Goal: Information Seeking & Learning: Find specific fact

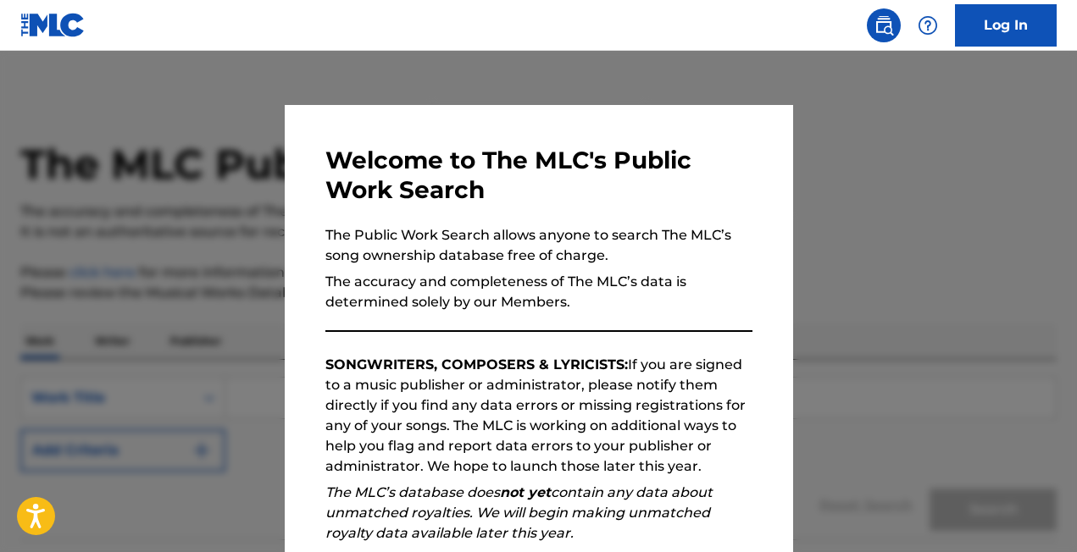
scroll to position [130, 0]
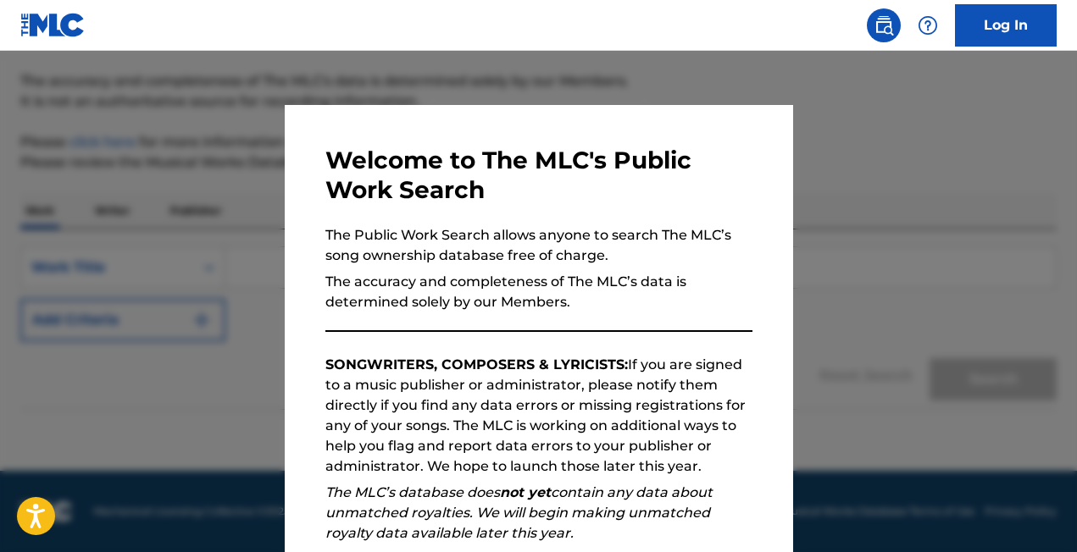
click at [868, 116] on div at bounding box center [538, 327] width 1077 height 552
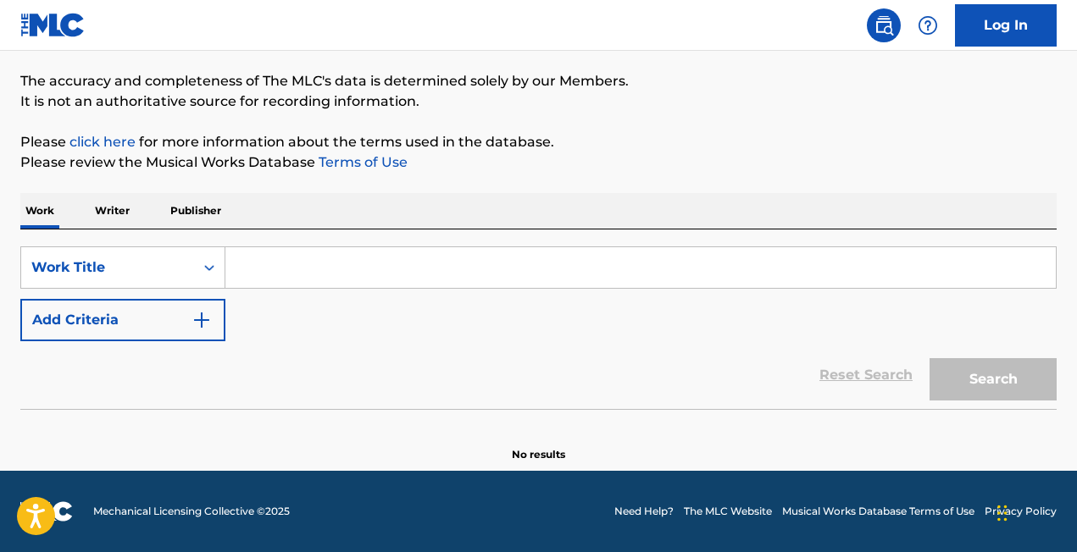
click at [530, 282] on input "Search Form" at bounding box center [640, 267] width 830 height 41
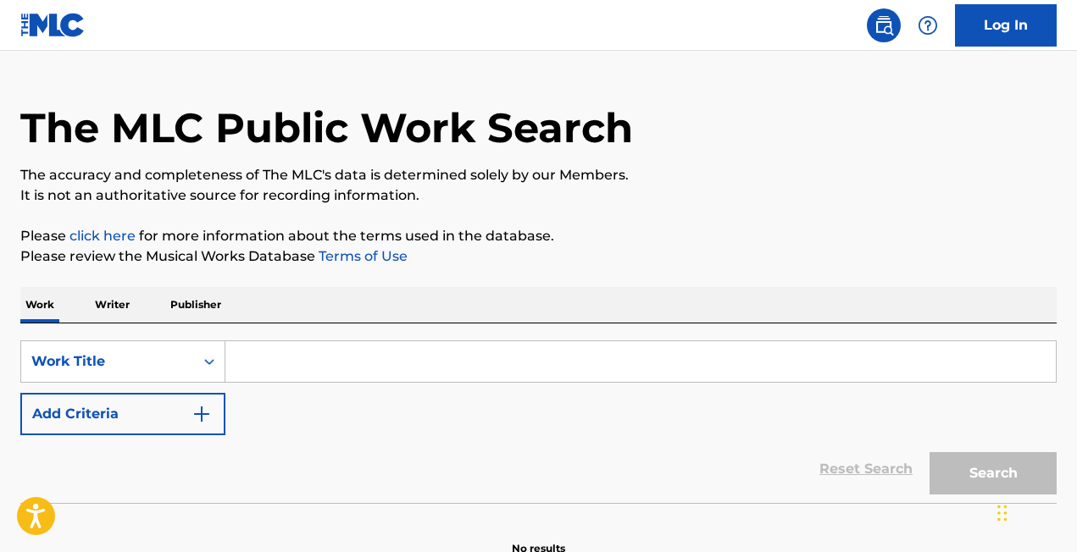
scroll to position [0, 0]
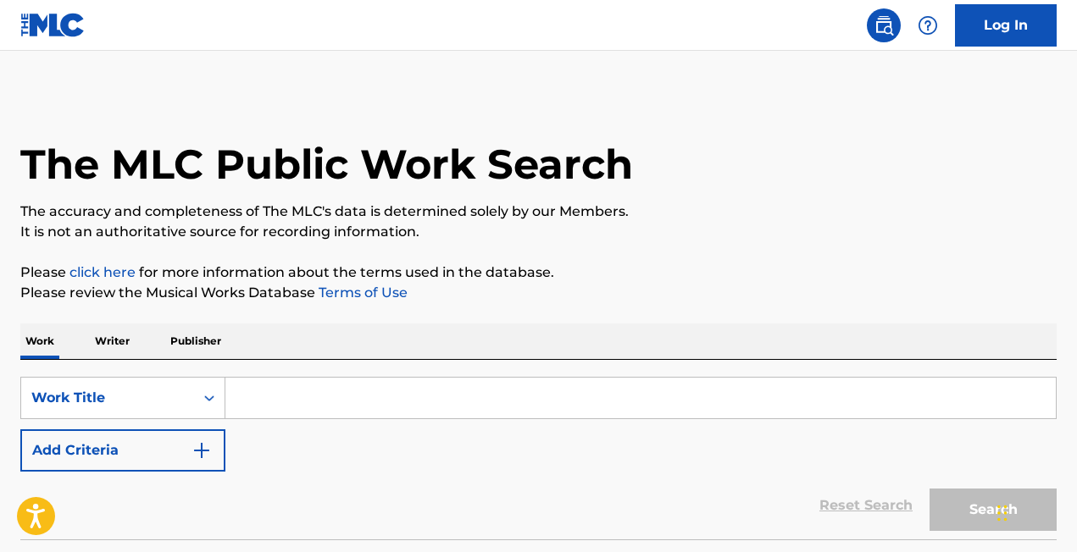
click at [44, 19] on img at bounding box center [52, 25] width 65 height 25
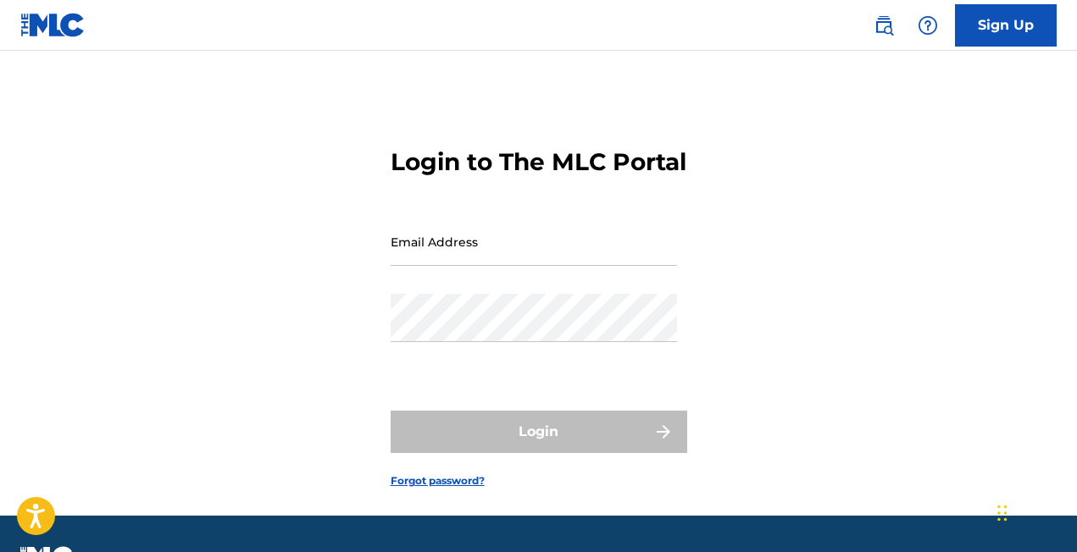
click at [427, 266] on input "Email Address" at bounding box center [534, 242] width 286 height 48
type input "[EMAIL_ADDRESS][DOMAIN_NAME]"
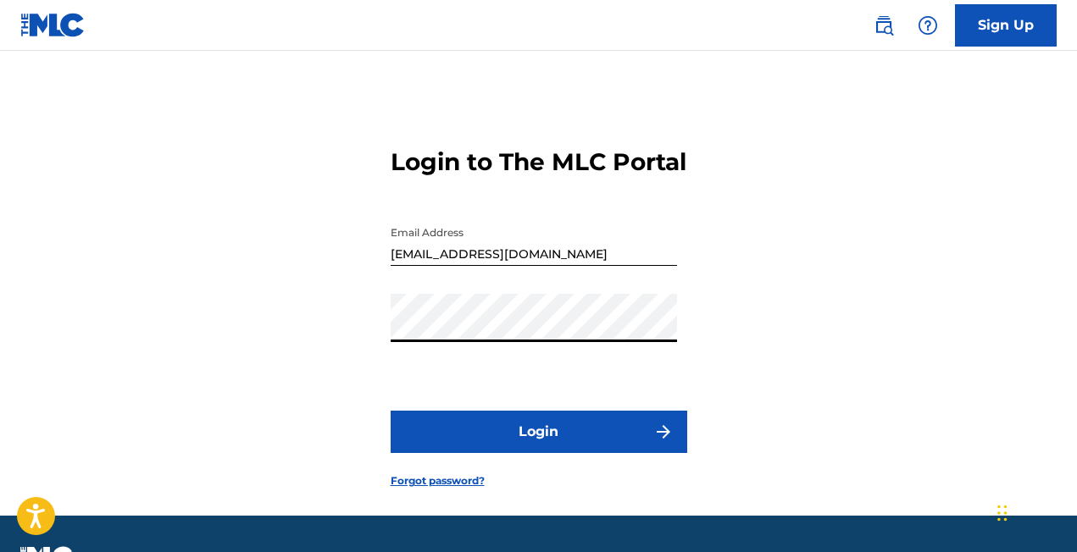
click at [507, 447] on button "Login" at bounding box center [539, 432] width 297 height 42
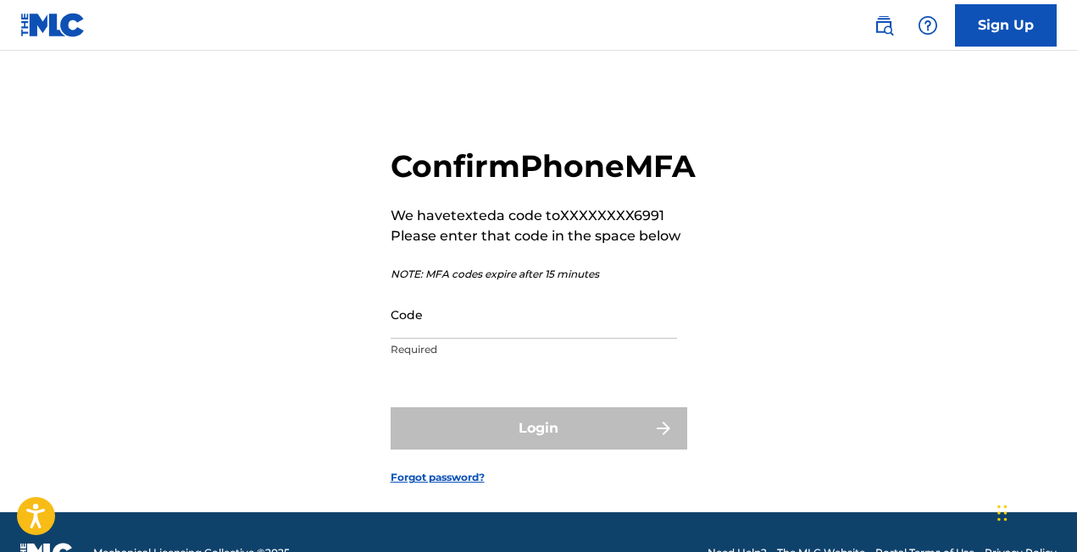
click at [463, 339] on input "Code" at bounding box center [534, 315] width 286 height 48
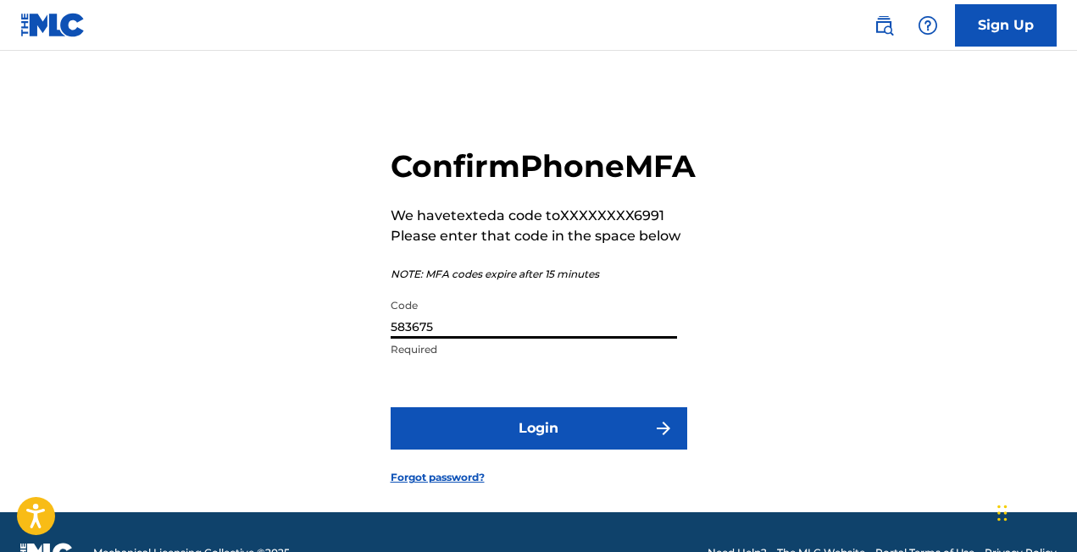
type input "583675"
click at [469, 450] on button "Login" at bounding box center [539, 429] width 297 height 42
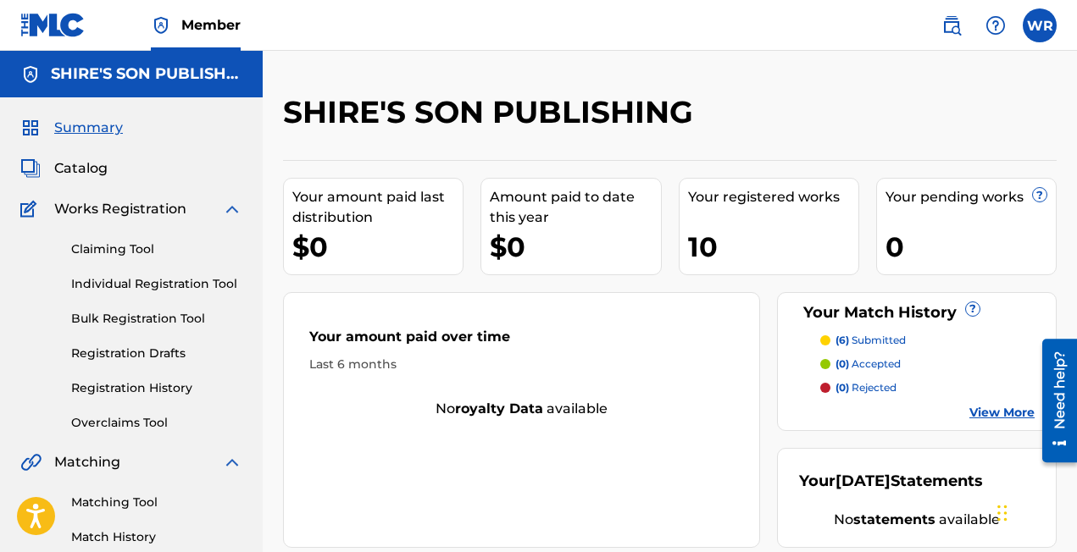
click at [85, 173] on span "Catalog" at bounding box center [80, 168] width 53 height 20
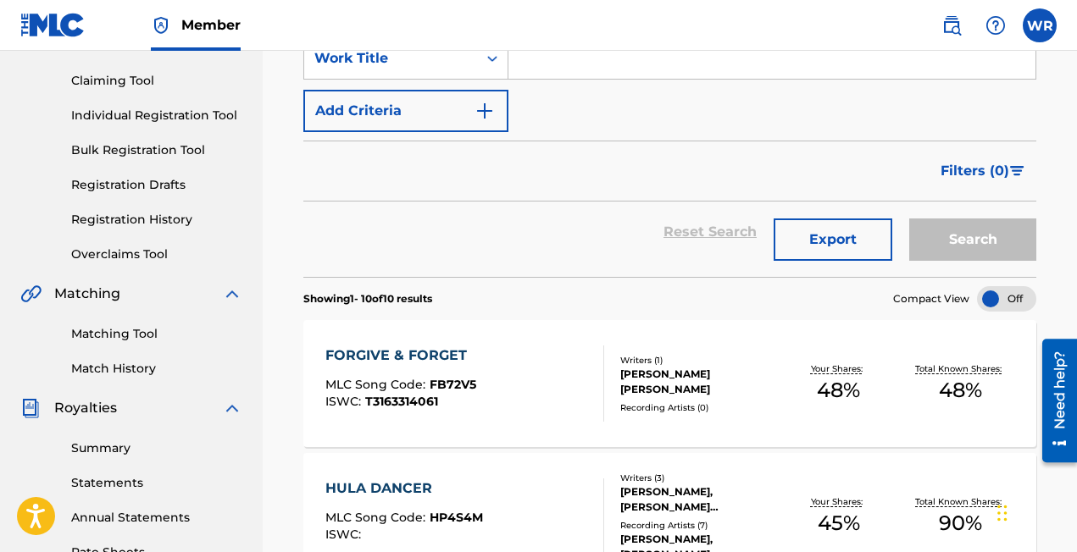
scroll to position [176, 0]
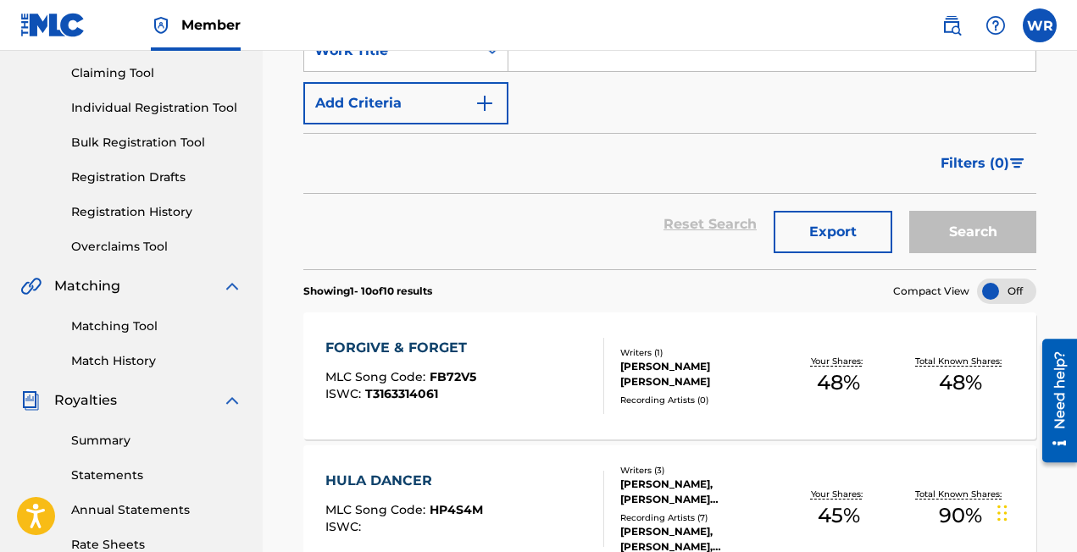
click at [134, 324] on link "Matching Tool" at bounding box center [156, 327] width 171 height 18
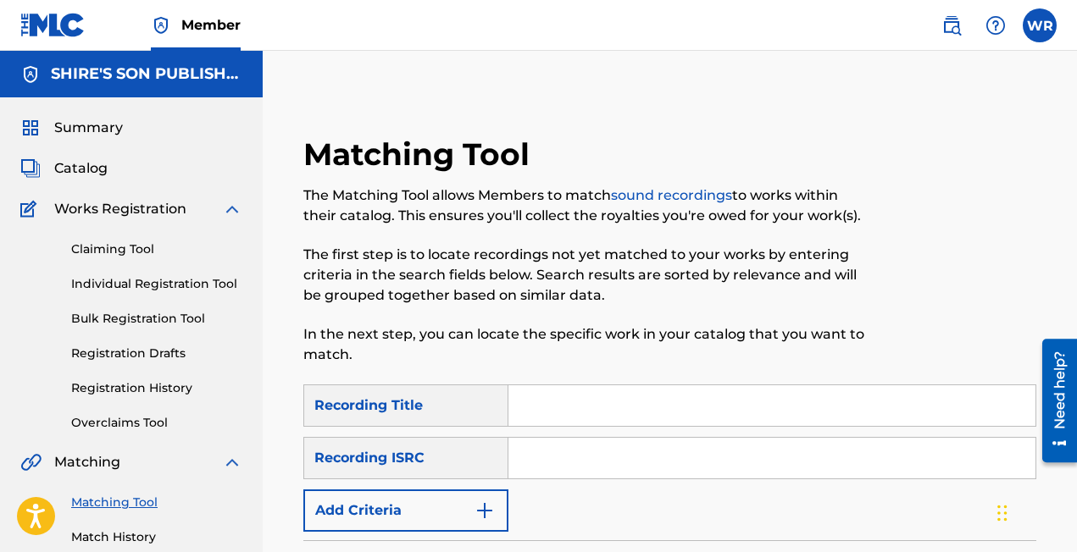
click at [553, 415] on input "Search Form" at bounding box center [771, 406] width 527 height 41
type input "music is the remedy"
click at [557, 459] on input "Search Form" at bounding box center [771, 458] width 527 height 41
paste input "GBWUL2339302"
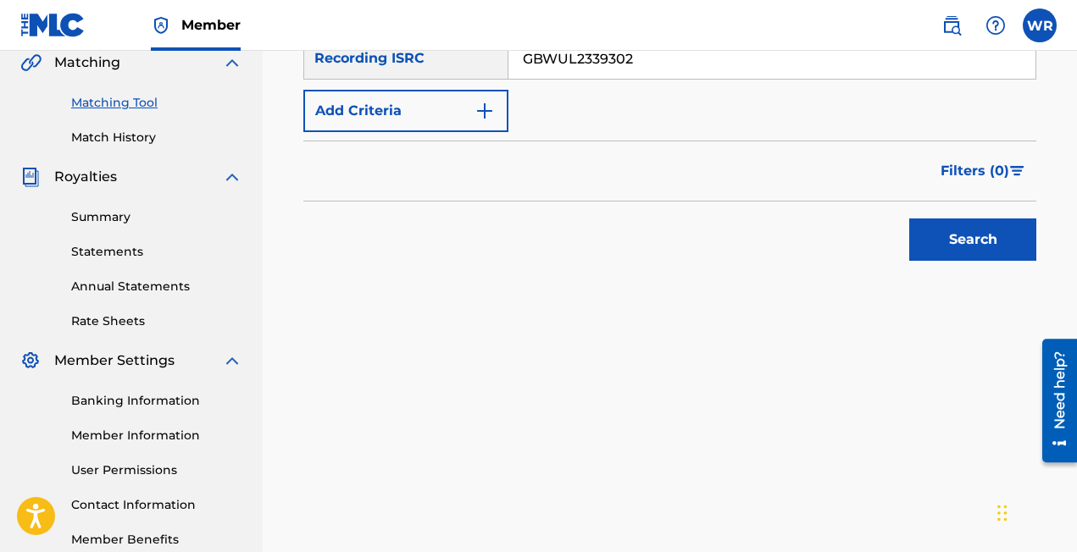
scroll to position [498, 0]
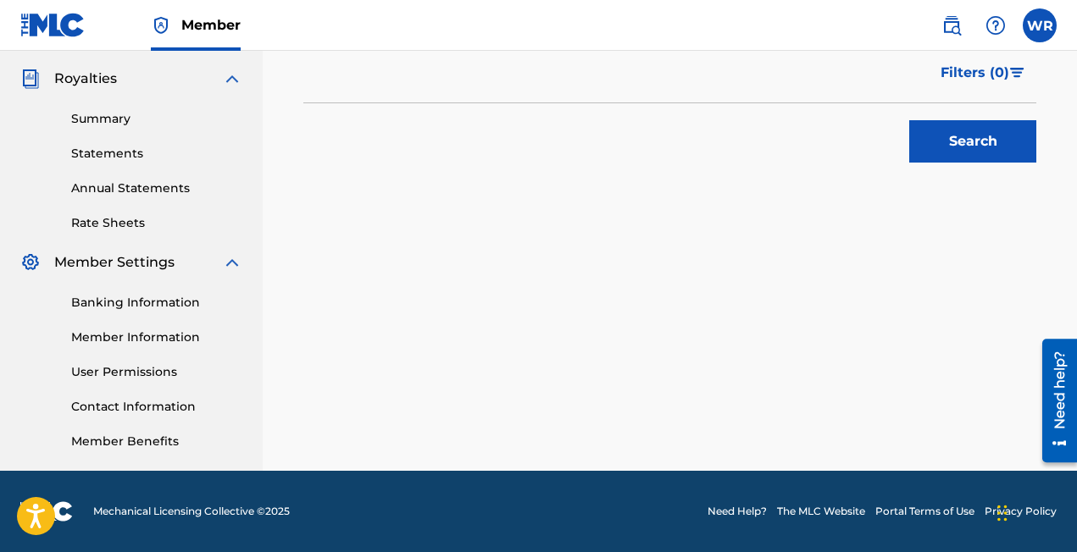
type input "GBWUL2339302"
click at [929, 144] on button "Search" at bounding box center [972, 141] width 127 height 42
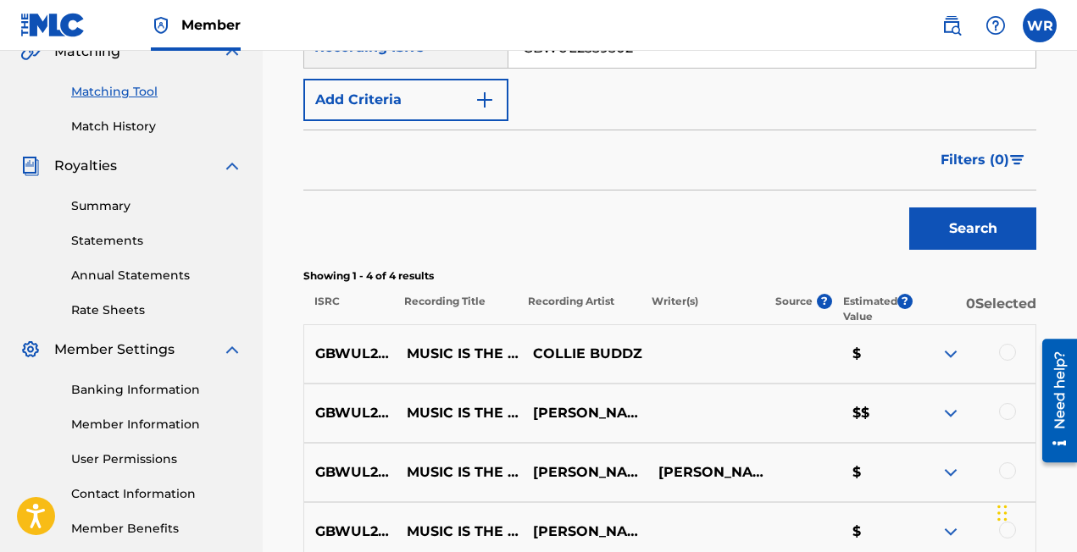
scroll to position [408, 0]
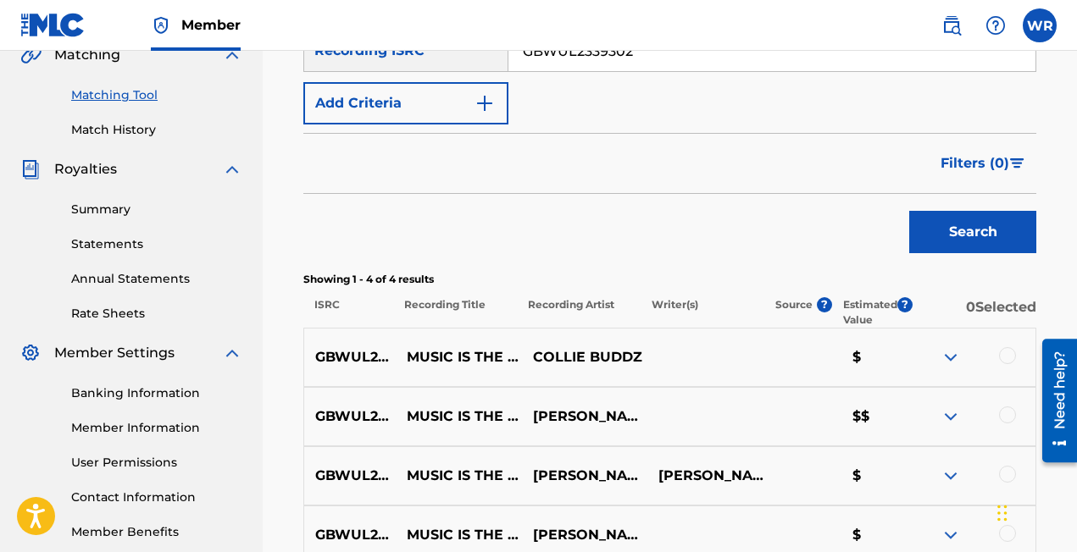
click at [948, 354] on img at bounding box center [951, 357] width 20 height 20
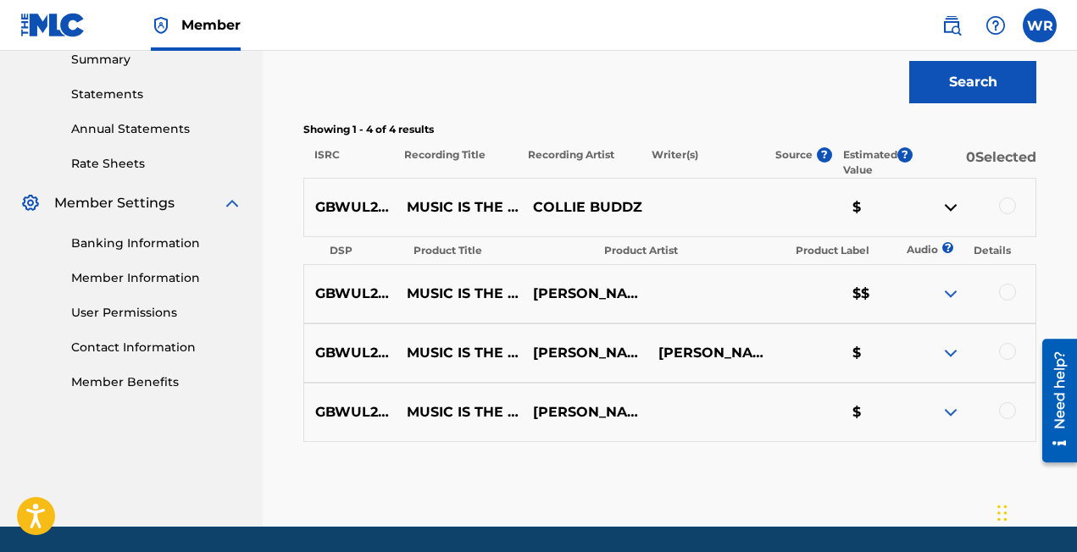
scroll to position [559, 0]
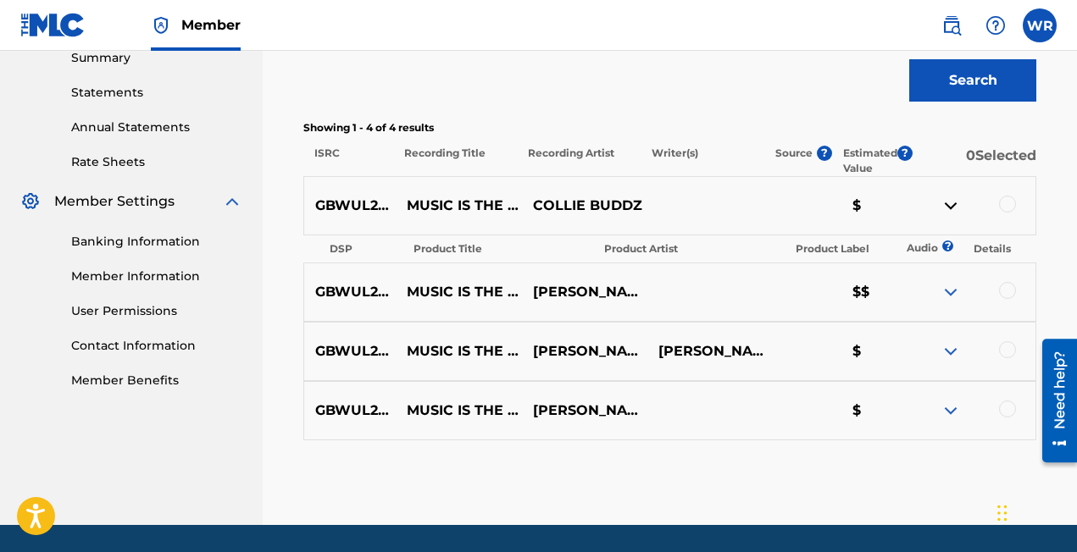
click at [952, 213] on img at bounding box center [951, 206] width 20 height 20
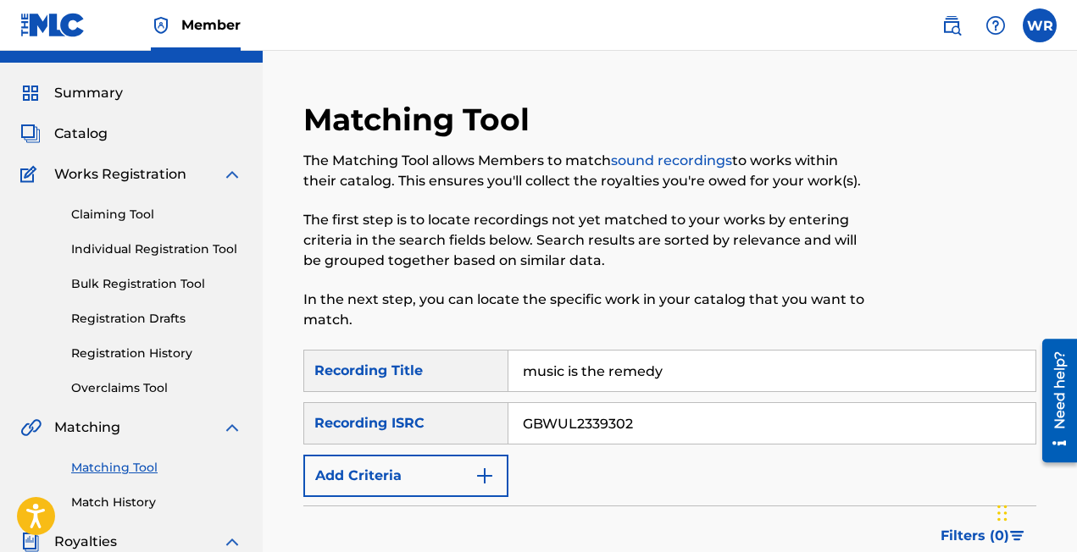
scroll to position [34, 0]
click at [607, 380] on input "music is the remedy" at bounding box center [771, 372] width 527 height 41
type input "Forgive & Forget"
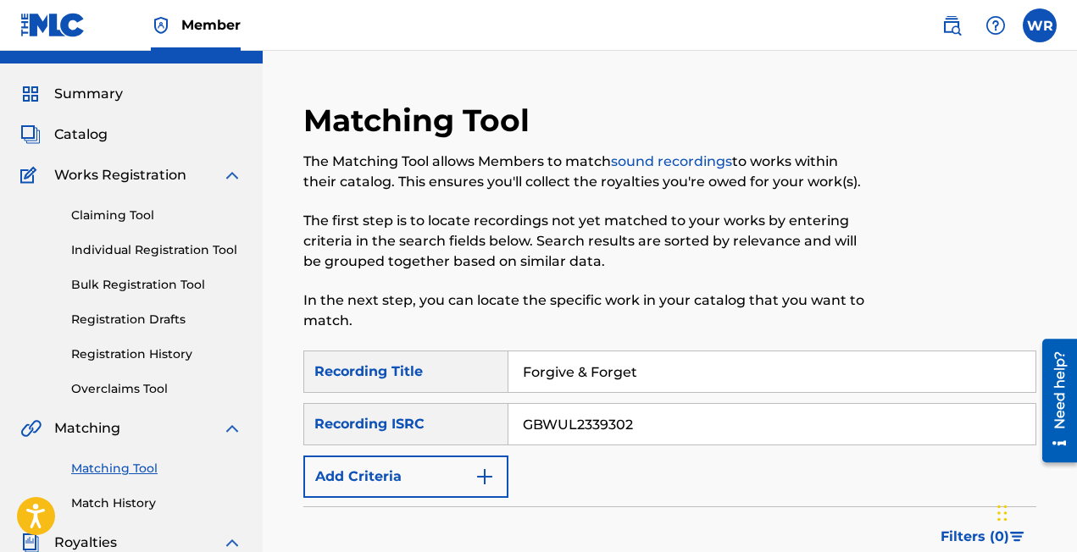
click at [618, 424] on input "GBWUL2339302" at bounding box center [771, 424] width 527 height 41
click at [417, 419] on div "Recording ISRC" at bounding box center [405, 424] width 205 height 42
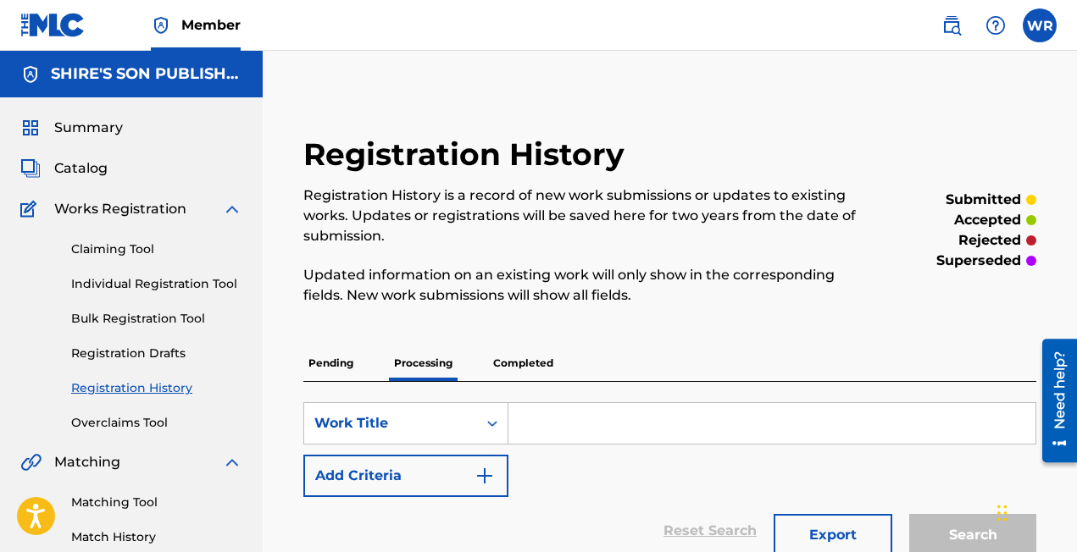
click at [111, 250] on link "Claiming Tool" at bounding box center [156, 250] width 171 height 18
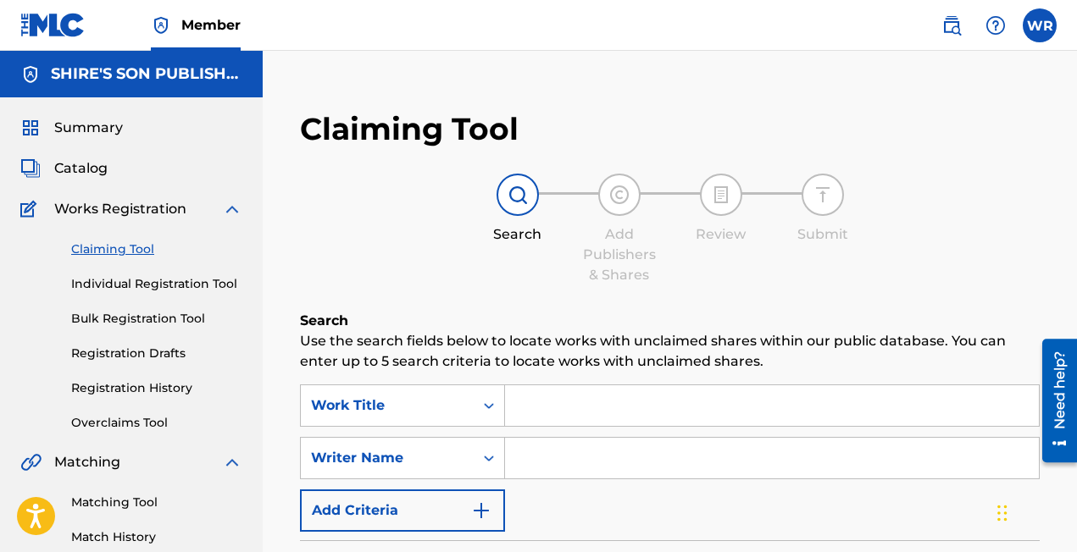
click at [583, 411] on input "Search Form" at bounding box center [772, 406] width 534 height 41
type input "forgive"
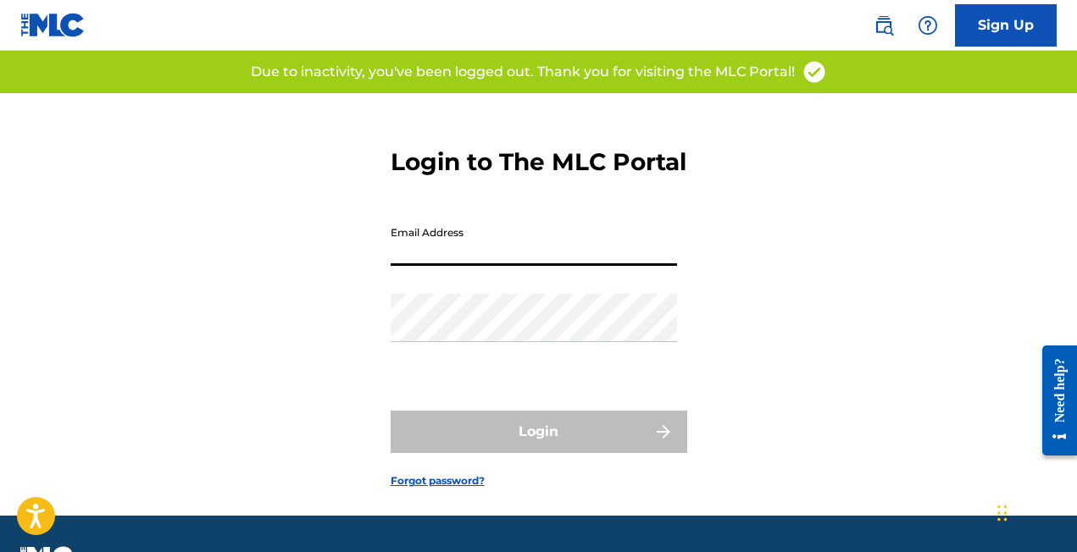
click at [450, 266] on input "Email Address" at bounding box center [534, 242] width 286 height 48
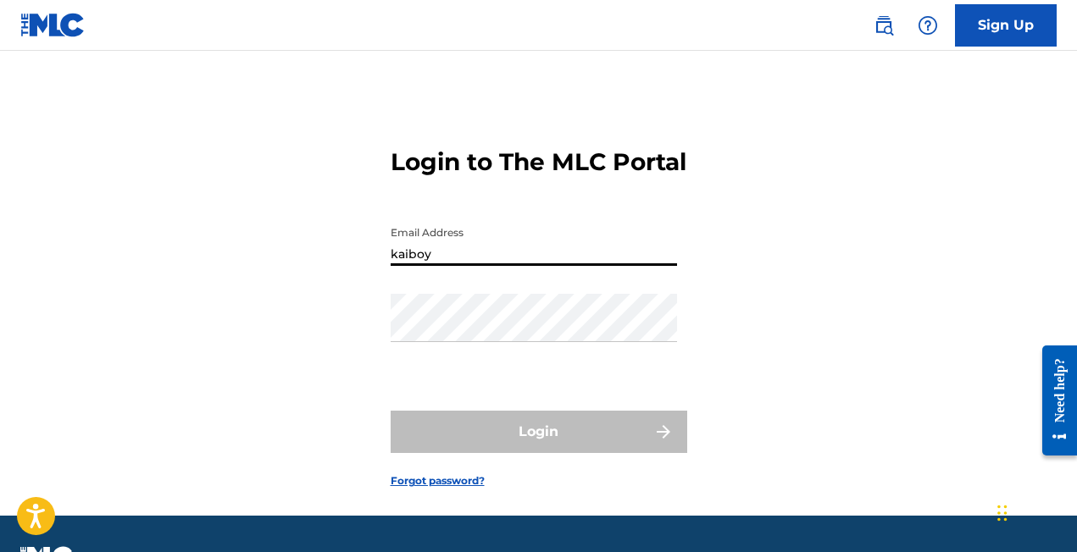
type input "[EMAIL_ADDRESS][DOMAIN_NAME]"
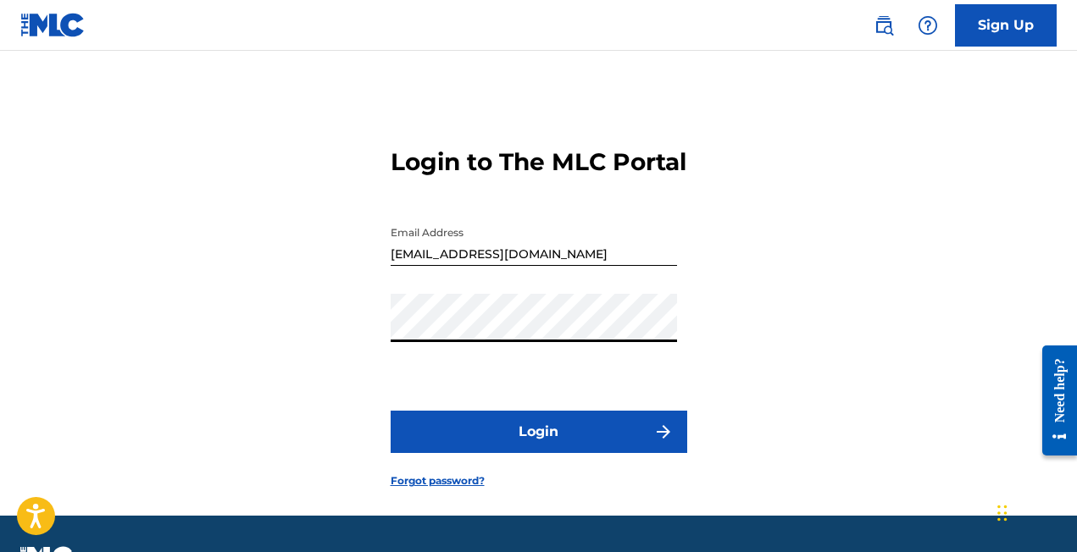
click at [500, 453] on button "Login" at bounding box center [539, 432] width 297 height 42
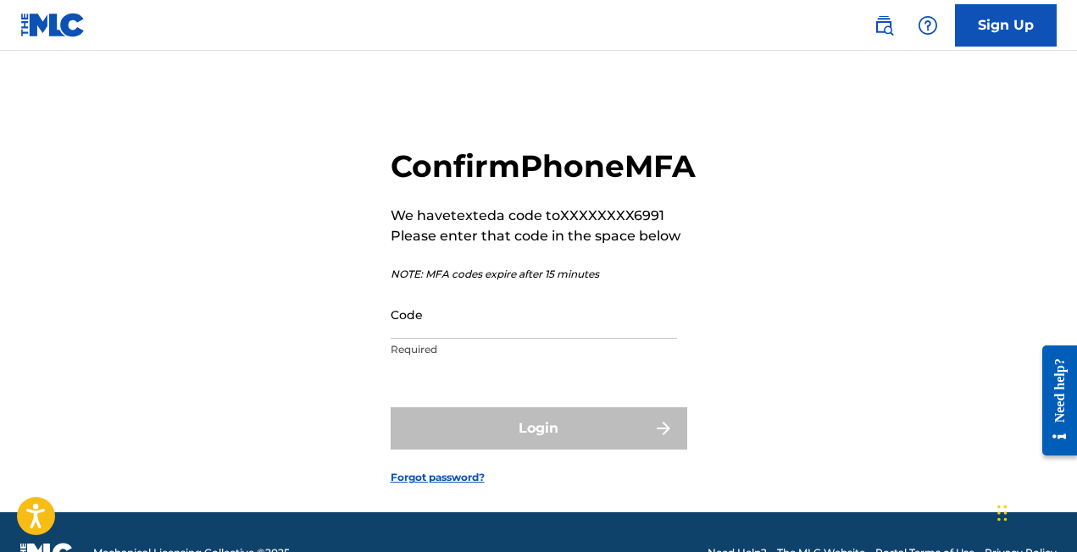
click at [456, 339] on input "Code" at bounding box center [534, 315] width 286 height 48
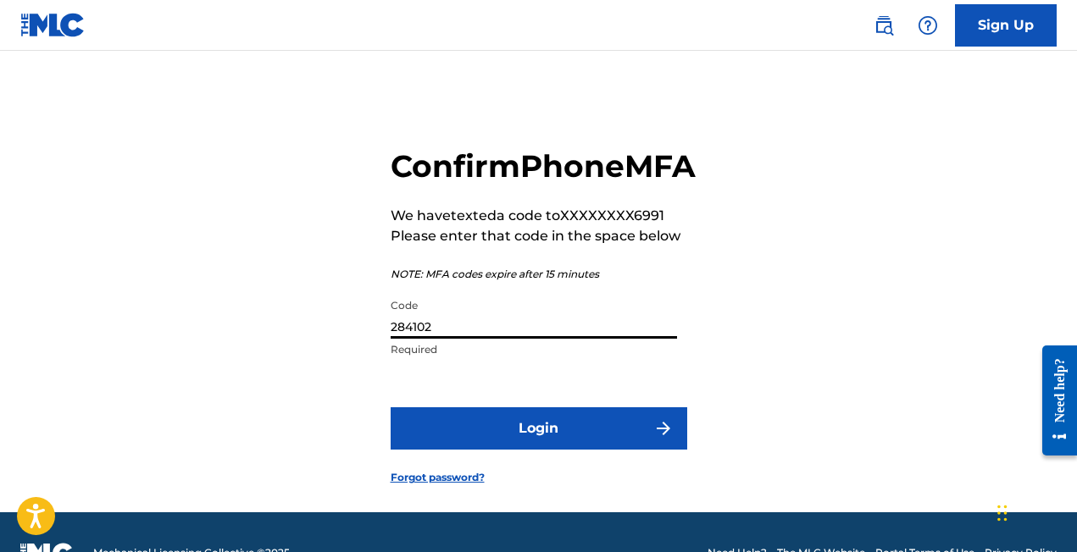
type input "284102"
click at [480, 450] on button "Login" at bounding box center [539, 429] width 297 height 42
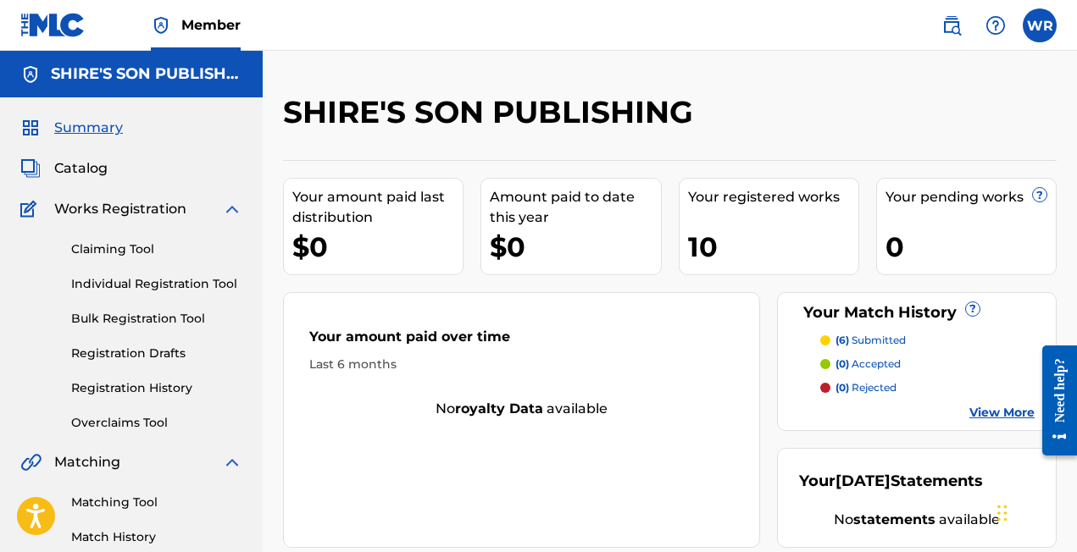
click at [121, 250] on link "Claiming Tool" at bounding box center [156, 250] width 171 height 18
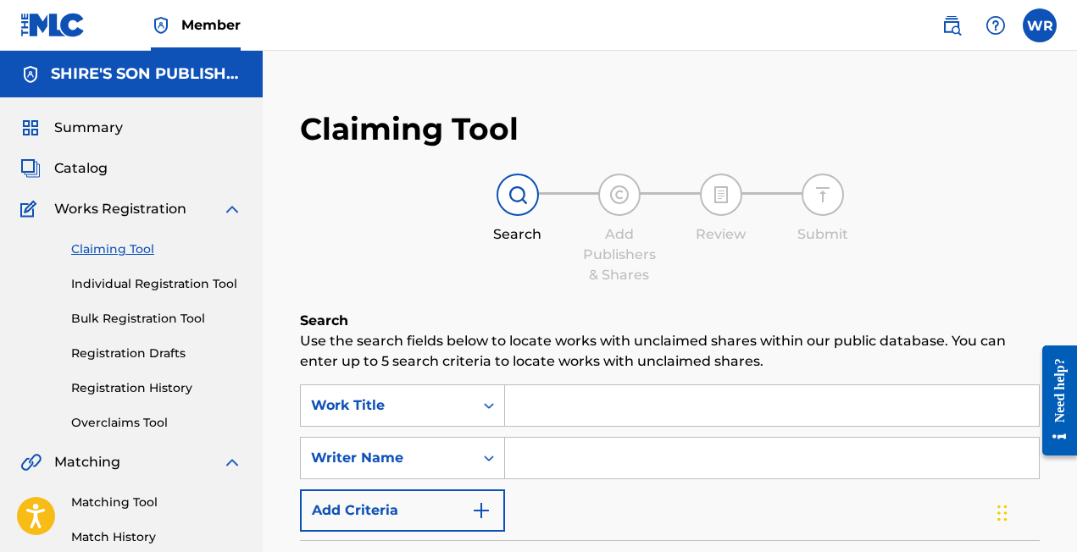
click at [602, 404] on input "Search Form" at bounding box center [772, 406] width 534 height 41
type input "forgive & forget"
click at [577, 469] on input "Search Form" at bounding box center [772, 458] width 534 height 41
click at [113, 506] on link "Matching Tool" at bounding box center [156, 503] width 171 height 18
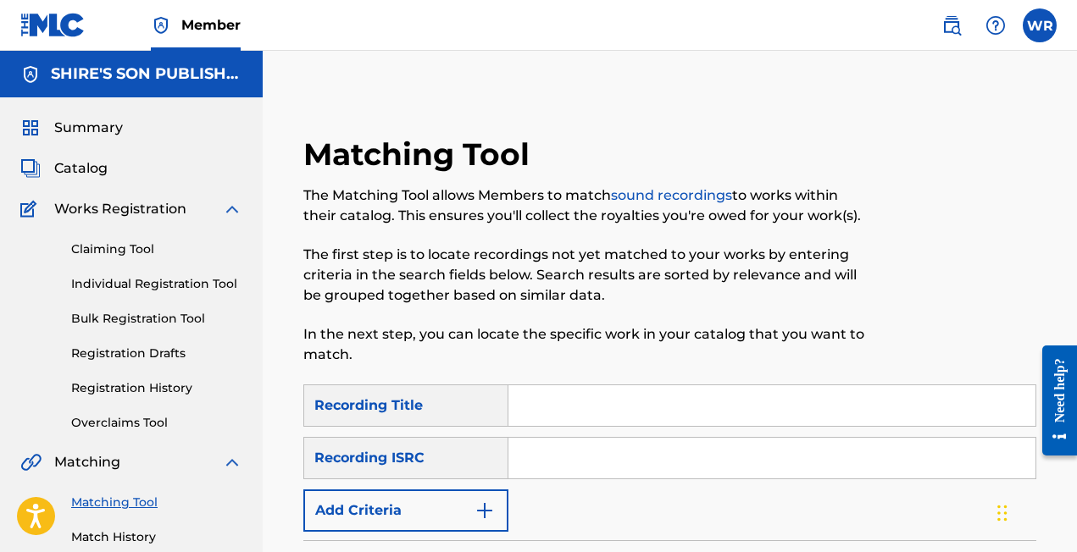
click at [581, 399] on input "Search Form" at bounding box center [771, 406] width 527 height 41
type input "Forgive & Forget"
click at [603, 461] on input "Search Form" at bounding box center [771, 458] width 527 height 41
paste input "QZHN62361481"
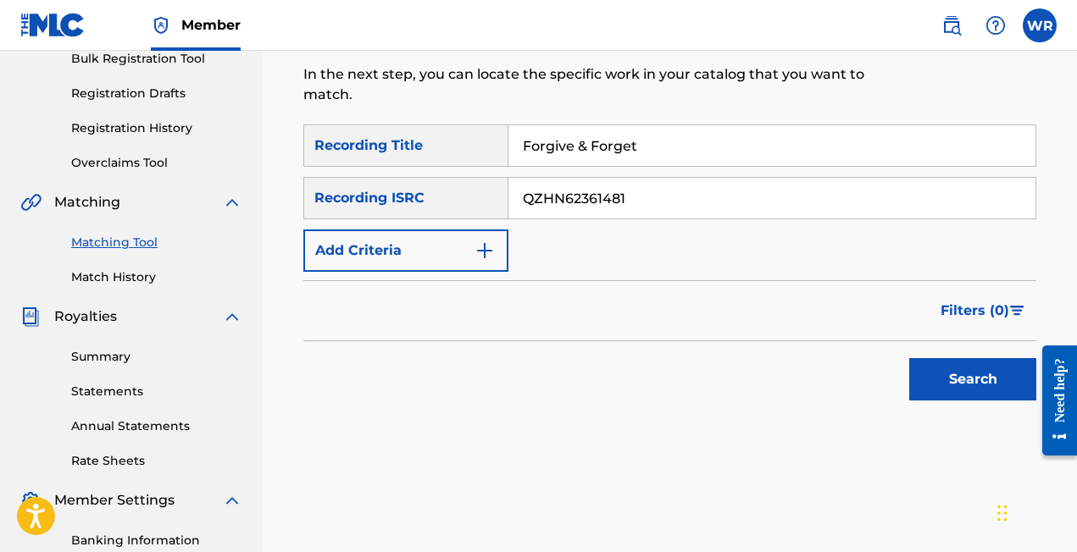
scroll to position [299, 0]
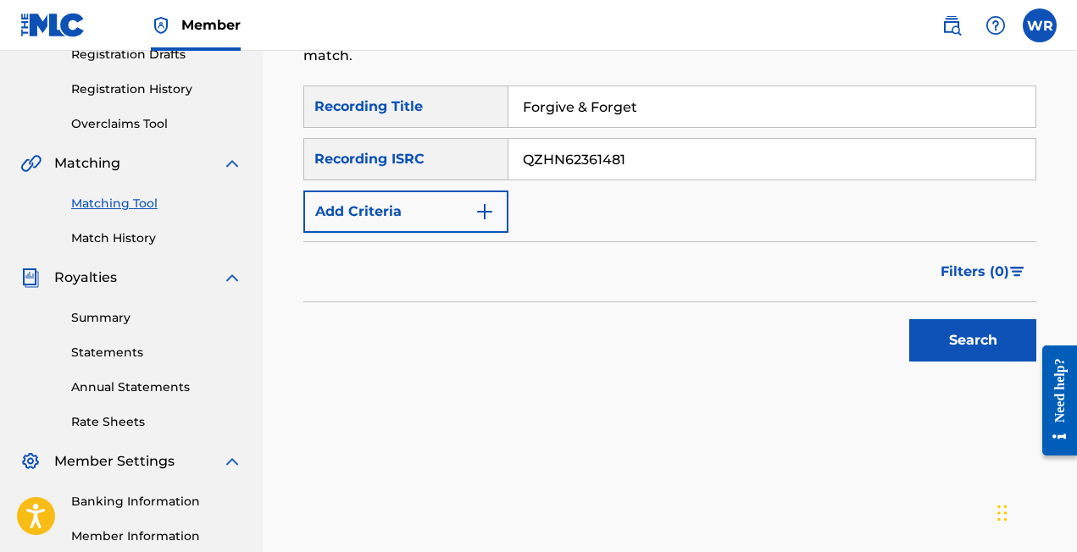
type input "QZHN62361481"
click at [956, 342] on button "Search" at bounding box center [972, 340] width 127 height 42
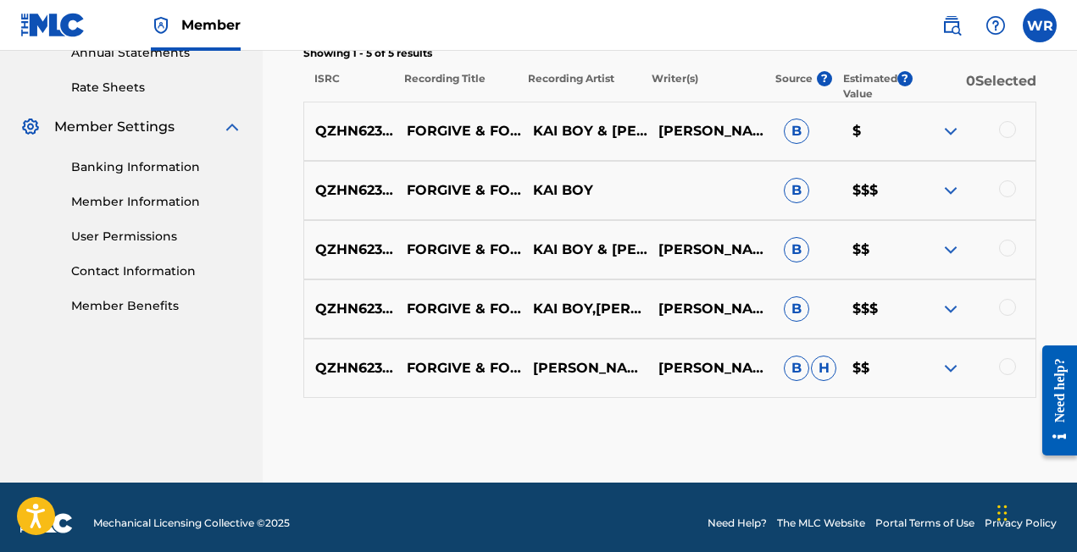
scroll to position [646, 0]
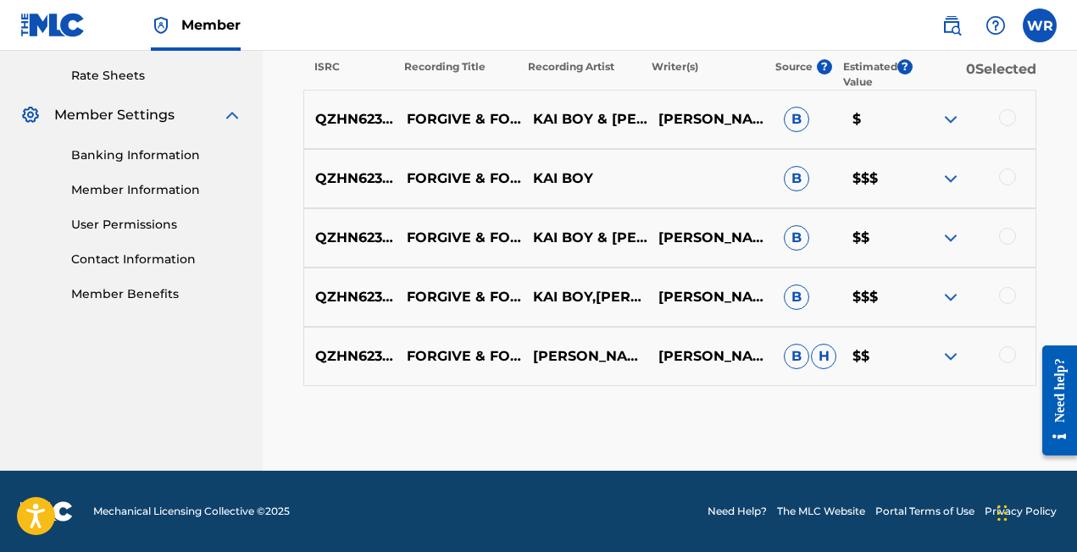
click at [951, 295] on img at bounding box center [951, 297] width 20 height 20
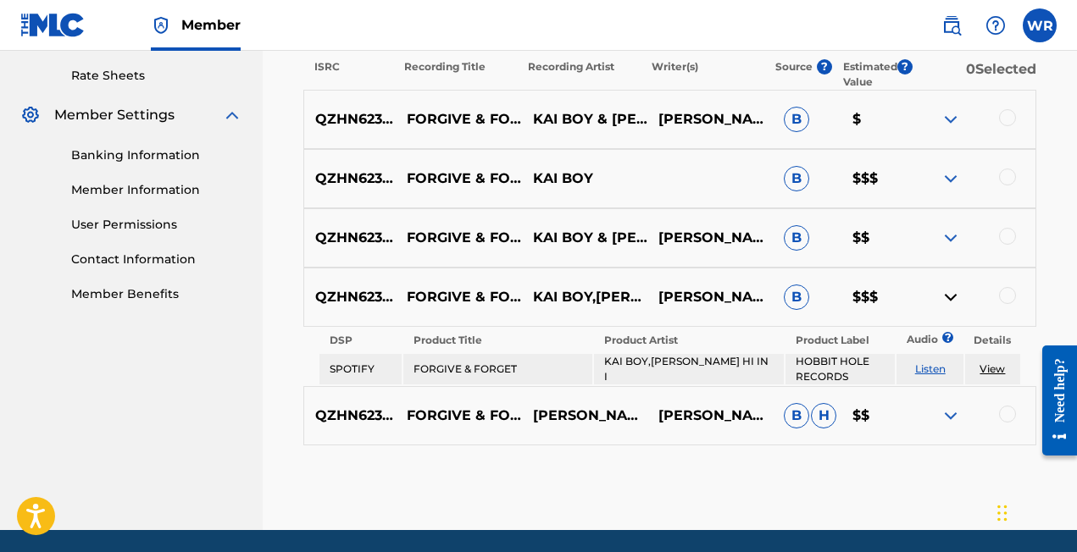
click at [996, 370] on link "View" at bounding box center [991, 369] width 25 height 13
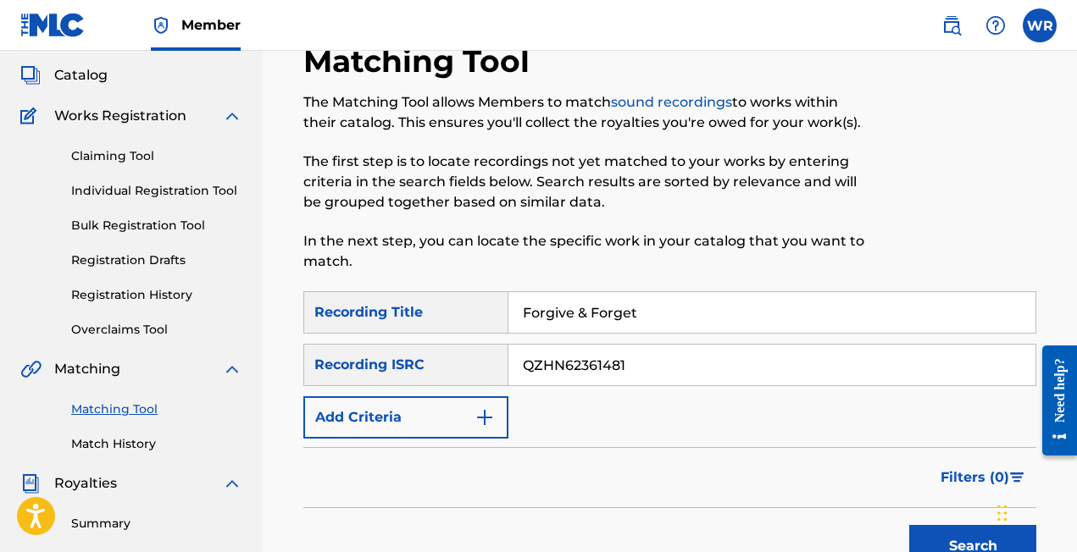
scroll to position [0, 0]
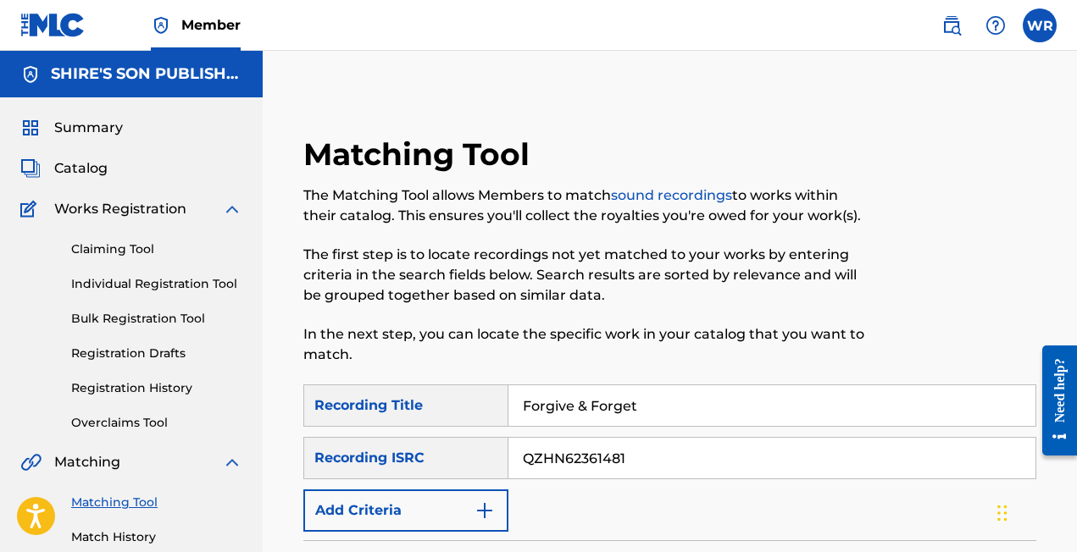
click at [614, 404] on input "Forgive & Forget" at bounding box center [771, 406] width 527 height 41
type input "music is the remedy"
click at [482, 469] on div "Recording ISRC" at bounding box center [405, 458] width 205 height 42
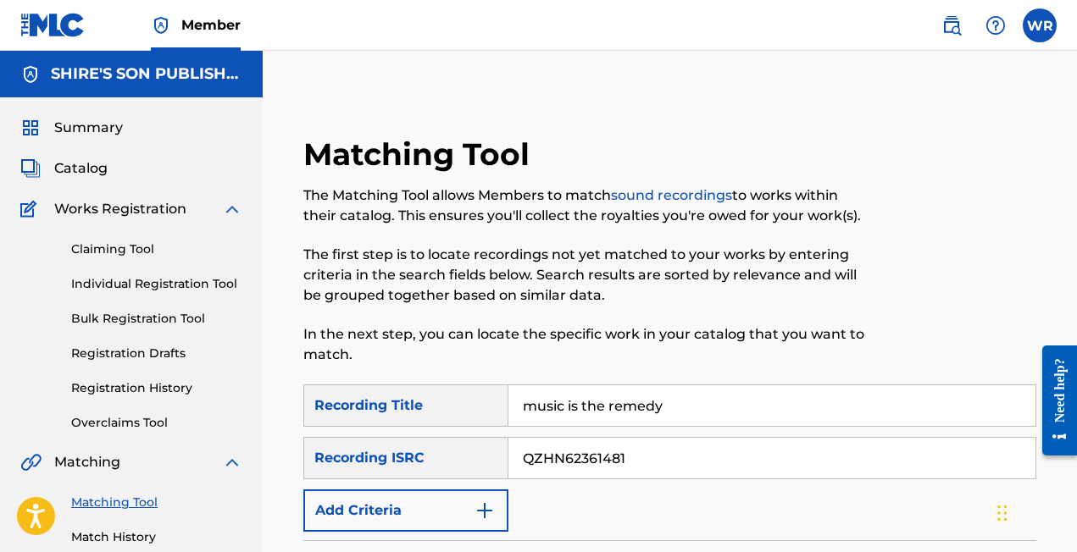
click at [440, 448] on div "Recording ISRC" at bounding box center [405, 458] width 205 height 42
click at [568, 461] on input "QZHN62361481" at bounding box center [771, 458] width 527 height 41
paste input "GBWUL2339302"
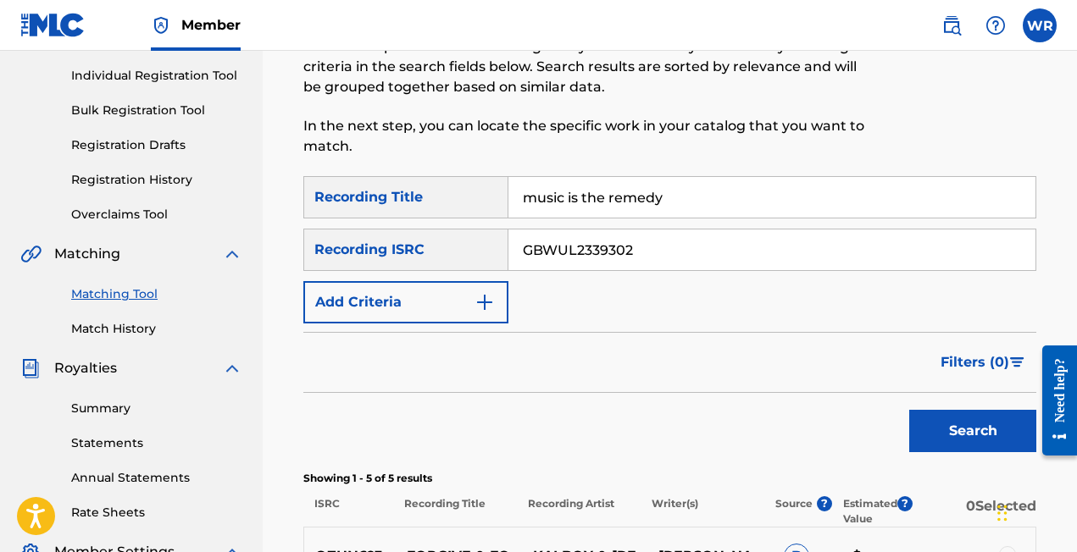
scroll to position [269, 0]
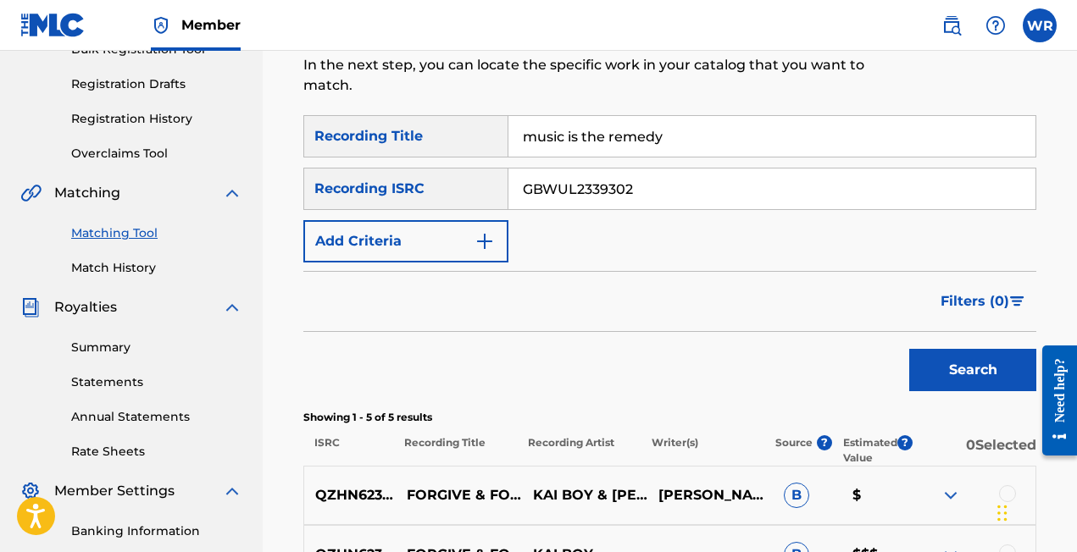
type input "GBWUL2339302"
click at [944, 376] on button "Search" at bounding box center [972, 370] width 127 height 42
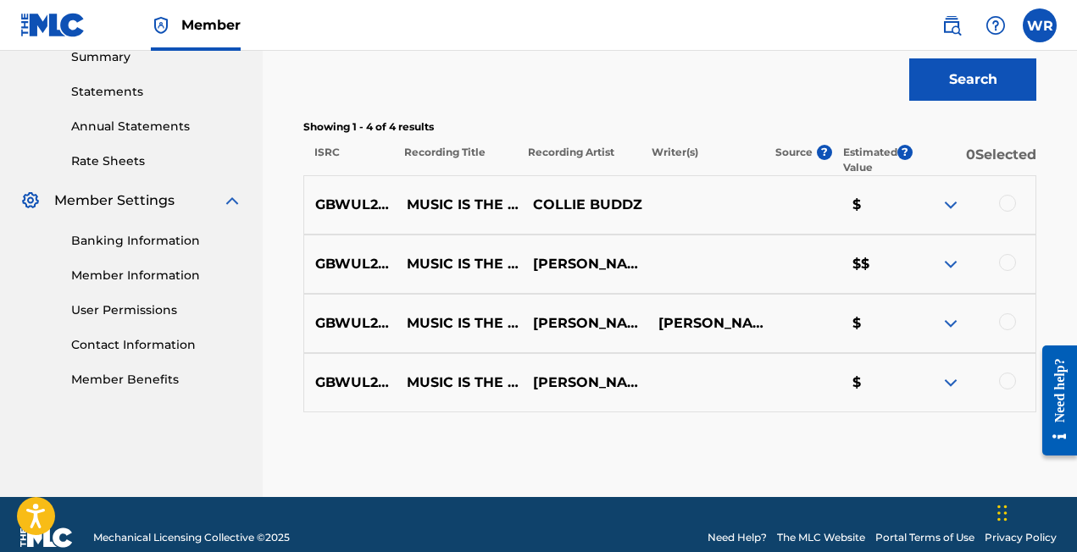
scroll to position [586, 0]
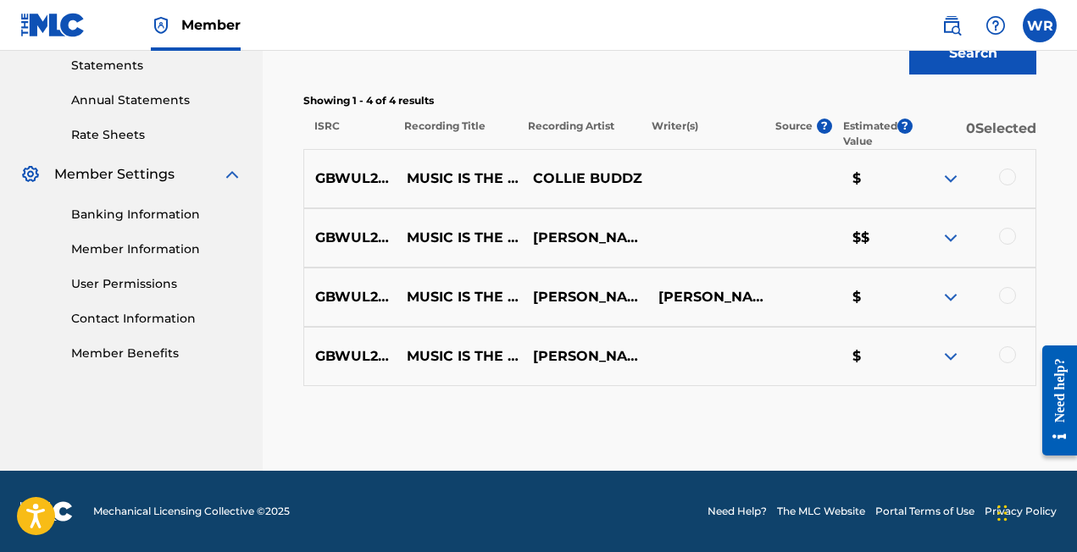
click at [951, 238] on img at bounding box center [951, 238] width 20 height 20
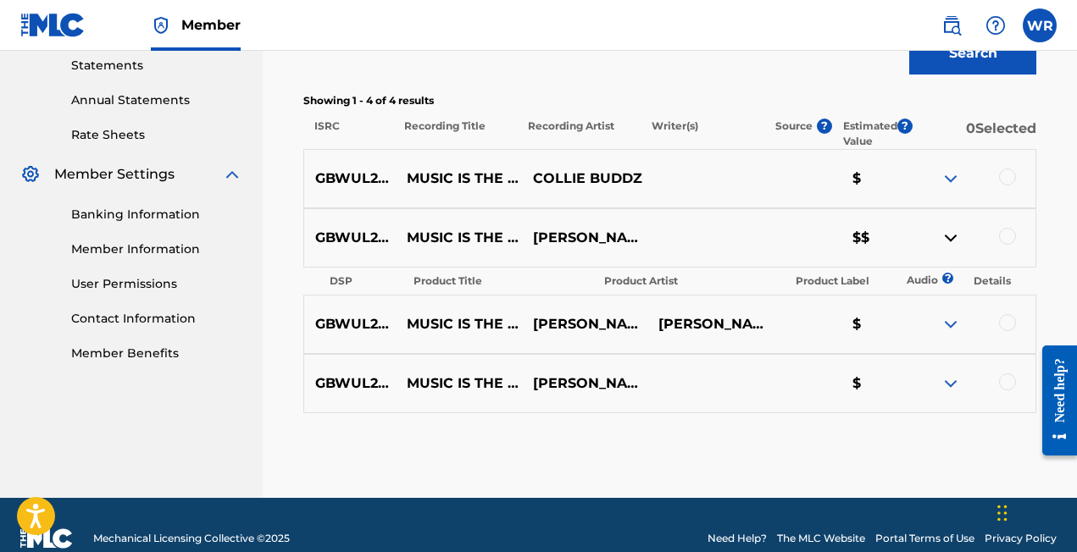
click at [1007, 323] on div at bounding box center [1007, 322] width 17 height 17
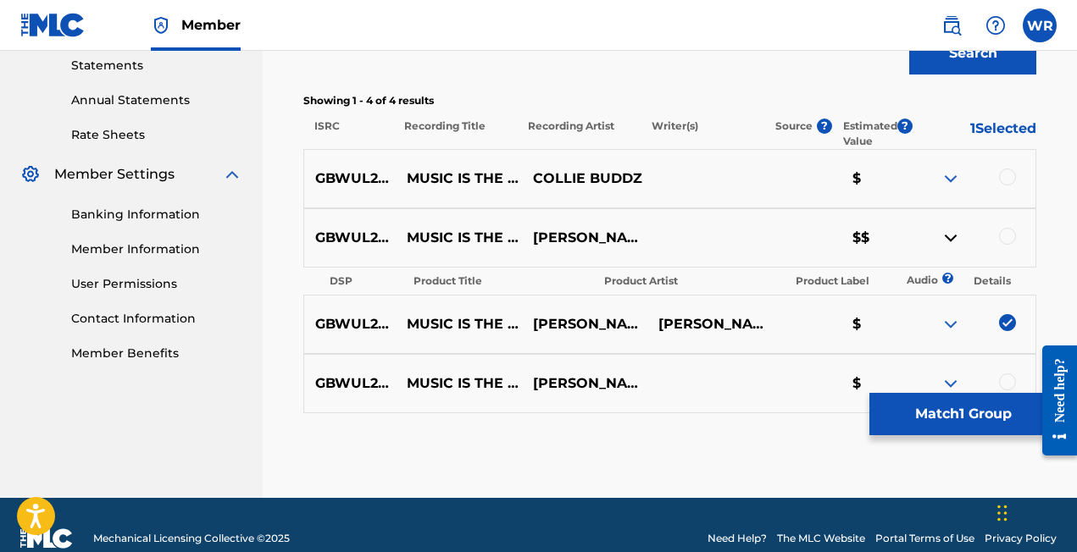
click at [1007, 323] on img at bounding box center [1007, 322] width 17 height 17
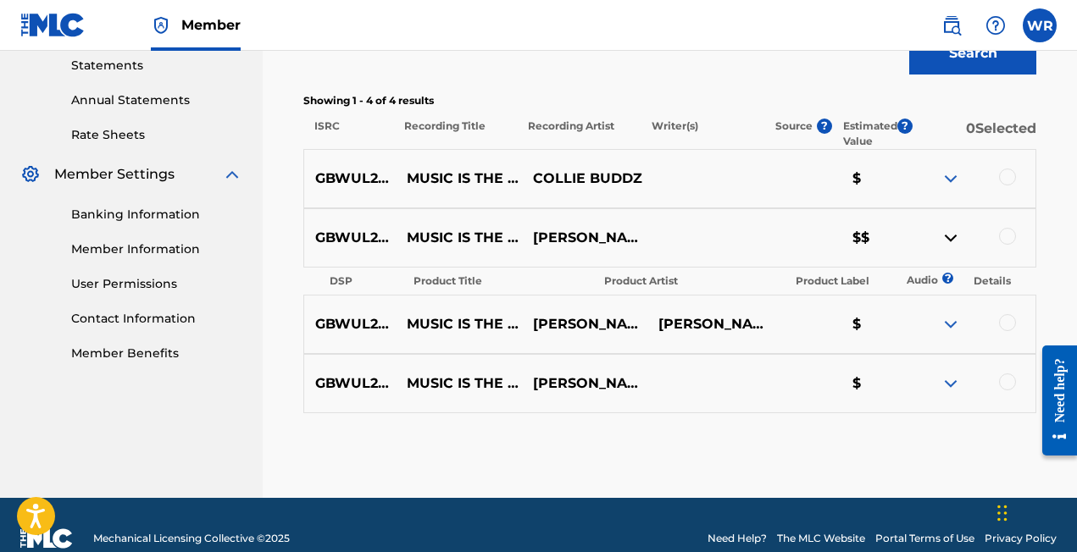
click at [990, 284] on th "Details" at bounding box center [992, 281] width 55 height 24
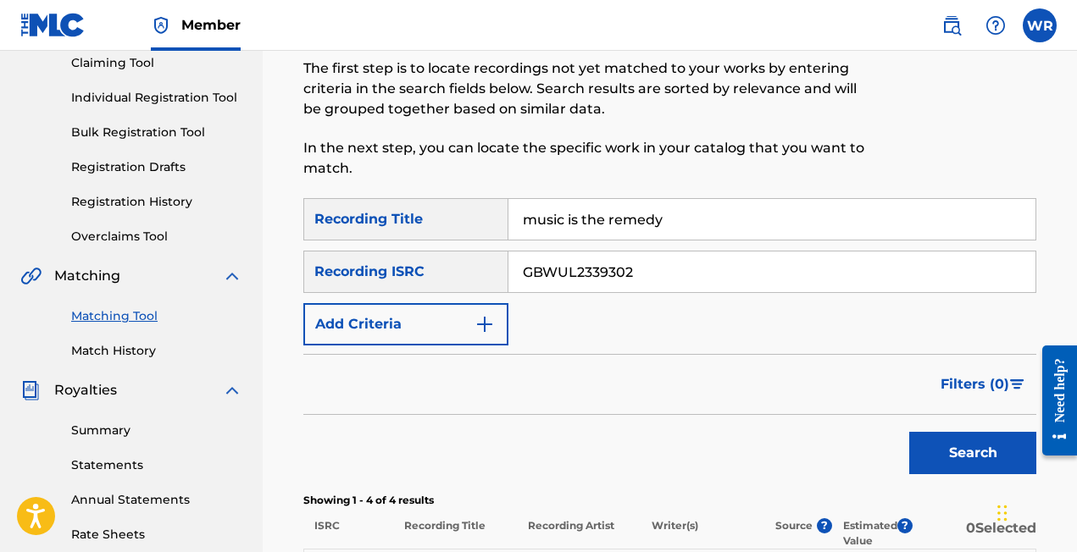
scroll to position [171, 0]
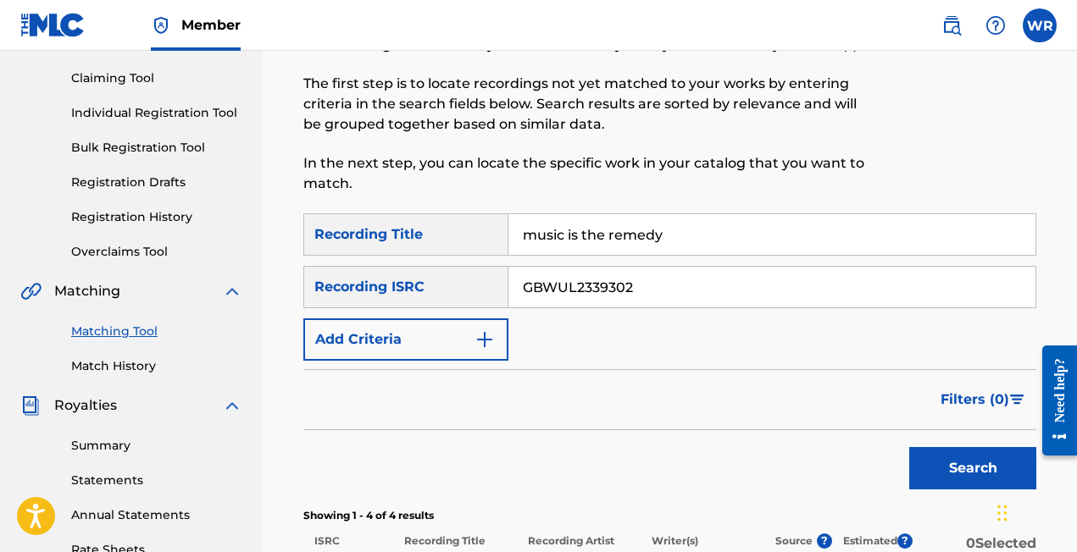
click at [609, 236] on input "music is the remedy" at bounding box center [771, 234] width 527 height 41
type input "falling"
click at [613, 294] on input "GBWUL2339302" at bounding box center [771, 287] width 527 height 41
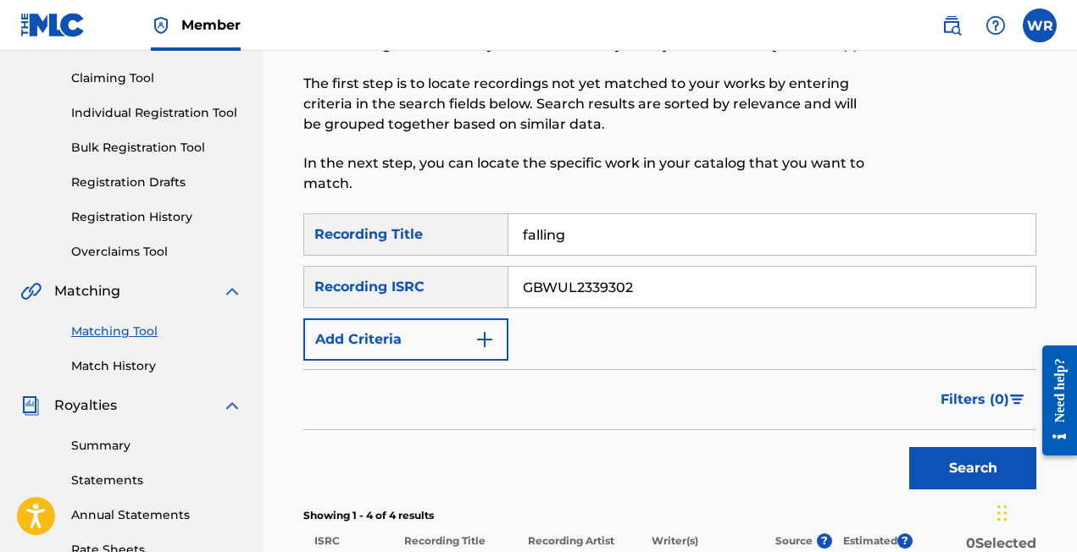
click at [613, 294] on input "GBWUL2339302" at bounding box center [771, 287] width 527 height 41
paste input "USME30902998"
type input "USME30902998"
click at [953, 460] on button "Search" at bounding box center [972, 468] width 127 height 42
click at [939, 479] on button "Search" at bounding box center [972, 468] width 127 height 42
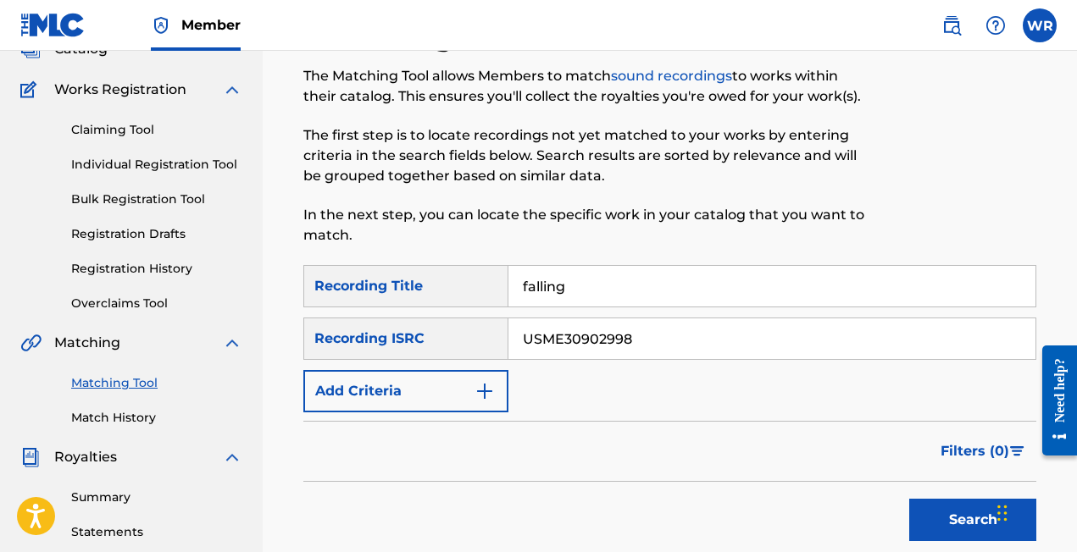
scroll to position [112, 0]
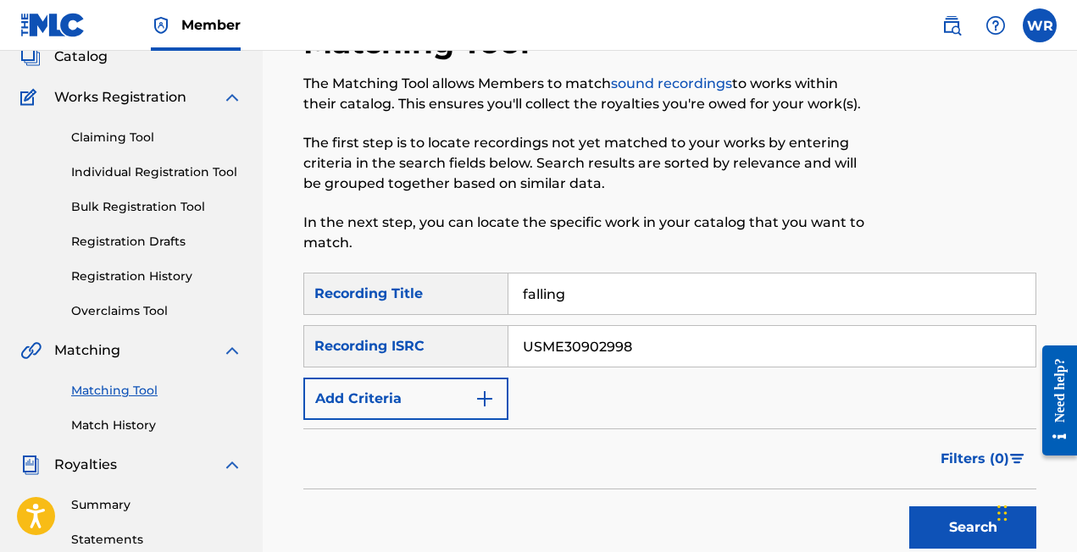
click at [489, 397] on img "Search Form" at bounding box center [484, 399] width 20 height 20
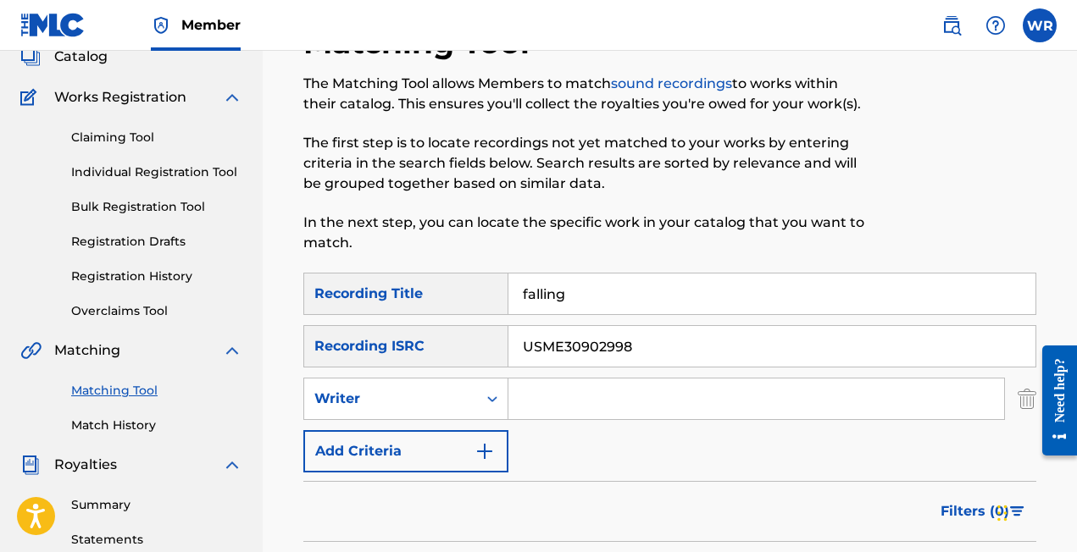
click at [538, 395] on input "Search Form" at bounding box center [756, 399] width 496 height 41
type input "[PERSON_NAME] [PERSON_NAME]"
click at [552, 336] on input "USME30902998" at bounding box center [771, 346] width 527 height 41
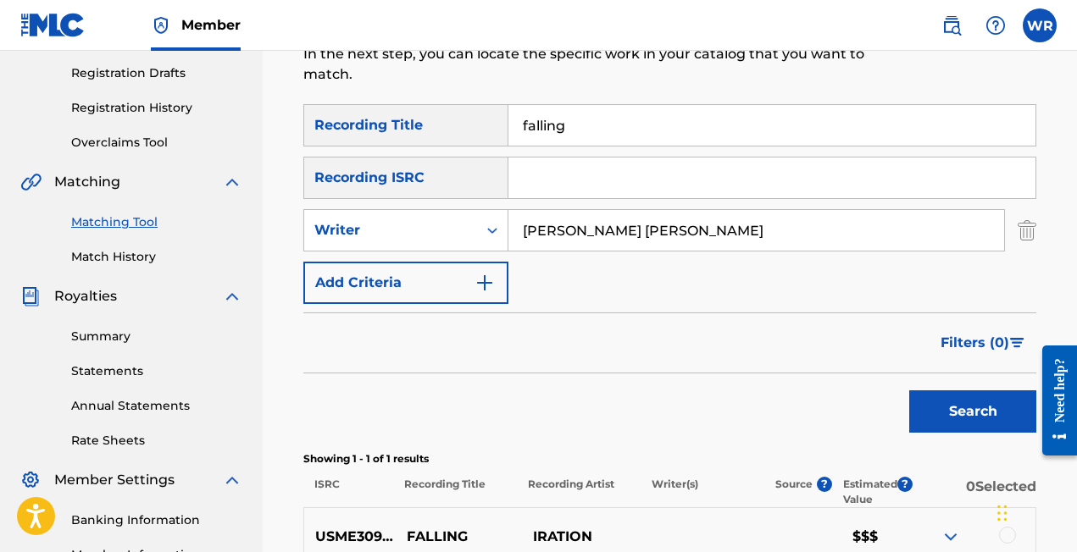
scroll to position [286, 0]
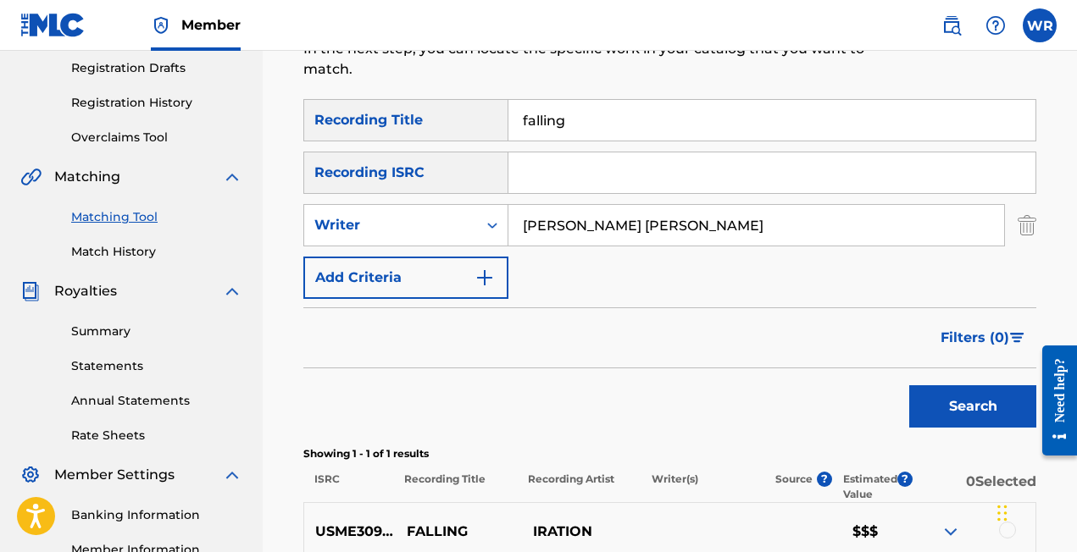
click at [956, 416] on button "Search" at bounding box center [972, 407] width 127 height 42
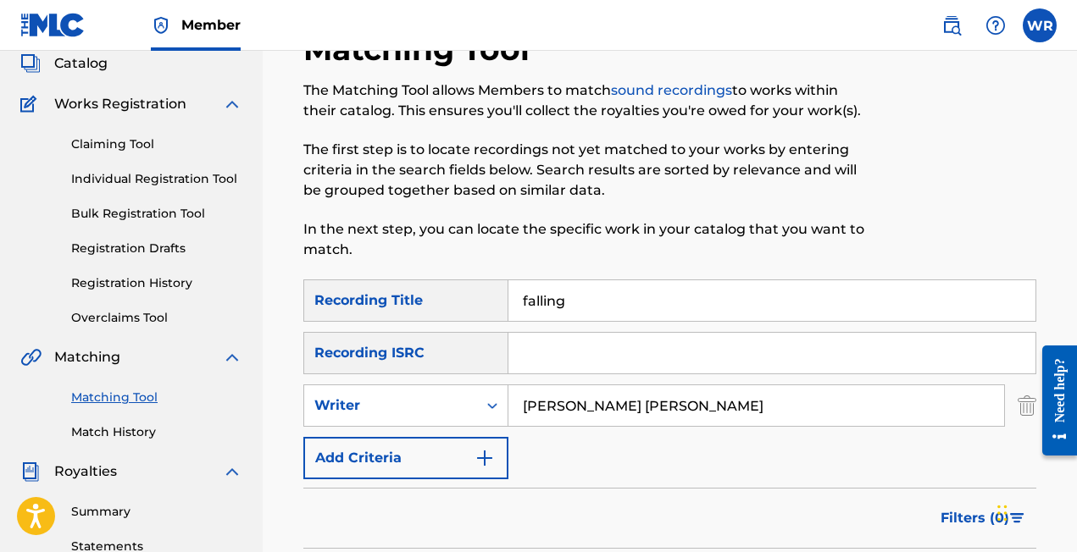
scroll to position [125, 0]
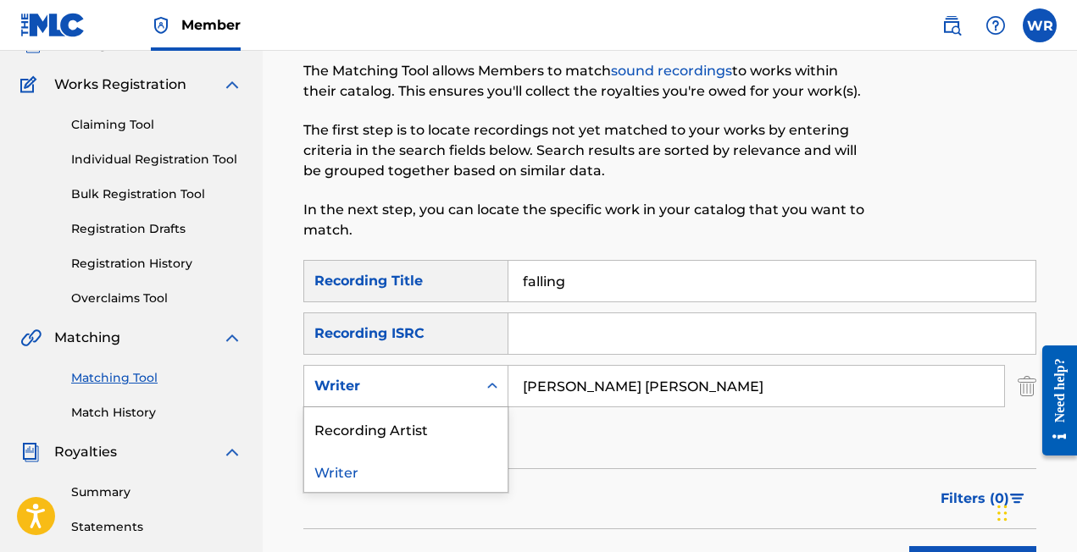
click at [472, 382] on div "Writer" at bounding box center [390, 386] width 173 height 32
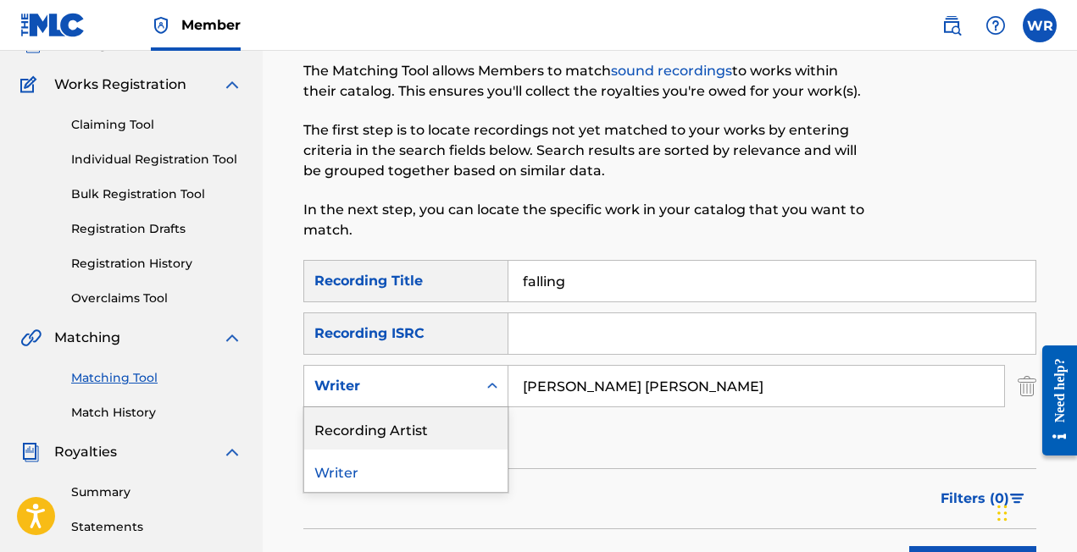
click at [417, 431] on div "Recording Artist" at bounding box center [405, 429] width 203 height 42
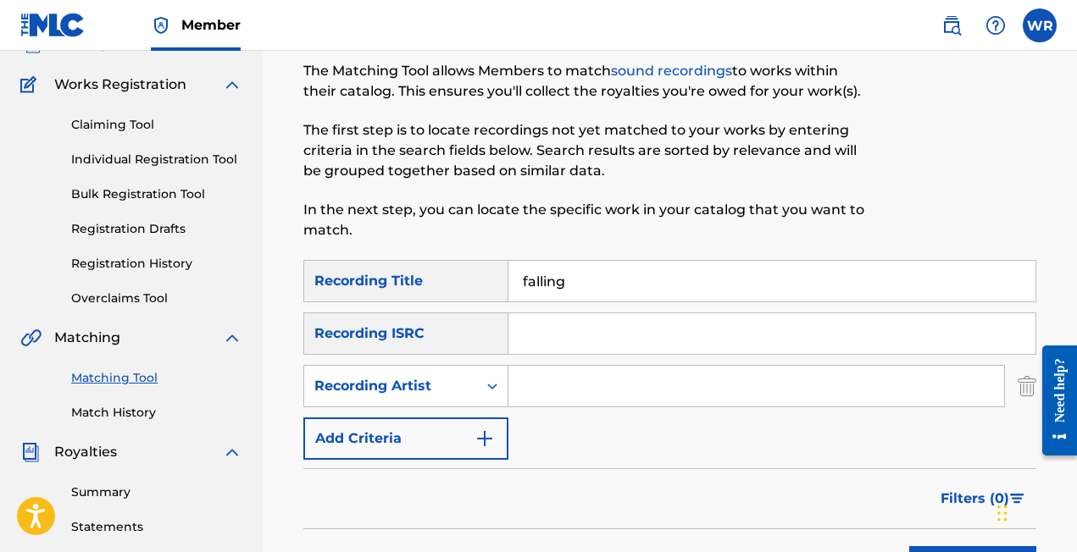
click at [579, 390] on input "Search Form" at bounding box center [756, 386] width 496 height 41
type input "o"
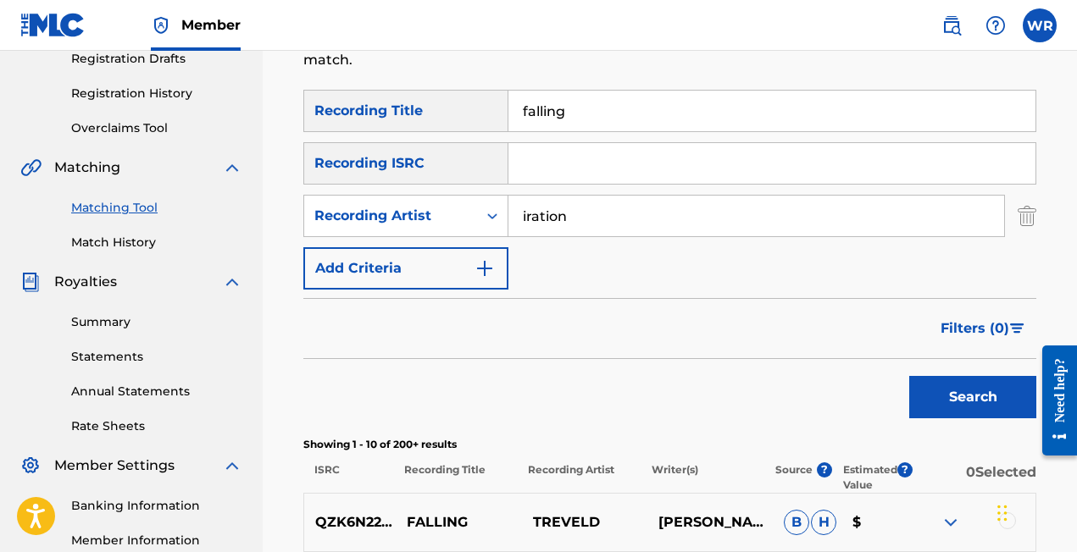
scroll to position [325, 0]
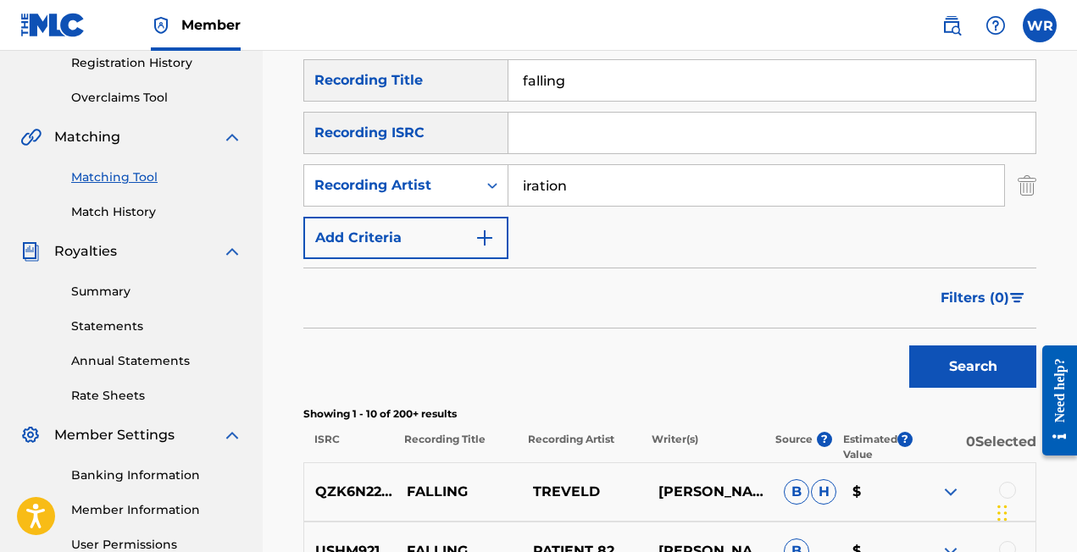
type input "iration"
click at [945, 352] on button "Search" at bounding box center [972, 367] width 127 height 42
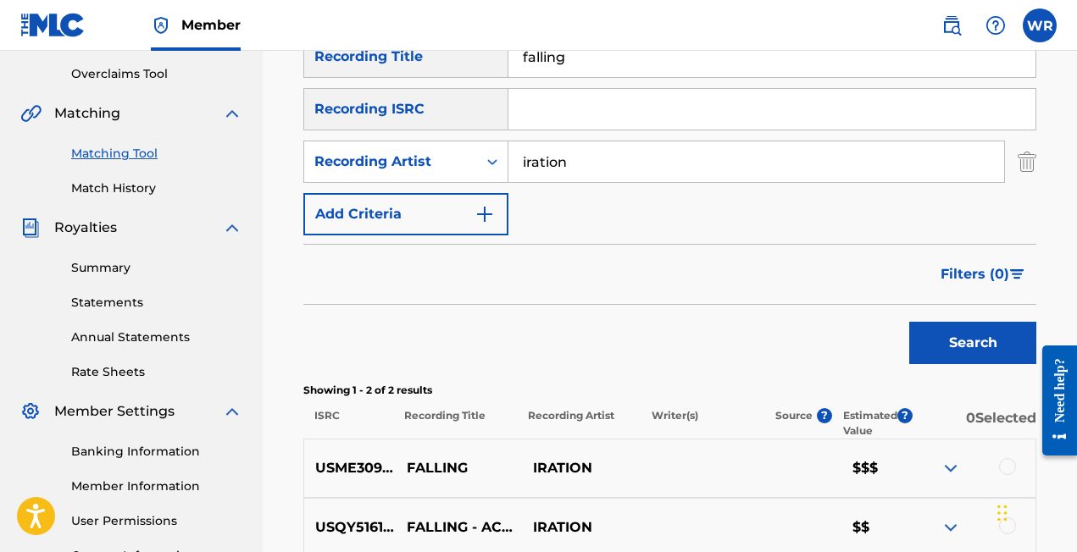
scroll to position [520, 0]
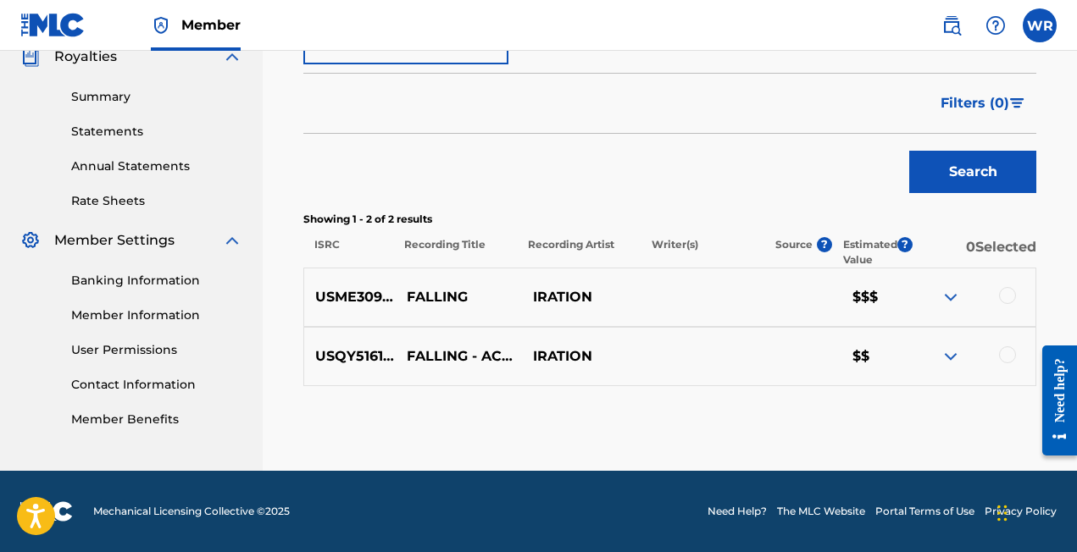
click at [946, 296] on img at bounding box center [951, 297] width 20 height 20
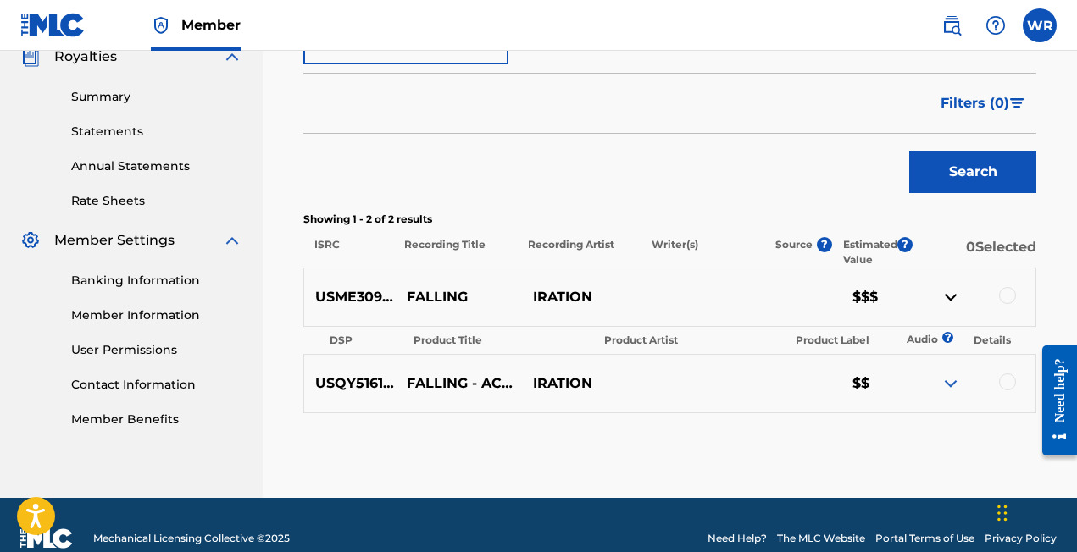
click at [946, 296] on img at bounding box center [951, 297] width 20 height 20
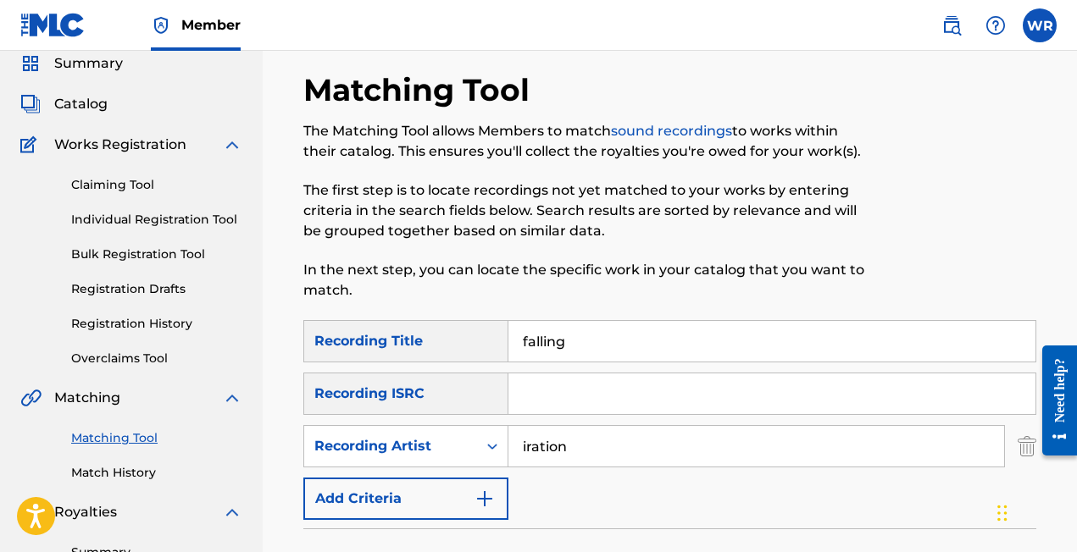
scroll to position [63, 0]
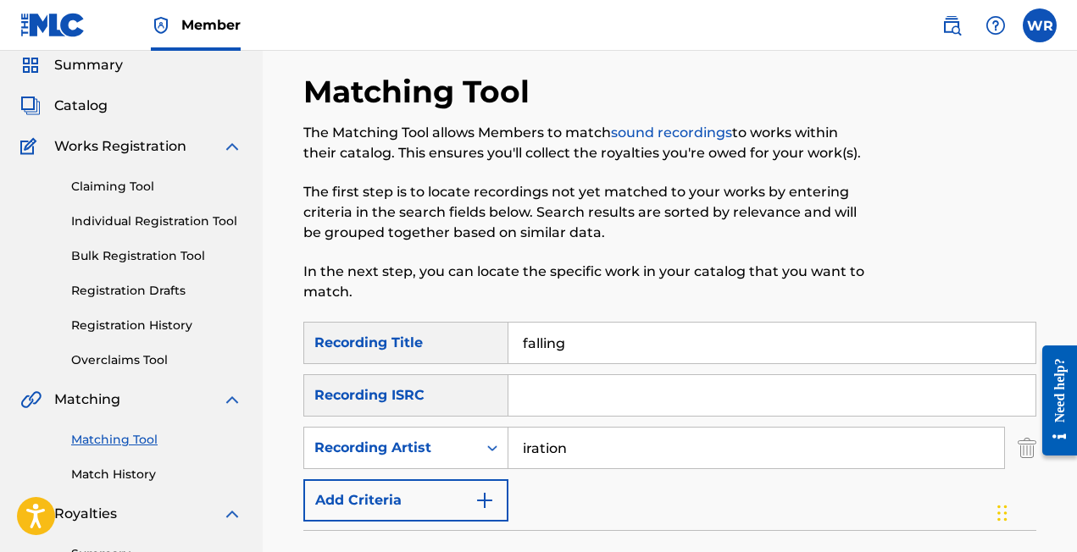
click at [541, 345] on input "falling" at bounding box center [771, 343] width 527 height 41
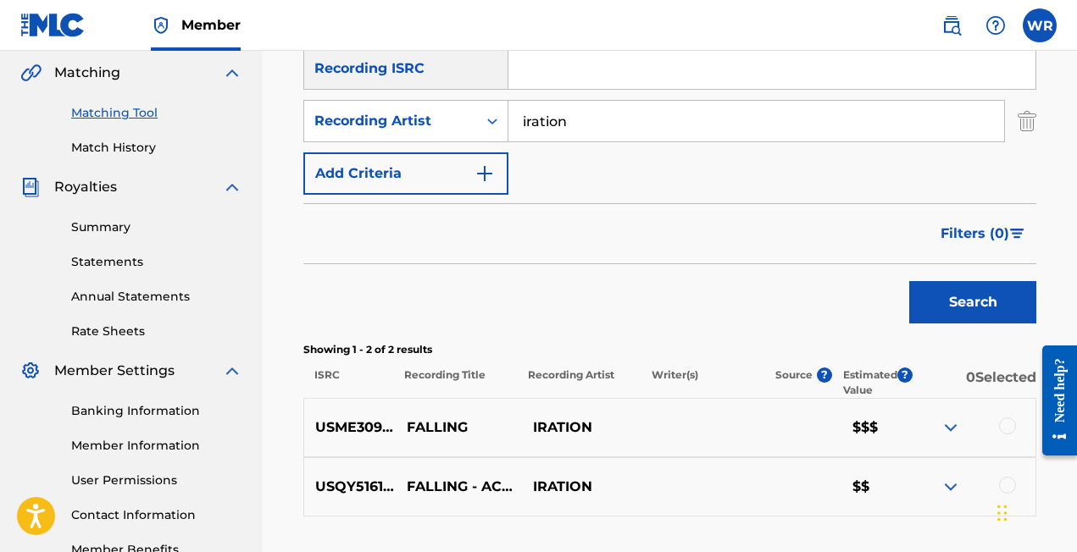
scroll to position [395, 0]
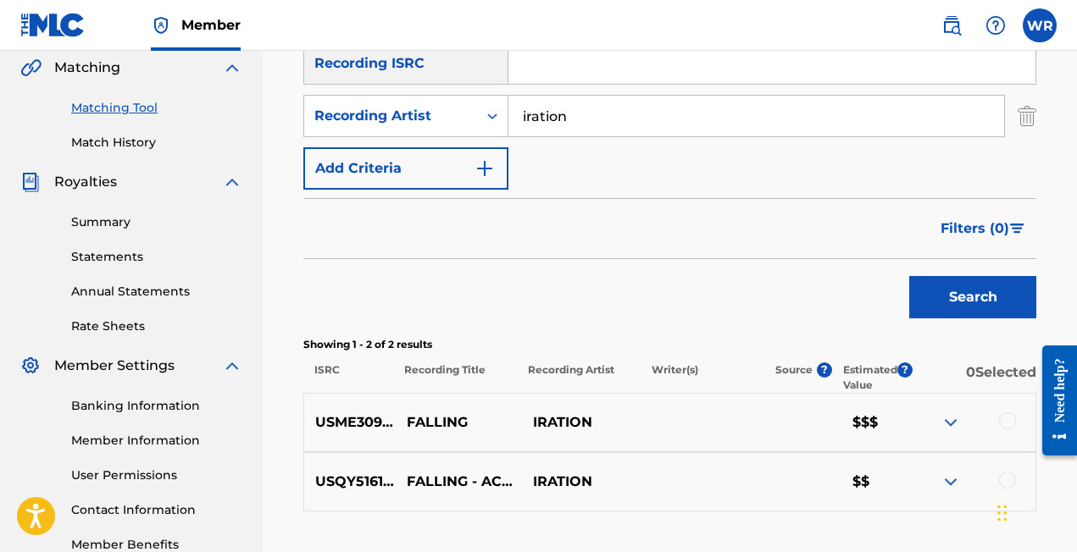
click at [918, 295] on button "Search" at bounding box center [972, 297] width 127 height 42
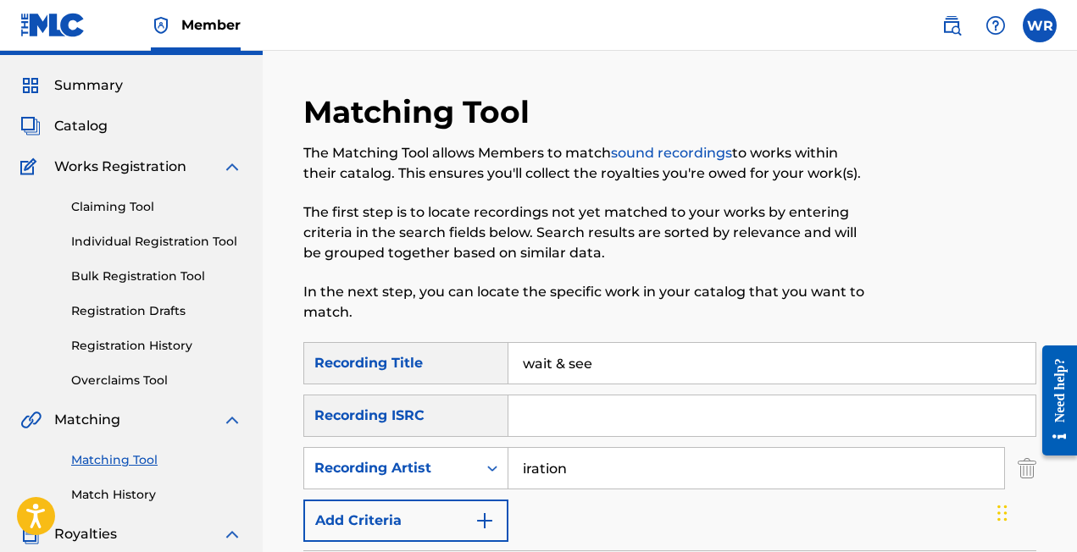
scroll to position [31, 0]
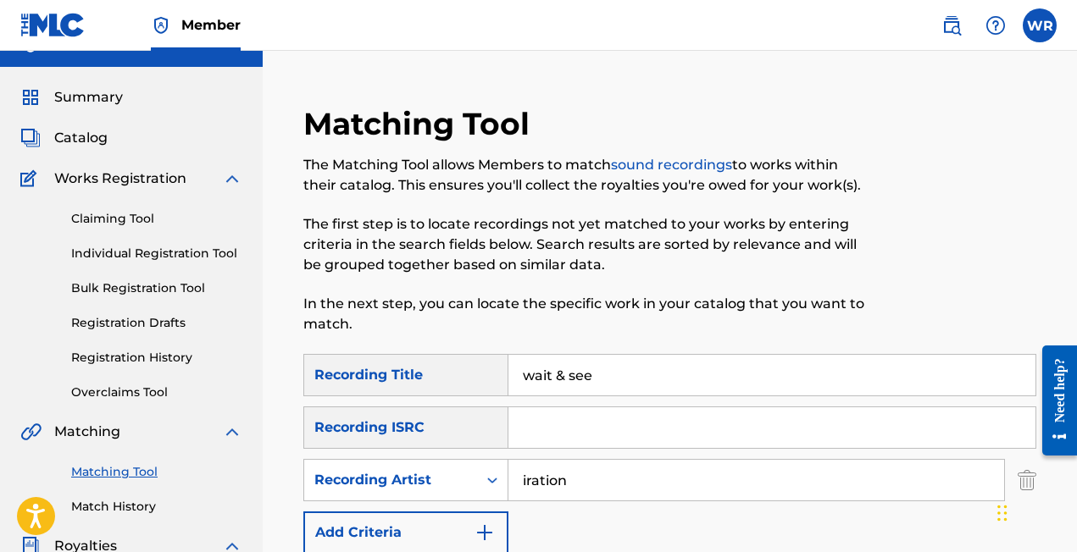
click at [575, 377] on input "wait & see" at bounding box center [771, 375] width 527 height 41
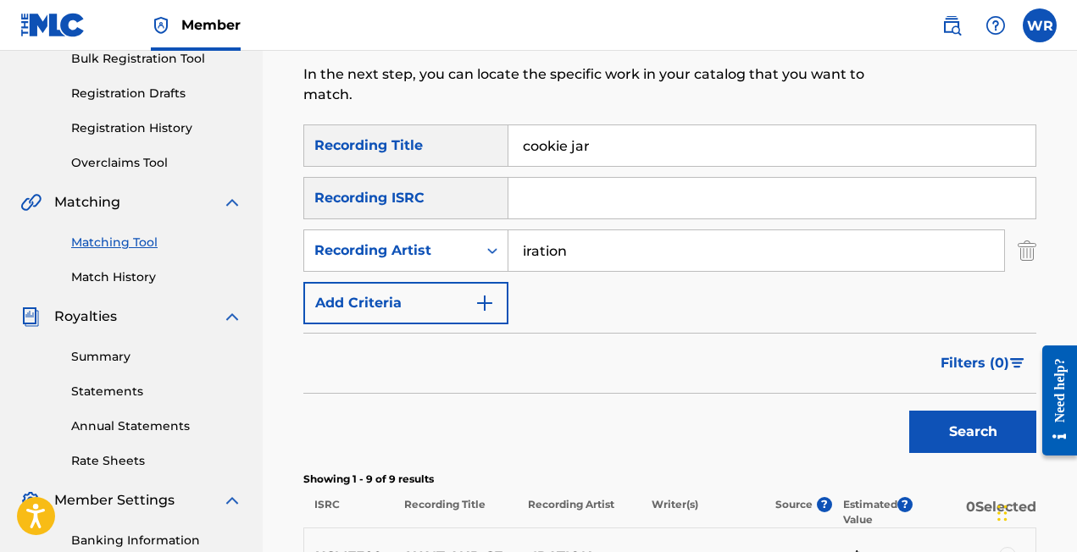
scroll to position [416, 0]
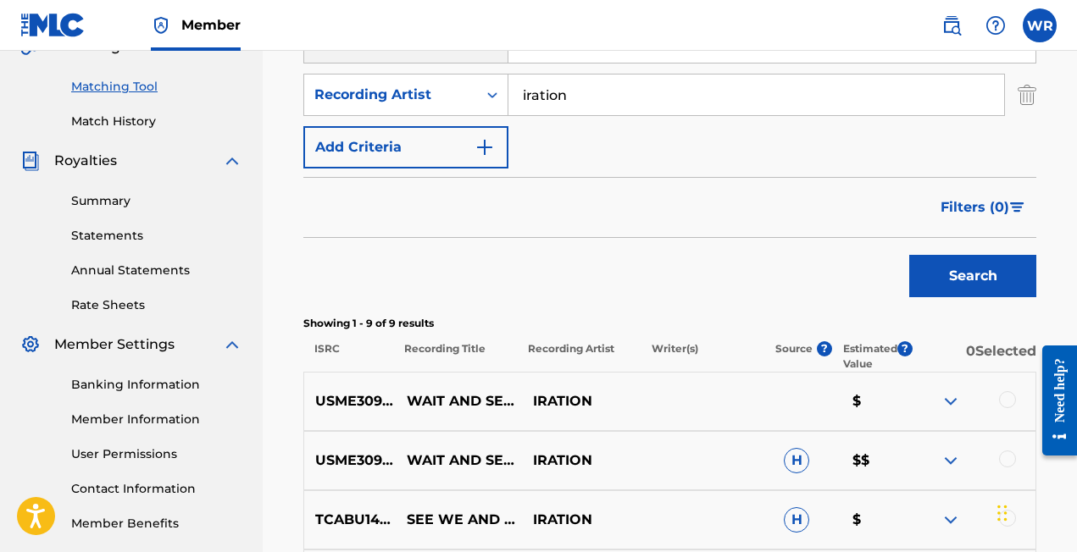
click at [909, 261] on button "Search" at bounding box center [972, 276] width 127 height 42
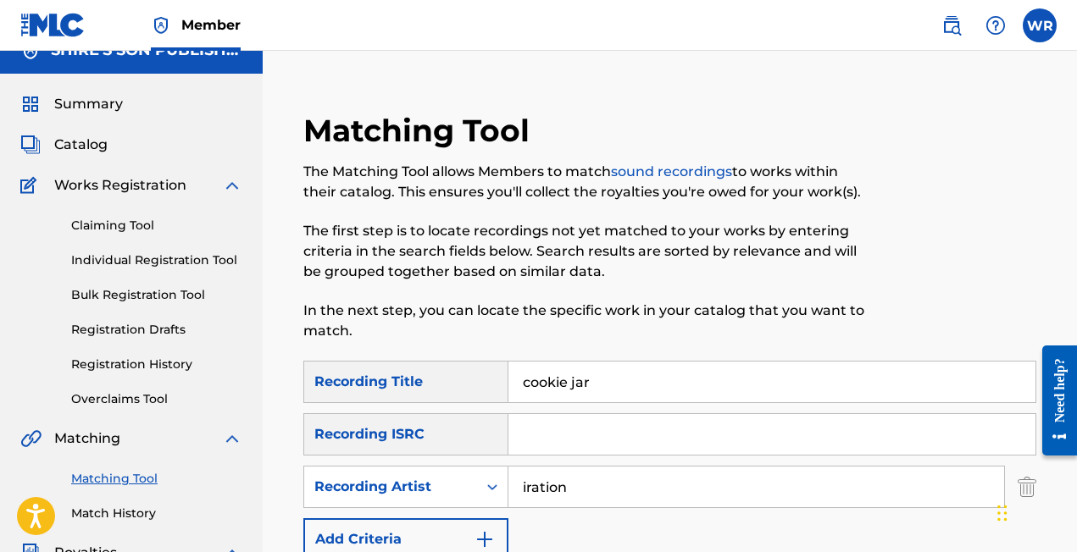
scroll to position [0, 0]
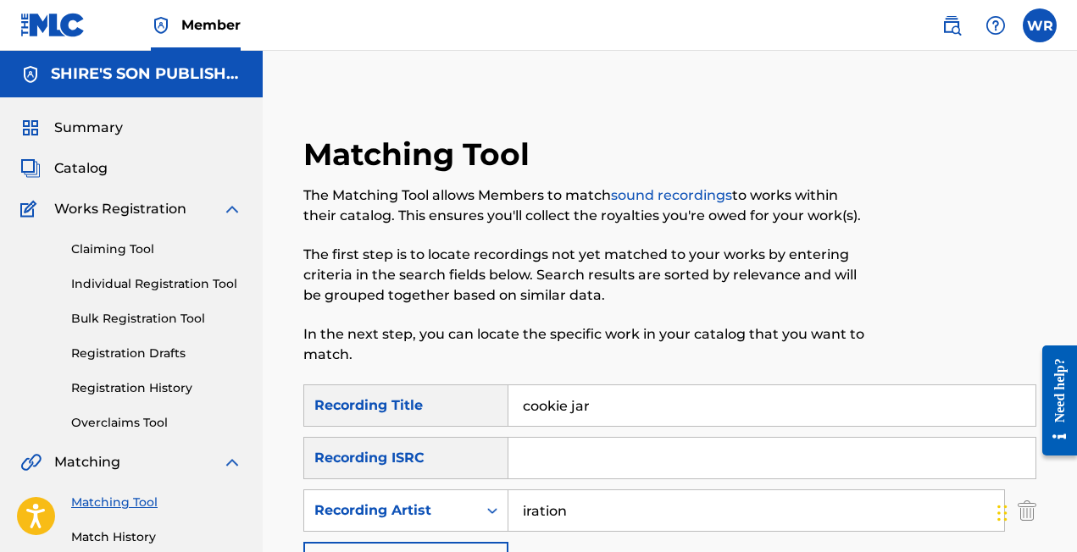
click at [549, 401] on input "cookie jar" at bounding box center [771, 406] width 527 height 41
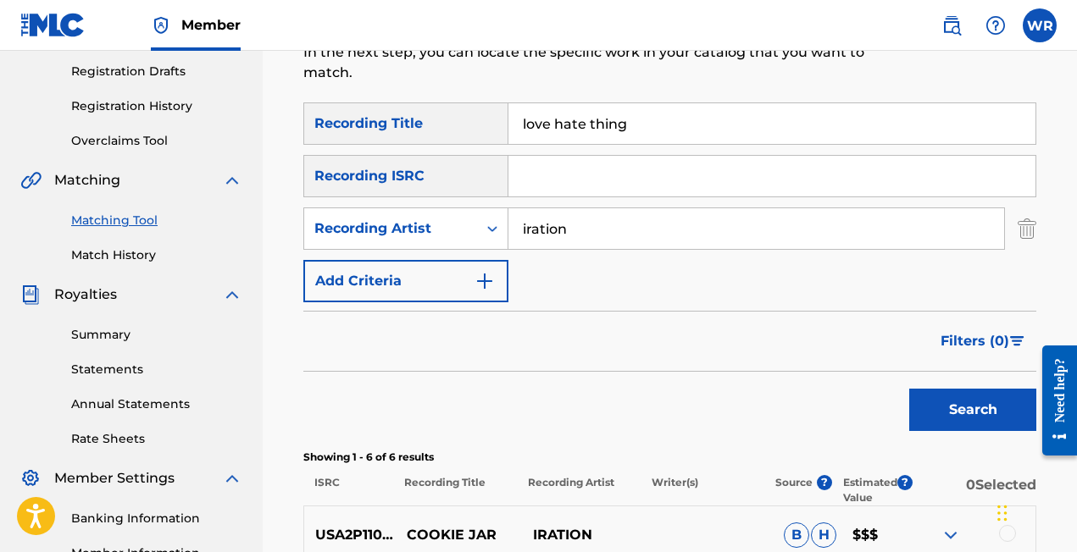
scroll to position [296, 0]
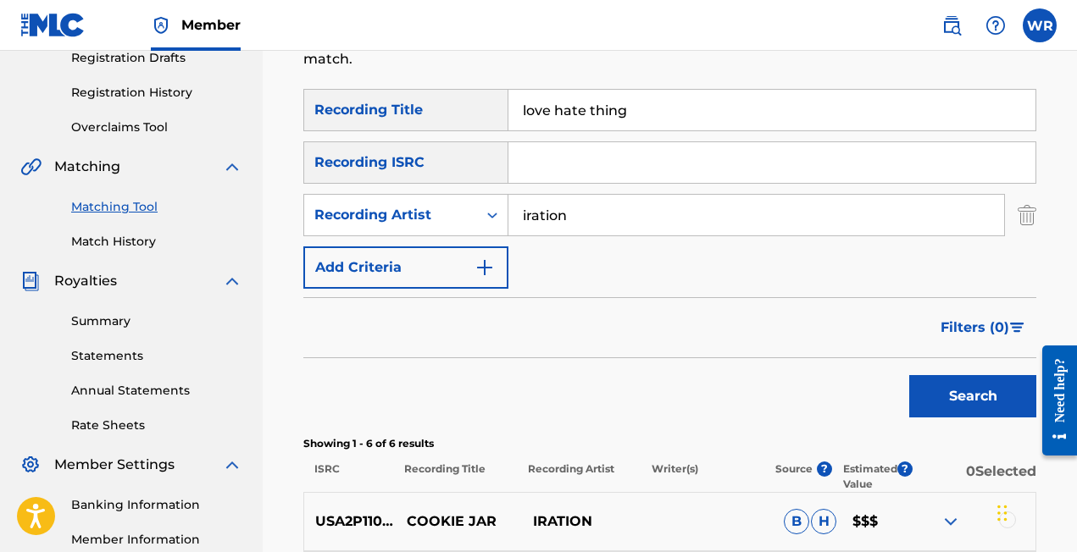
click at [942, 386] on button "Search" at bounding box center [972, 396] width 127 height 42
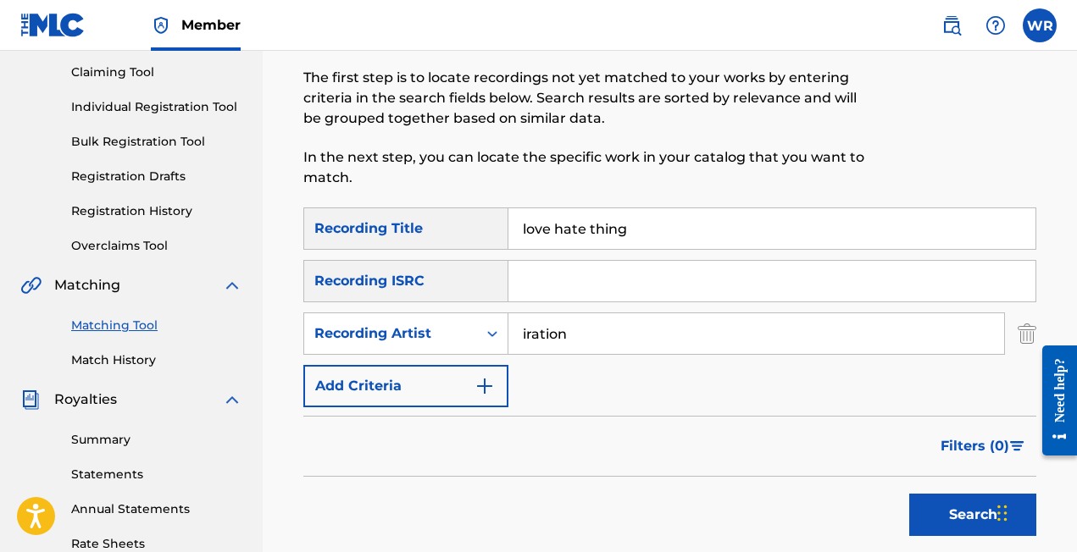
scroll to position [161, 0]
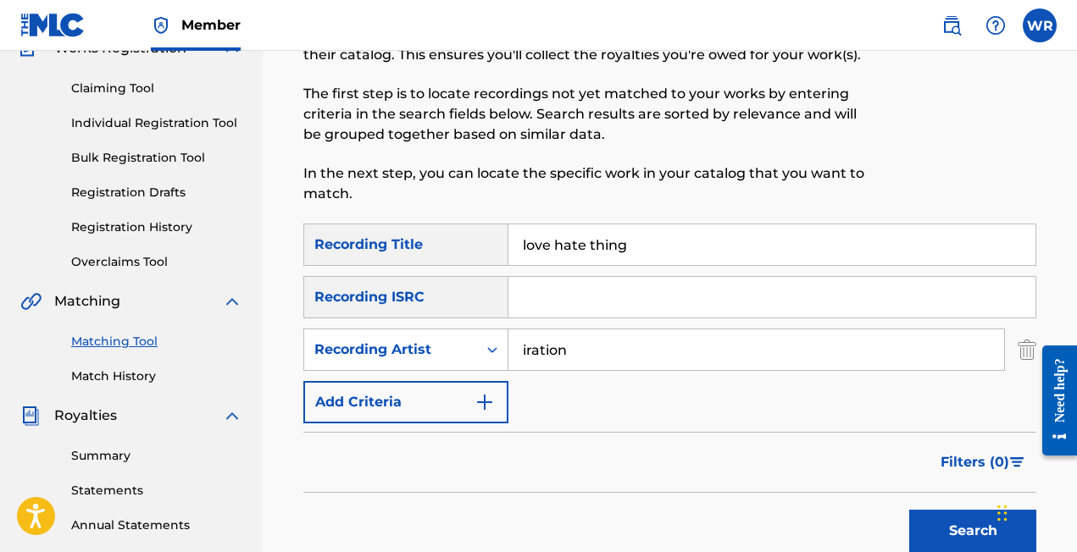
click at [550, 237] on input "love hate thing" at bounding box center [771, 245] width 527 height 41
click at [930, 526] on button "Search" at bounding box center [972, 531] width 127 height 42
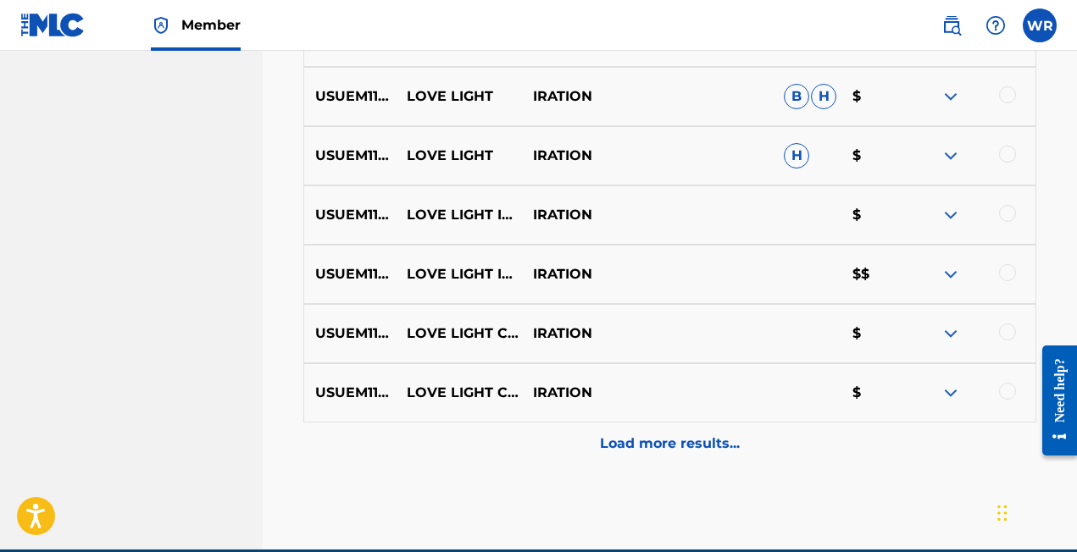
scroll to position [1037, 0]
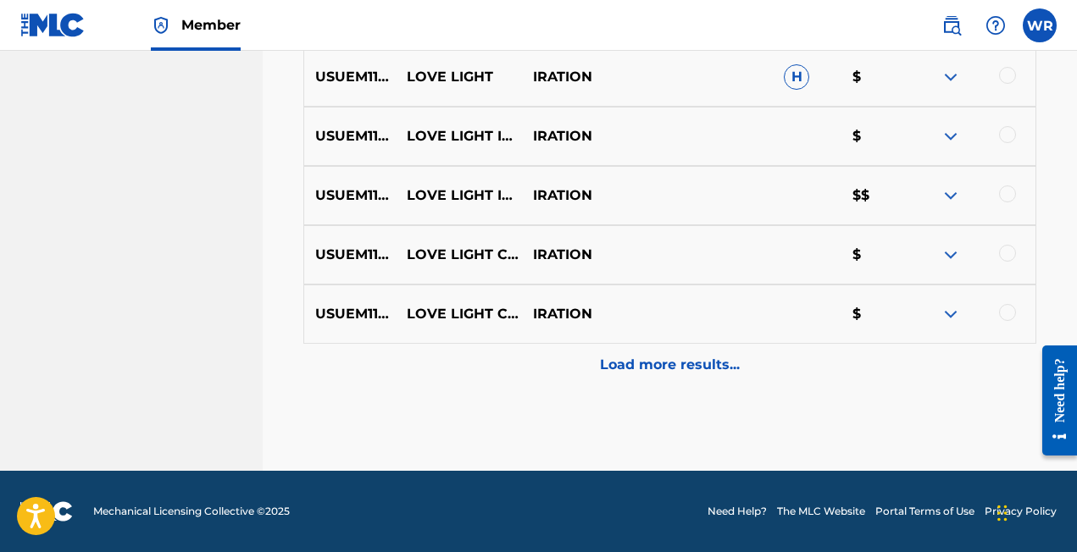
click at [691, 363] on p "Load more results..." at bounding box center [670, 365] width 140 height 20
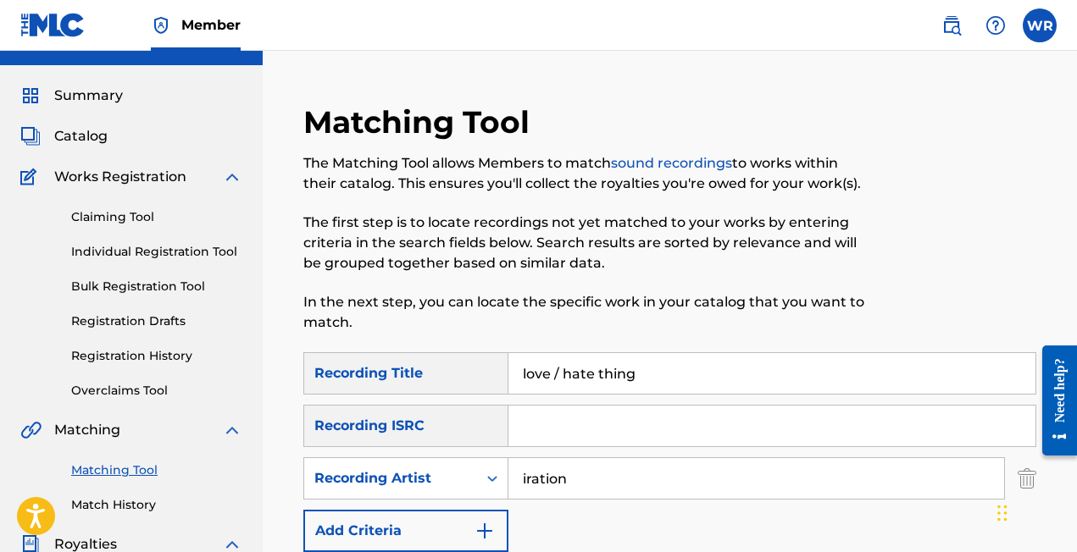
scroll to position [29, 0]
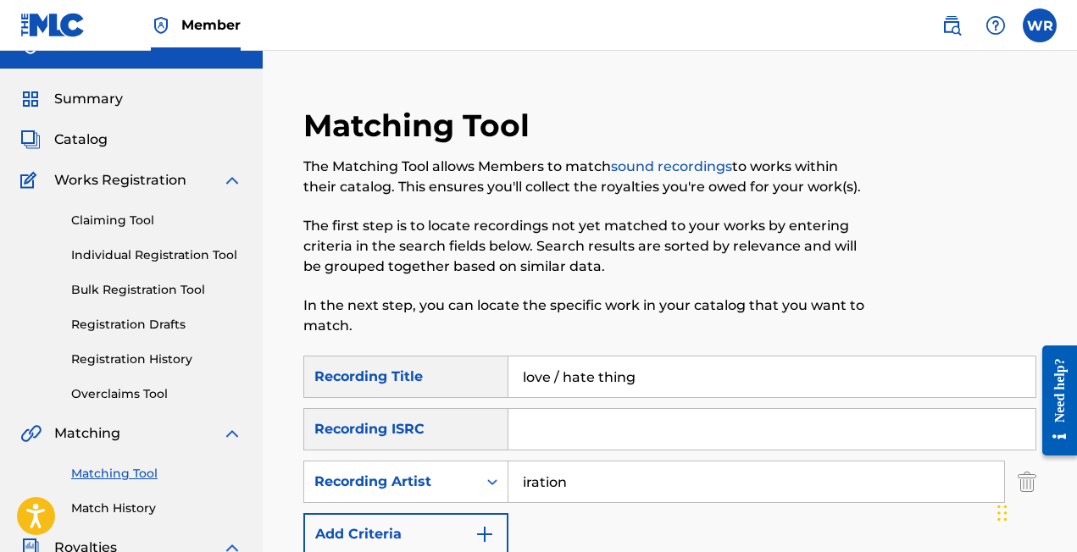
click at [598, 371] on input "love / hate thing" at bounding box center [771, 377] width 527 height 41
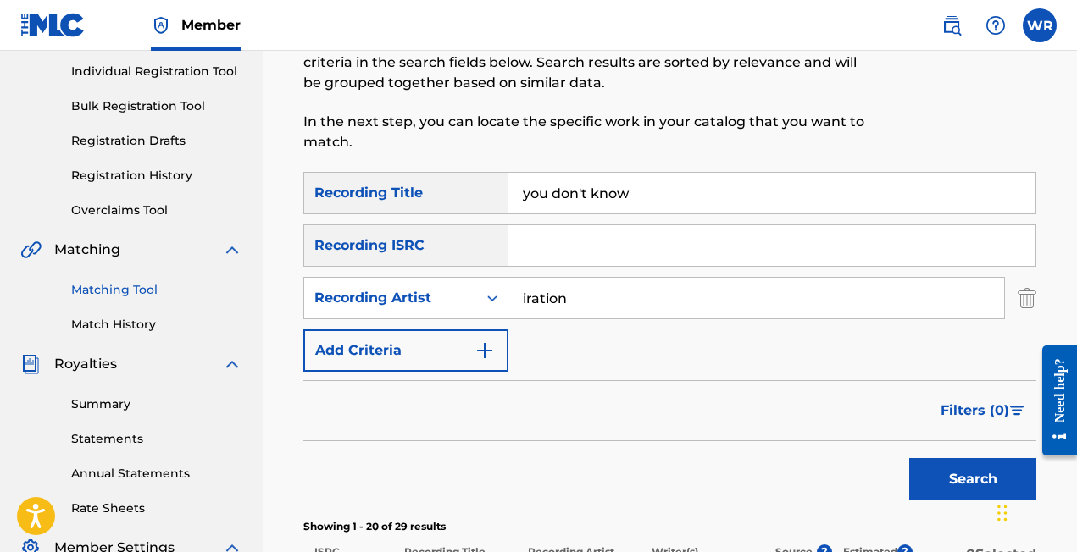
scroll to position [274, 0]
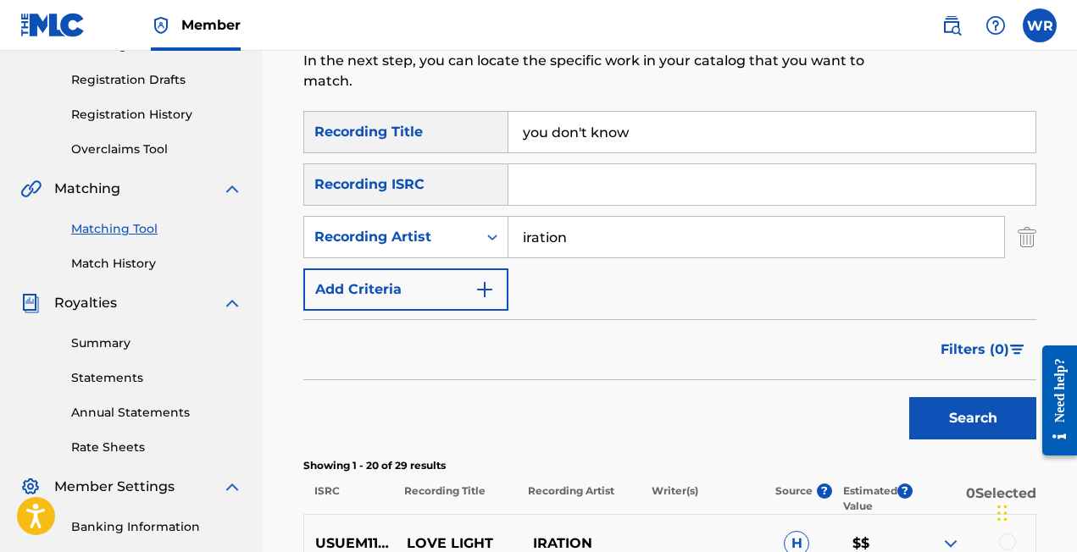
click at [957, 408] on button "Search" at bounding box center [972, 418] width 127 height 42
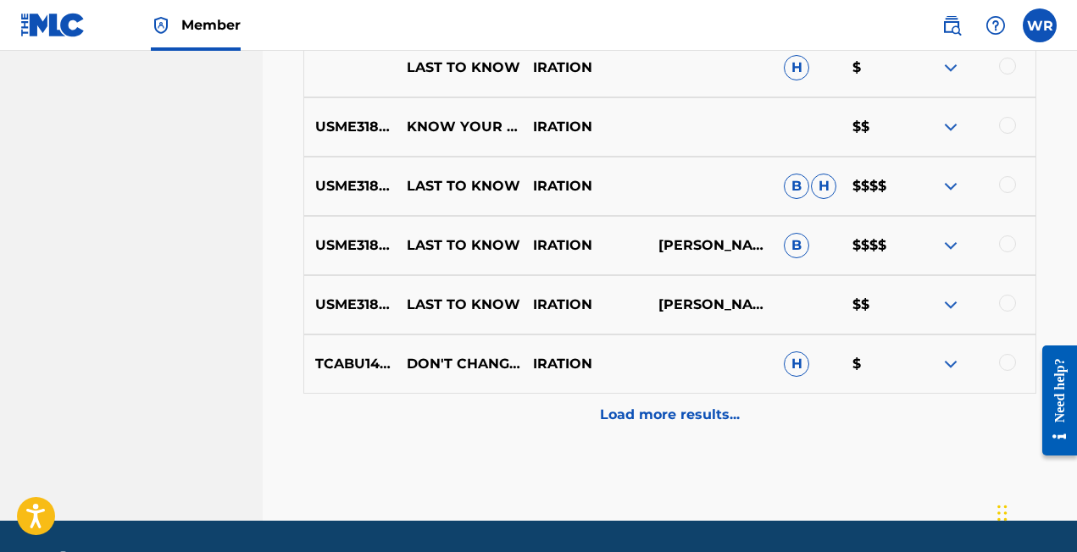
scroll to position [1037, 0]
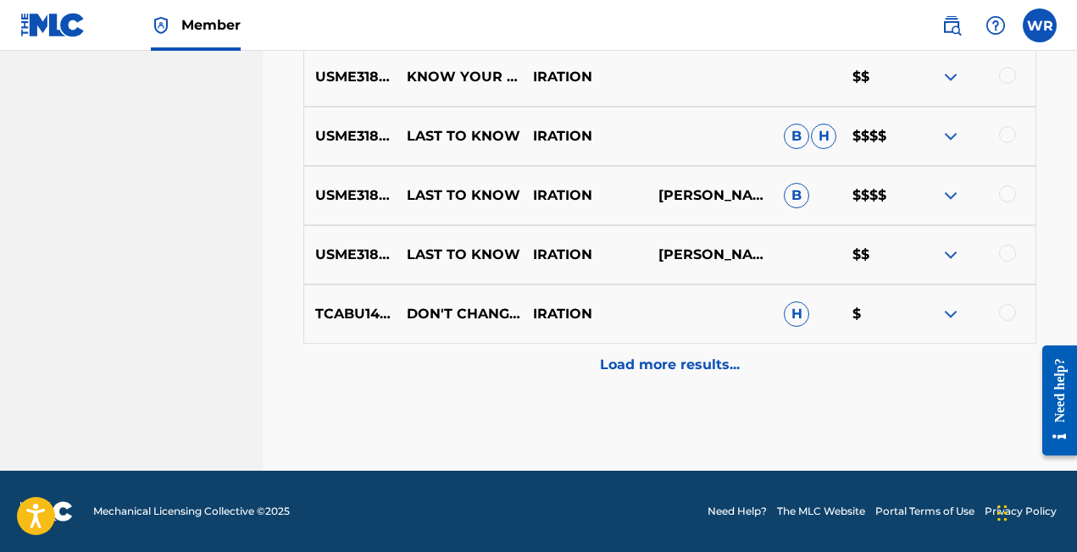
click at [649, 366] on p "Load more results..." at bounding box center [670, 365] width 140 height 20
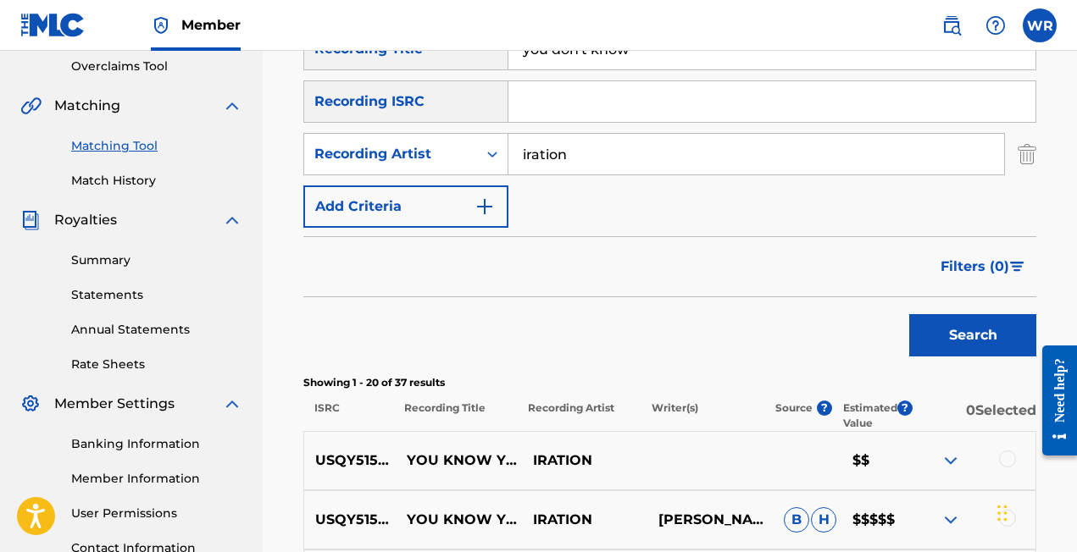
scroll to position [276, 0]
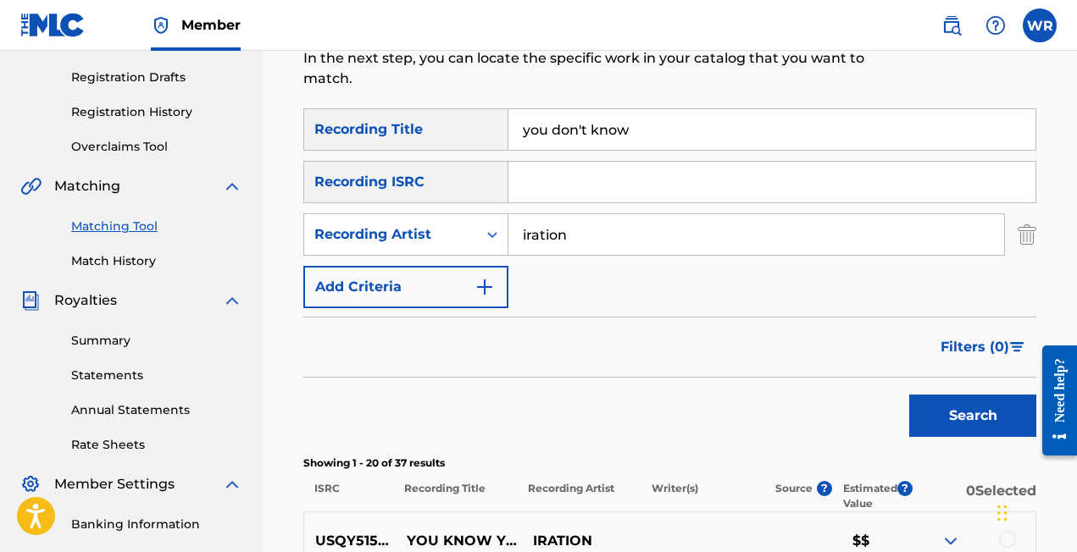
click at [545, 126] on input "you don't know" at bounding box center [771, 129] width 527 height 41
click at [972, 394] on div "Search" at bounding box center [969, 412] width 136 height 68
click at [965, 406] on button "Search" at bounding box center [972, 416] width 127 height 42
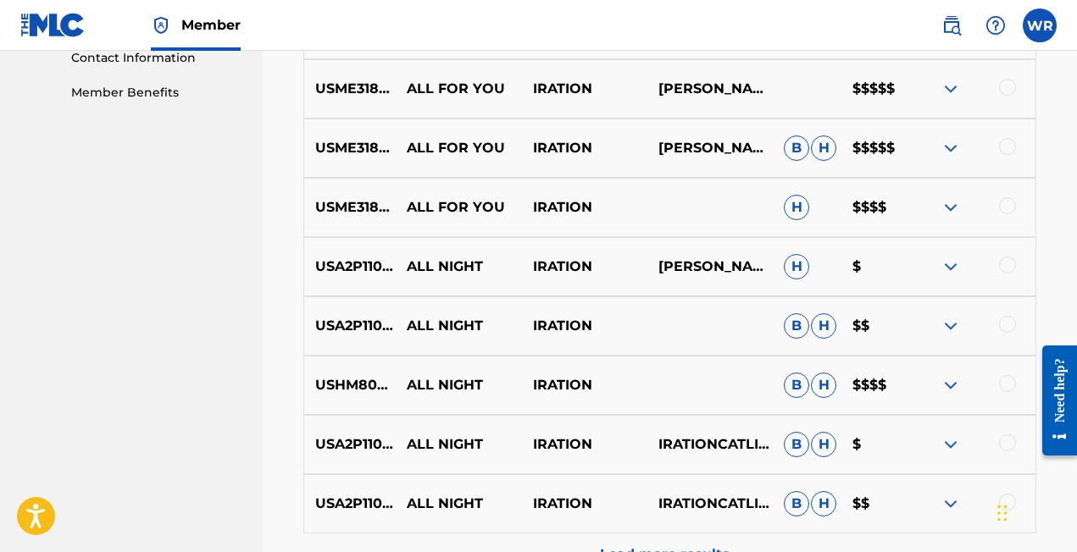
scroll to position [914, 0]
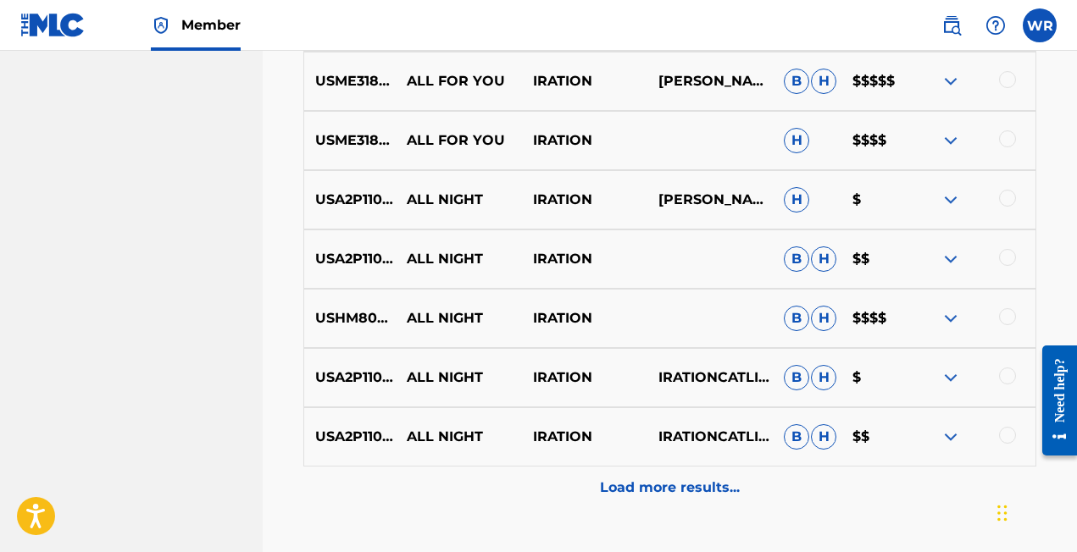
click at [951, 373] on img at bounding box center [951, 378] width 20 height 20
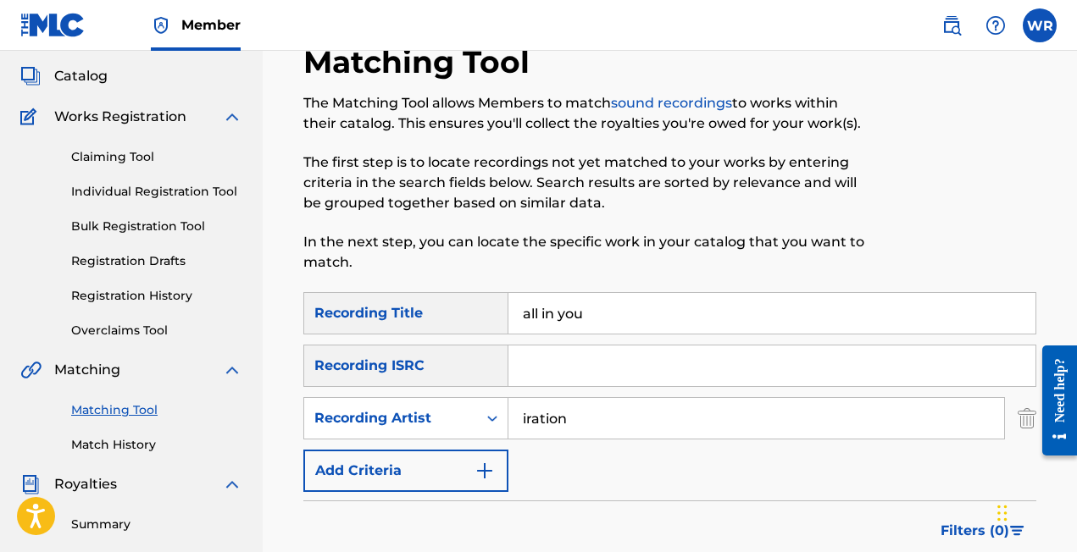
scroll to position [80, 0]
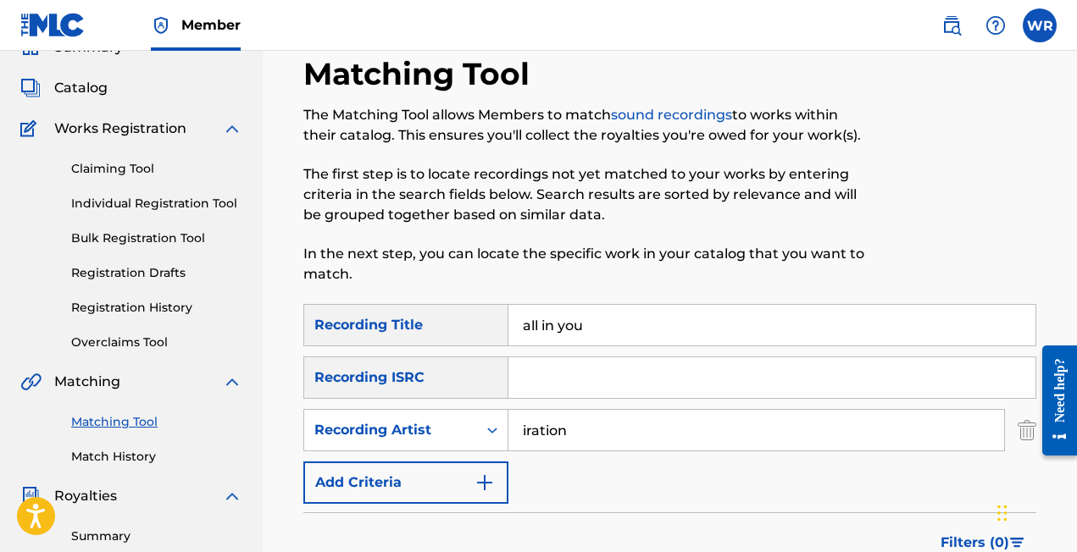
click at [559, 320] on input "all in you" at bounding box center [771, 325] width 527 height 41
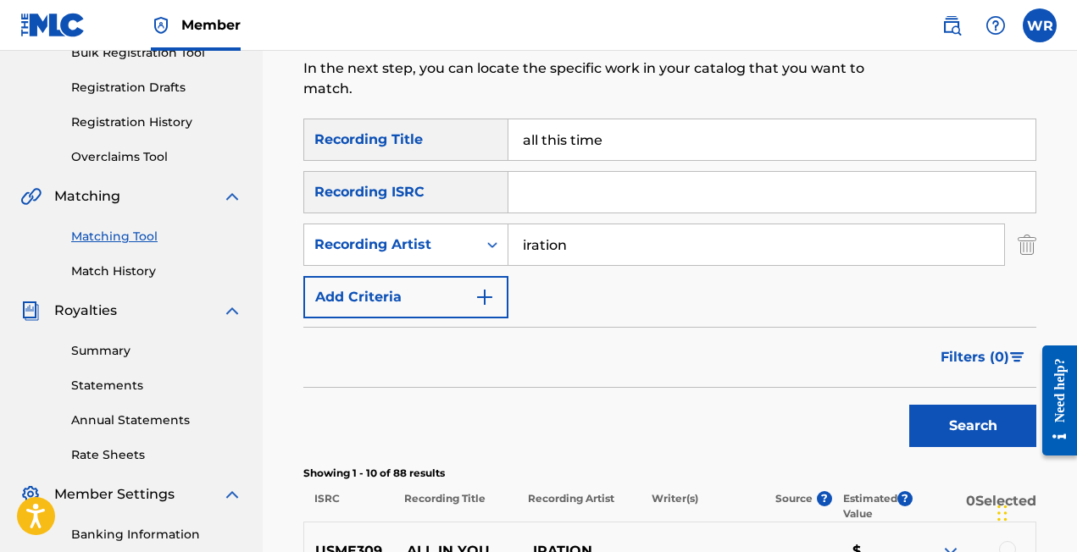
scroll to position [292, 0]
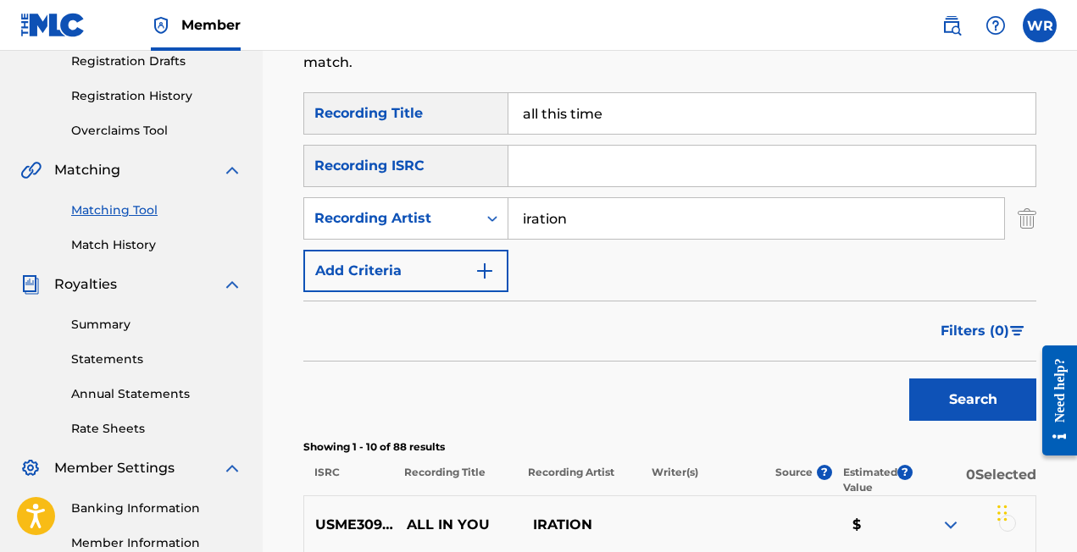
click at [973, 419] on button "Search" at bounding box center [972, 400] width 127 height 42
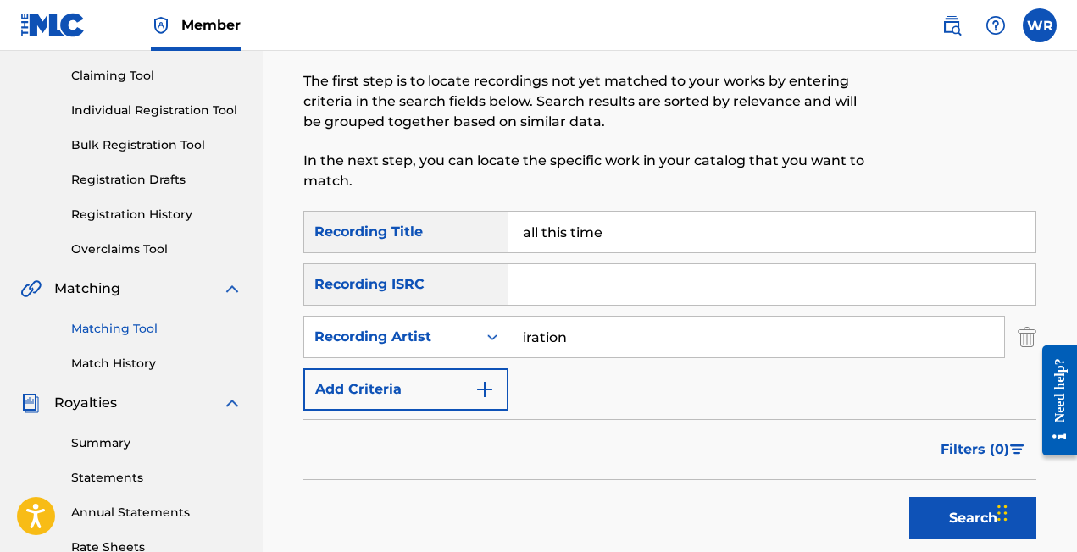
scroll to position [0, 0]
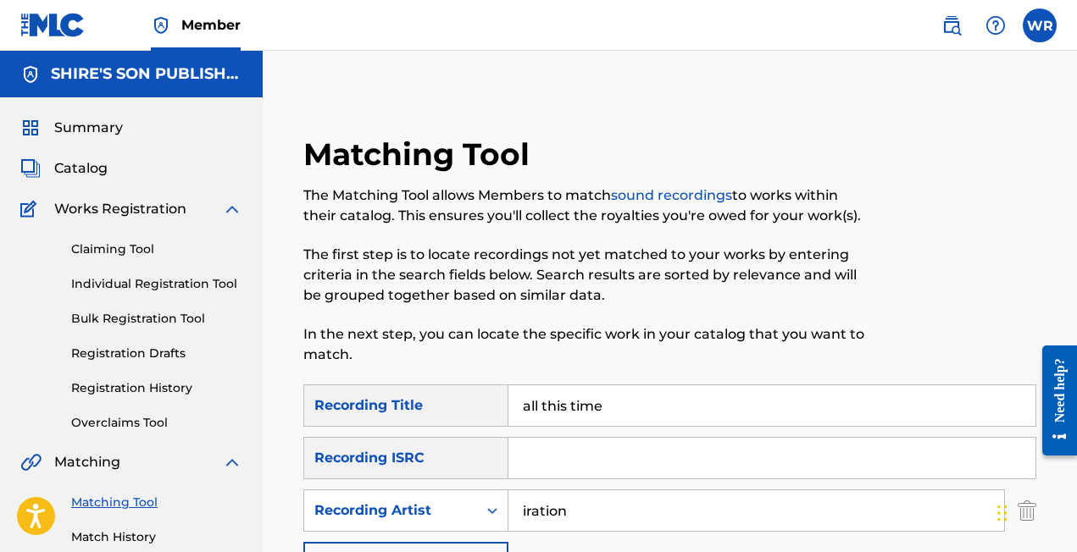
click at [557, 412] on input "all this time" at bounding box center [771, 406] width 527 height 41
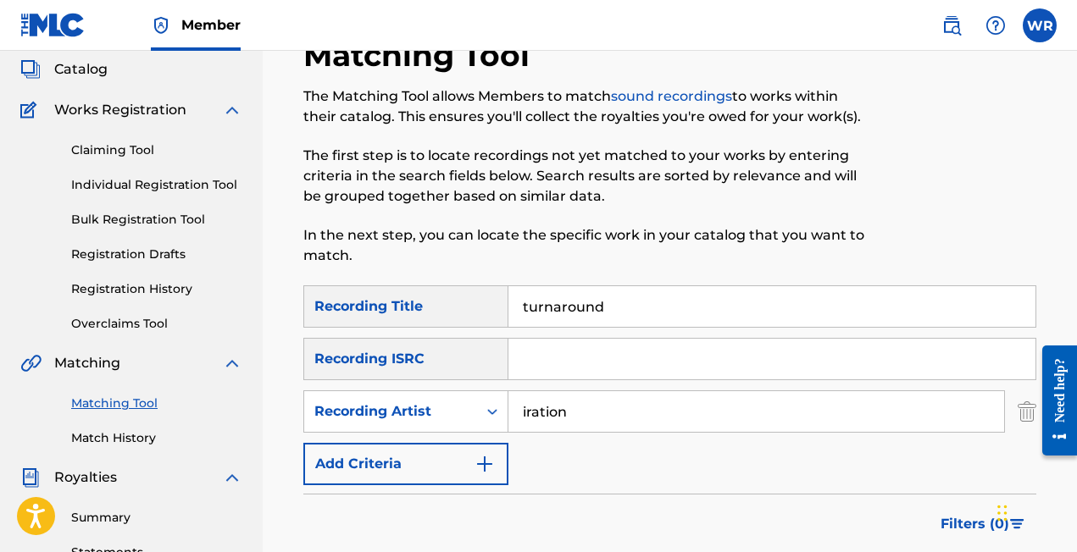
scroll to position [179, 0]
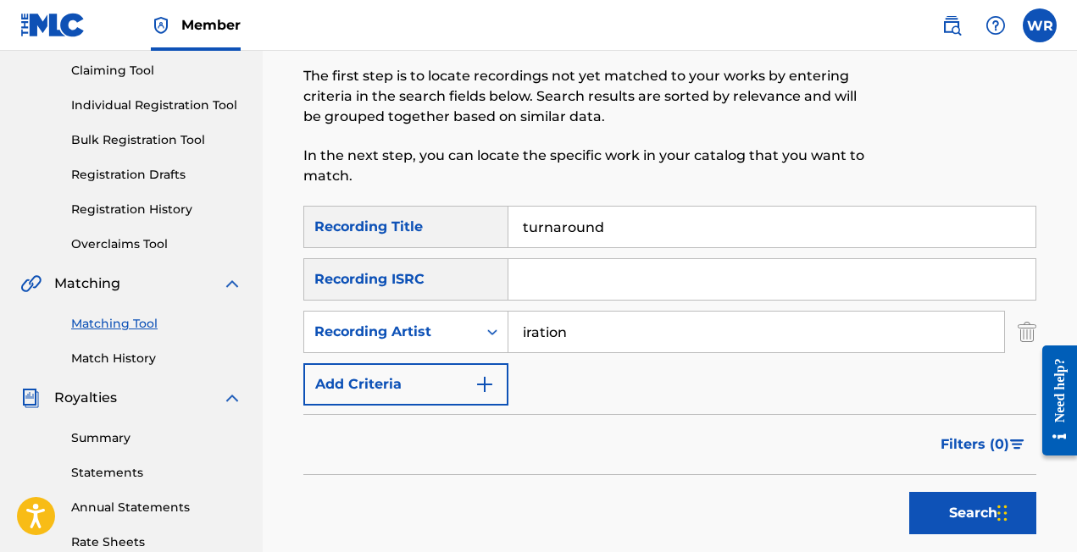
click at [913, 500] on button "Search" at bounding box center [972, 513] width 127 height 42
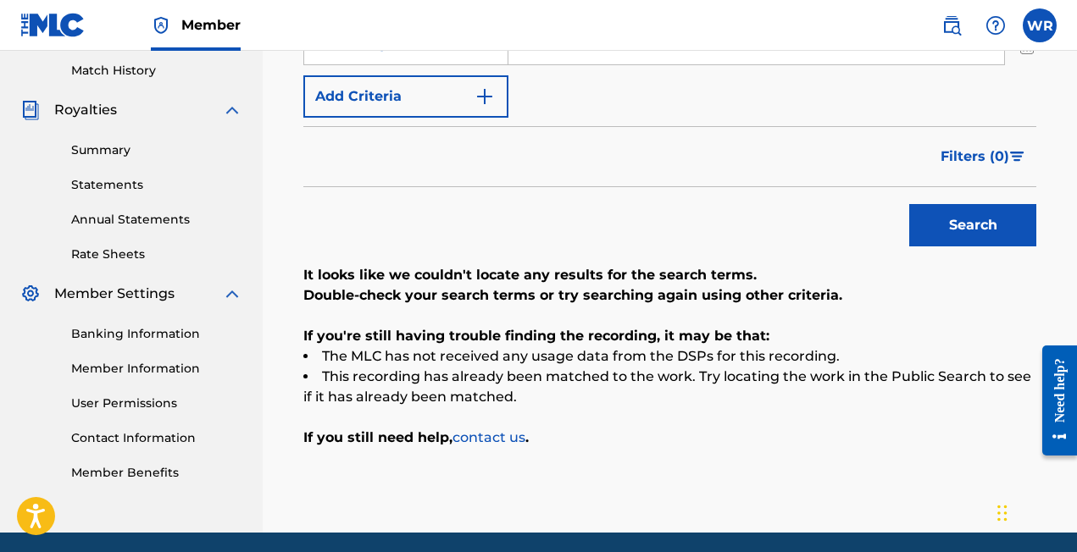
scroll to position [335, 0]
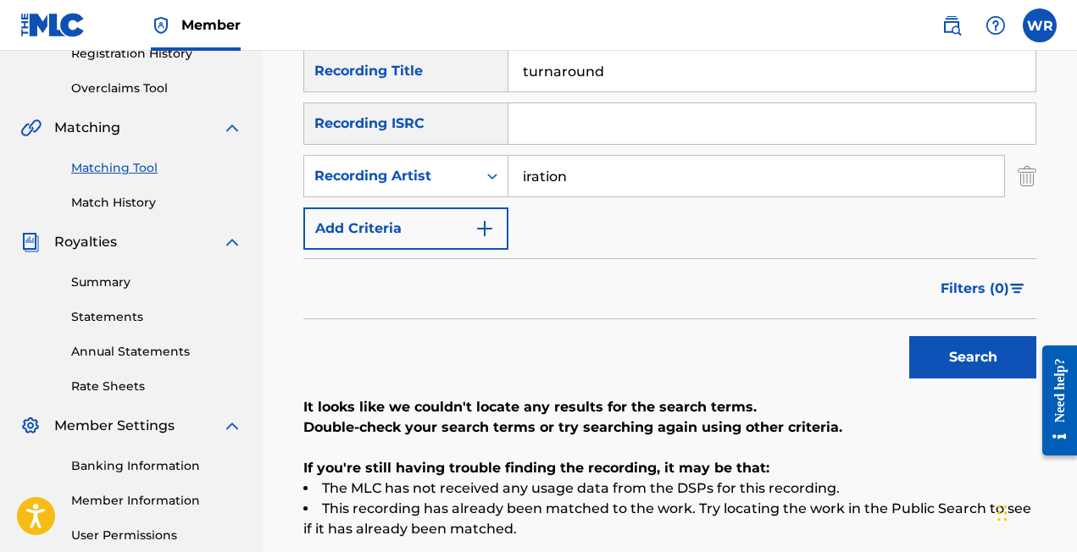
click at [555, 78] on input "turnaround" at bounding box center [771, 71] width 527 height 41
click at [935, 368] on button "Search" at bounding box center [972, 357] width 127 height 42
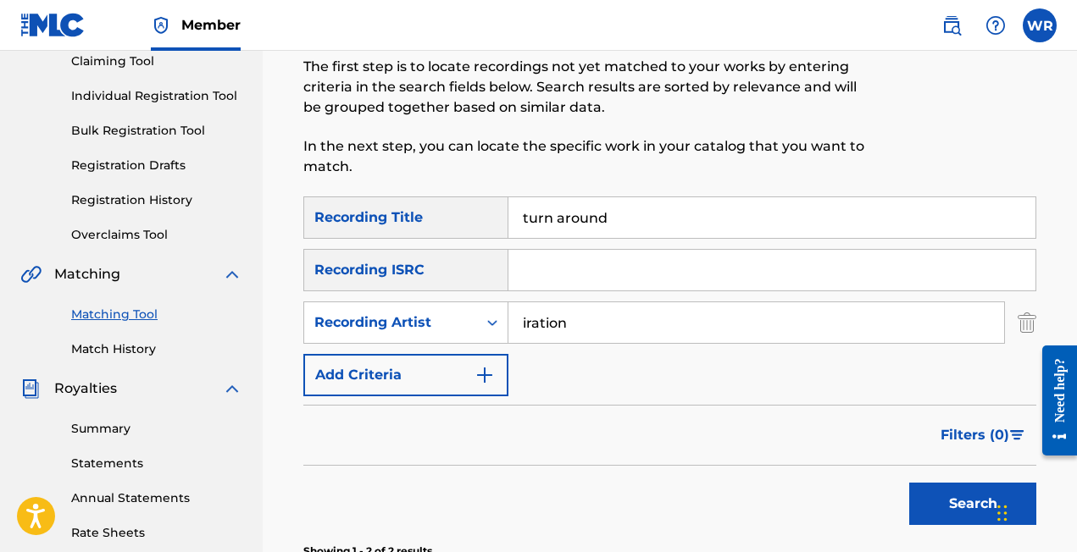
scroll to position [183, 0]
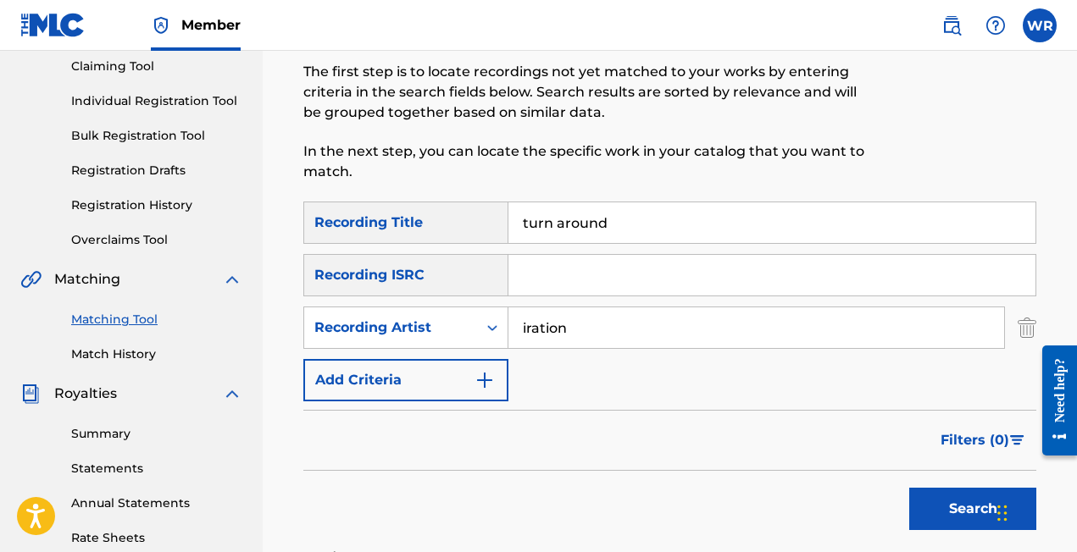
click at [585, 218] on input "turn around" at bounding box center [771, 223] width 527 height 41
click at [917, 501] on button "Search" at bounding box center [972, 509] width 127 height 42
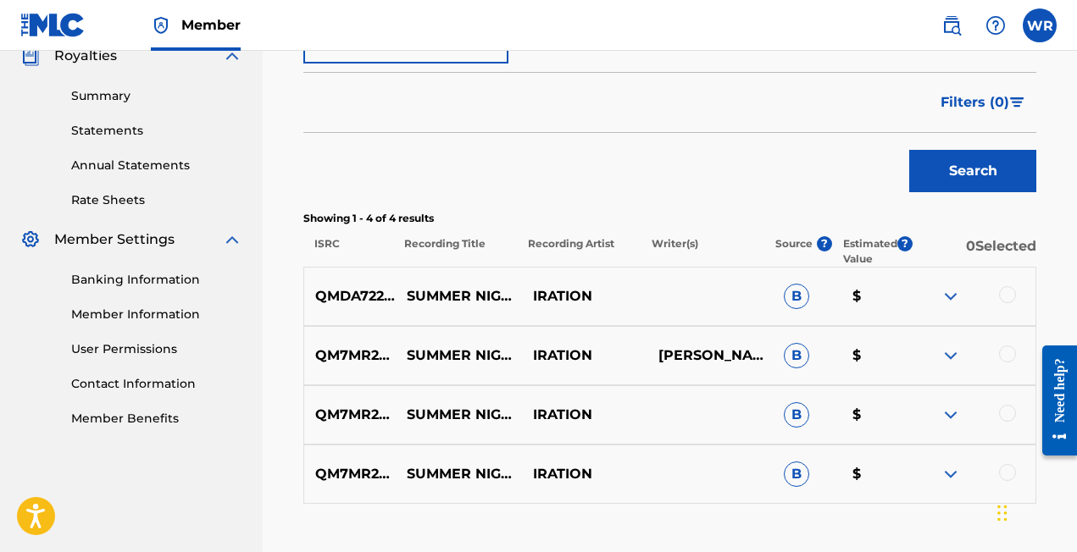
scroll to position [0, 0]
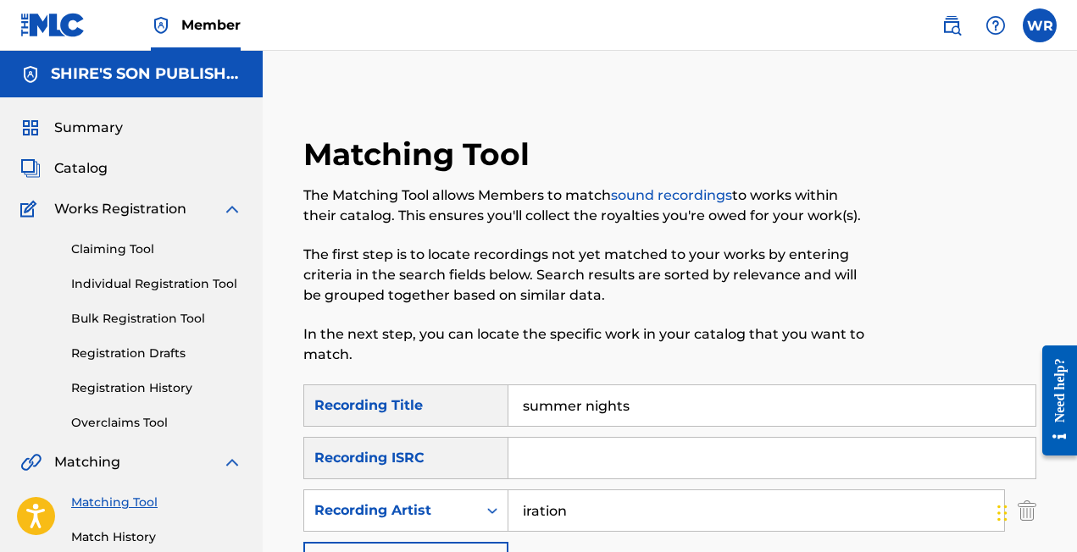
click at [585, 410] on input "summer nights" at bounding box center [771, 406] width 527 height 41
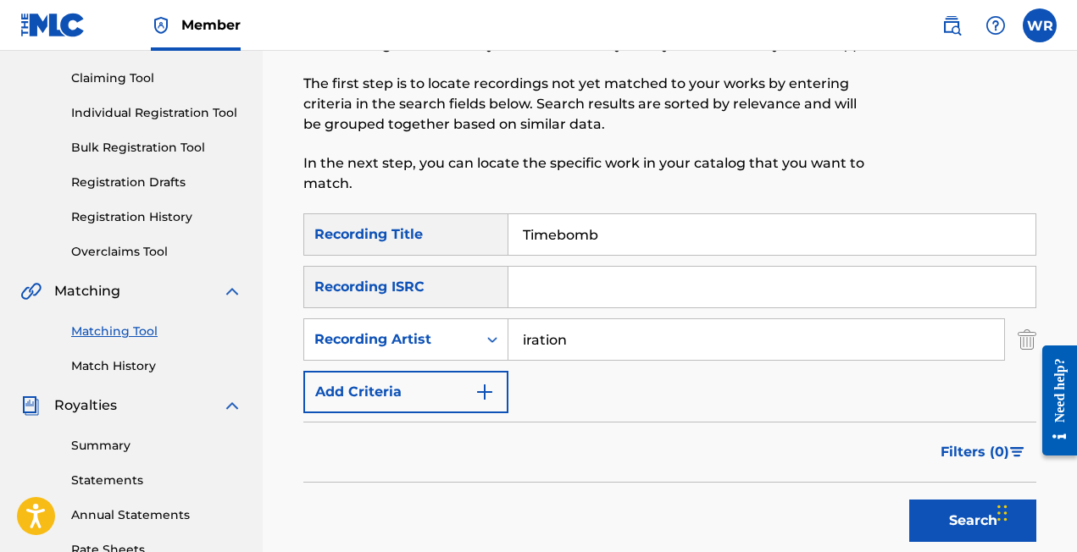
scroll to position [222, 0]
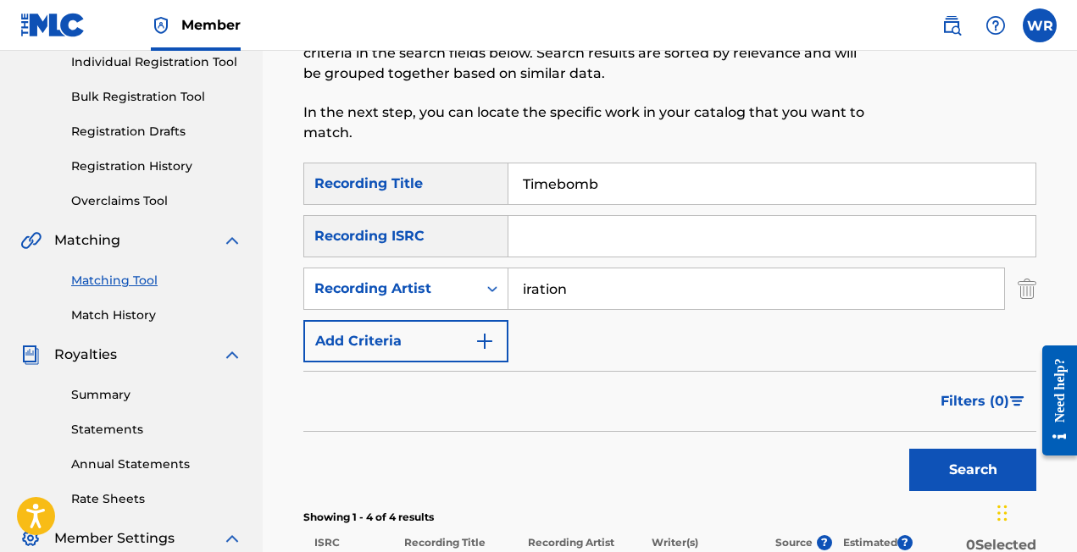
type input "Timebomb"
click at [914, 461] on button "Search" at bounding box center [972, 470] width 127 height 42
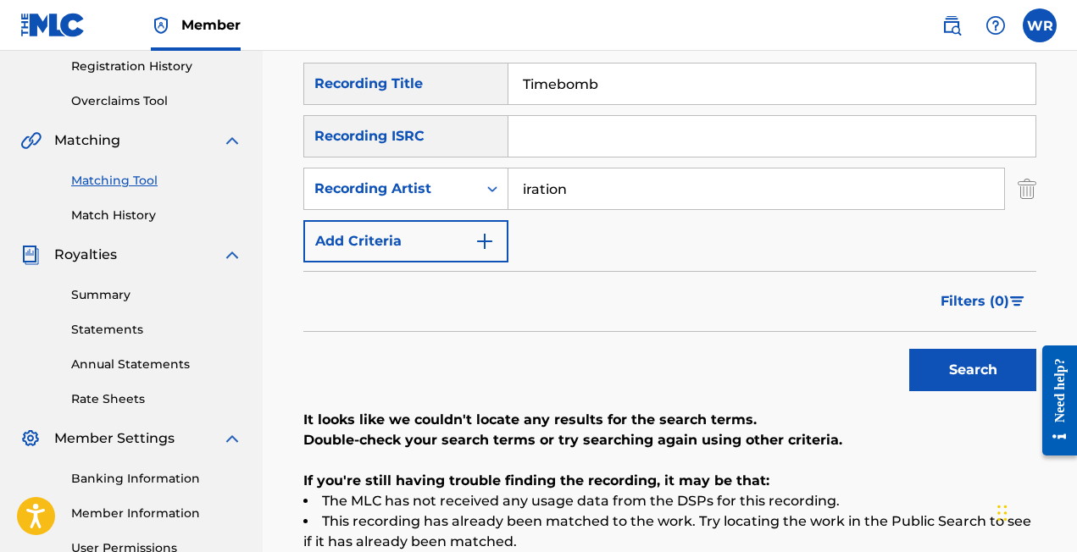
scroll to position [325, 0]
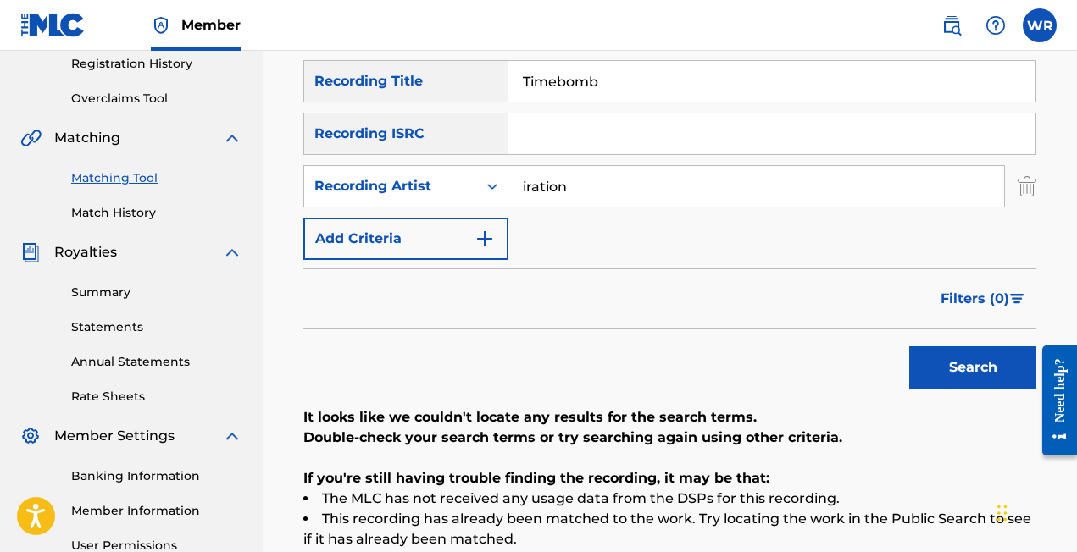
click at [555, 193] on input "iration" at bounding box center [756, 186] width 496 height 41
click at [554, 193] on input "iration" at bounding box center [756, 186] width 496 height 41
click at [561, 84] on input "Timebomb" at bounding box center [771, 81] width 527 height 41
type input "Time bomb"
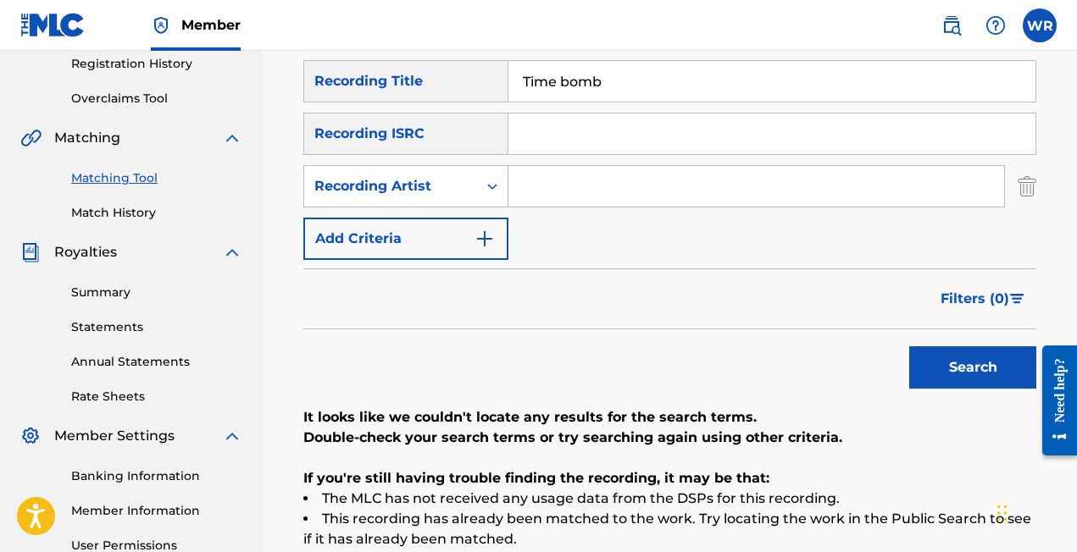
click at [953, 365] on button "Search" at bounding box center [972, 368] width 127 height 42
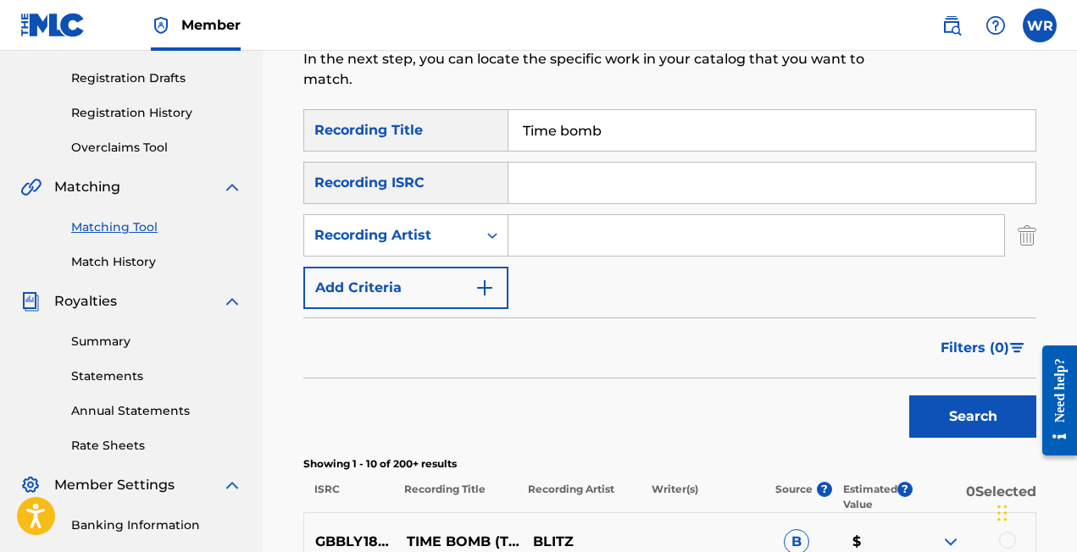
scroll to position [85, 0]
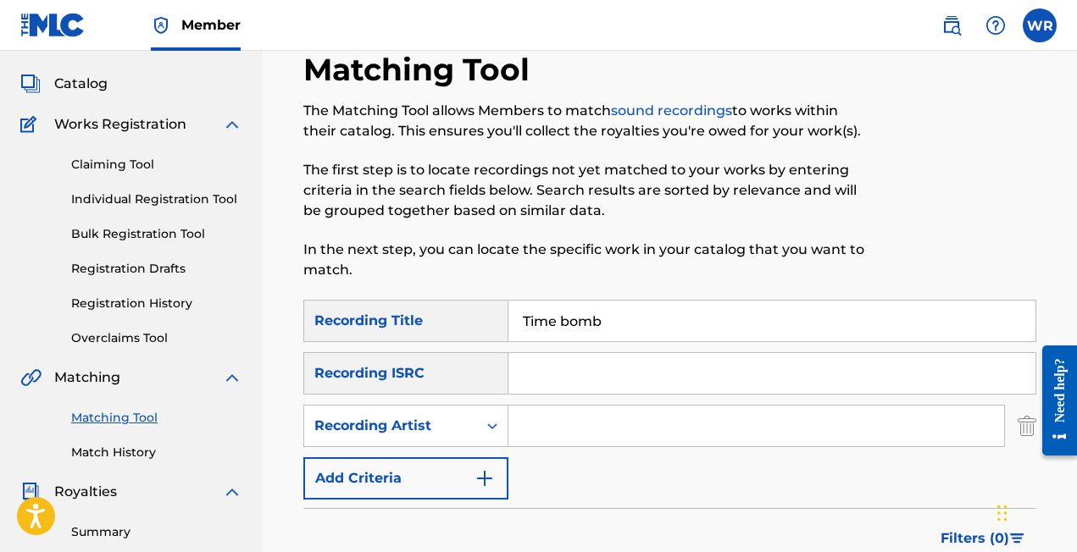
click at [580, 373] on input "Search Form" at bounding box center [771, 373] width 527 height 41
paste input "USME30902987"
type input "USME30902987"
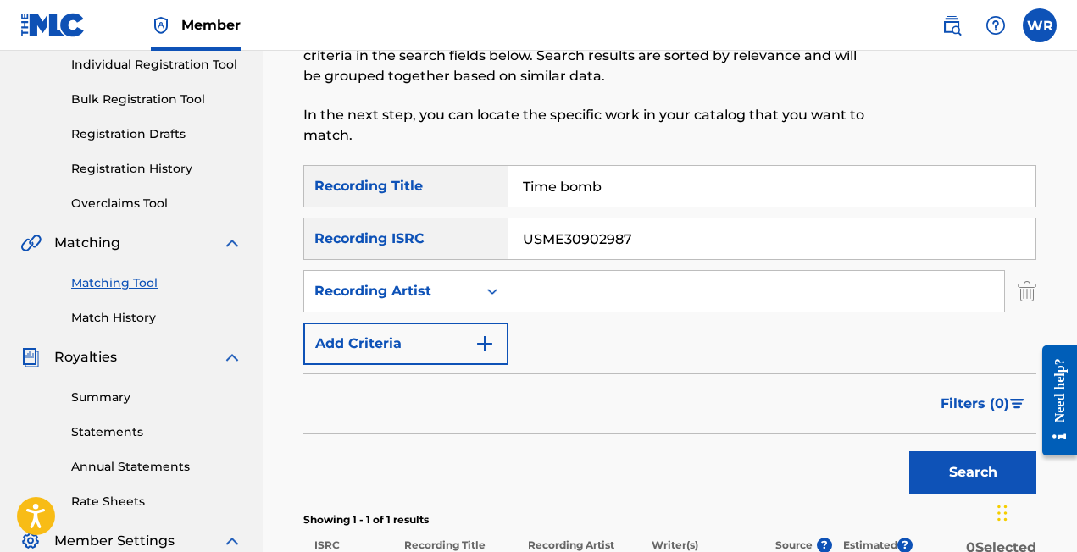
scroll to position [255, 0]
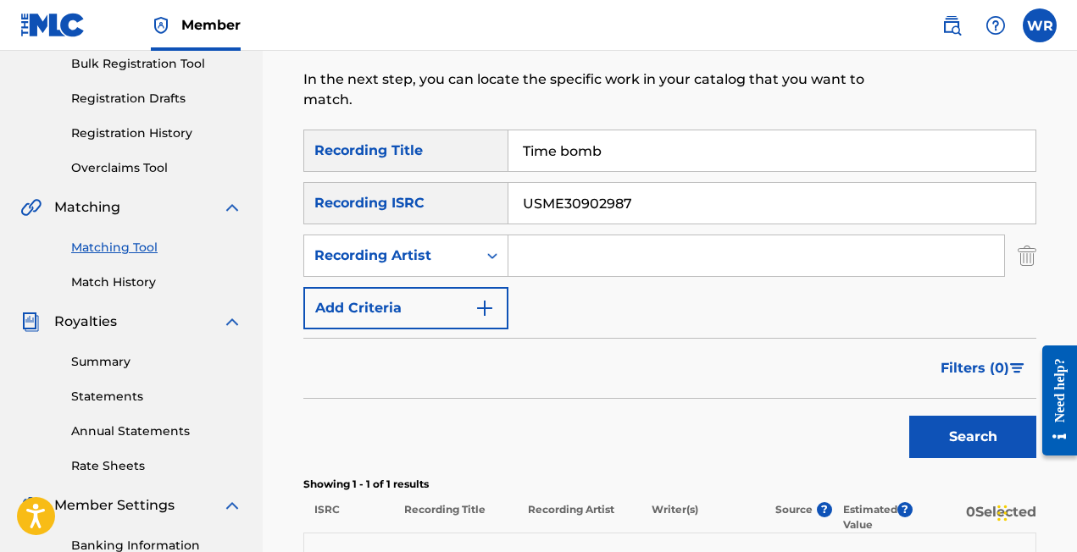
click at [911, 453] on button "Search" at bounding box center [972, 437] width 127 height 42
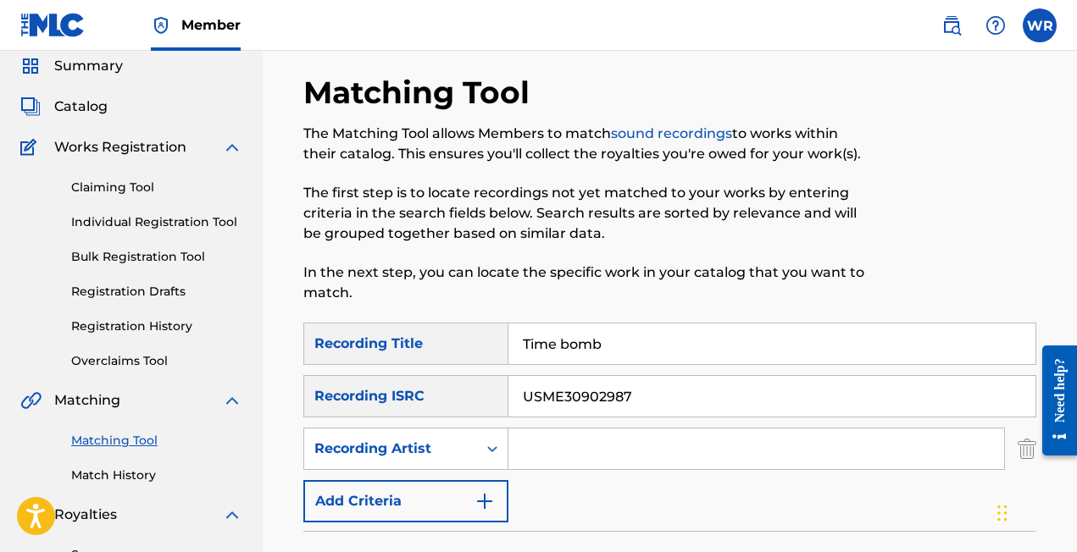
scroll to position [58, 0]
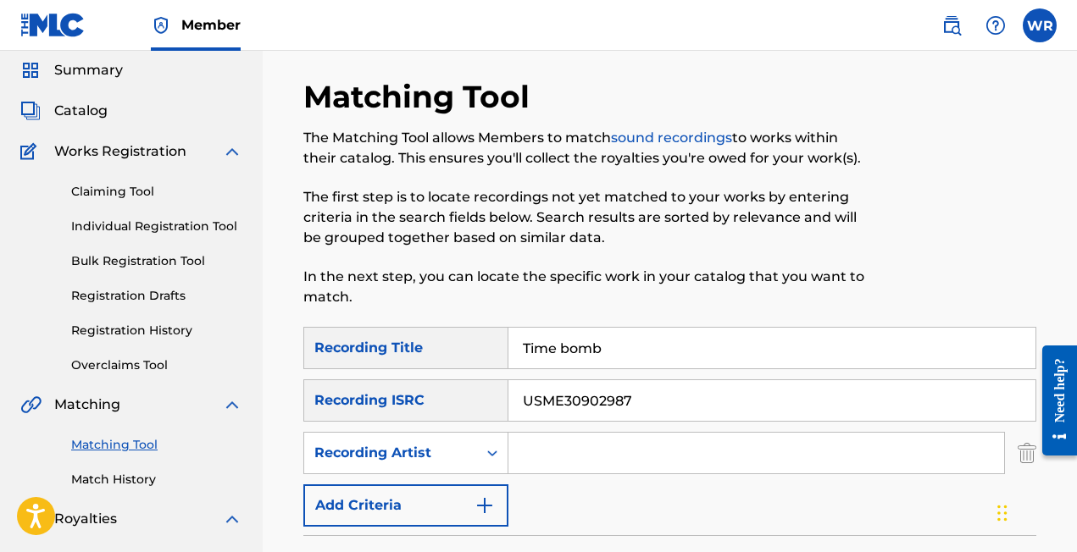
click at [954, 25] on img at bounding box center [951, 25] width 20 height 20
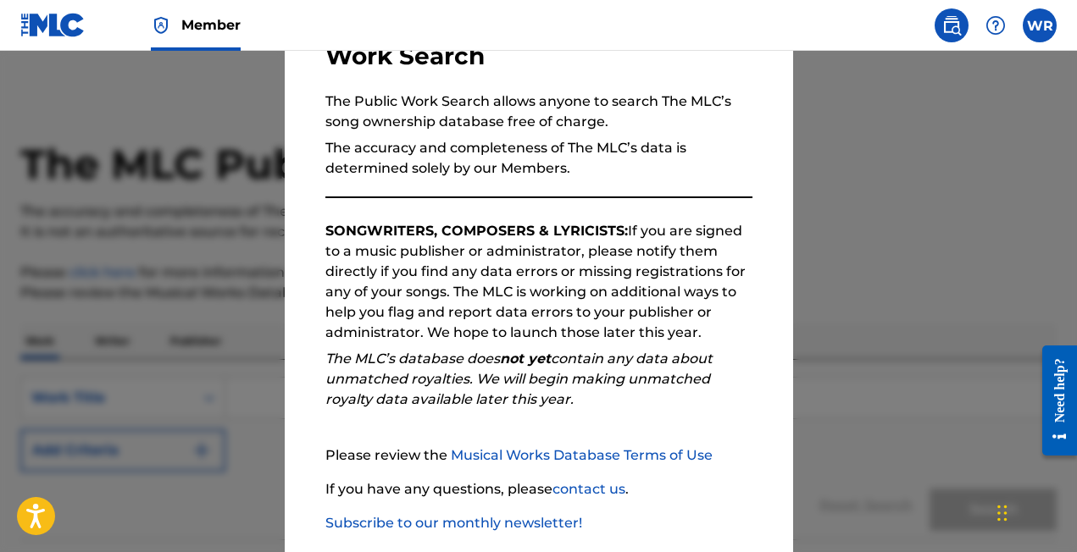
scroll to position [223, 0]
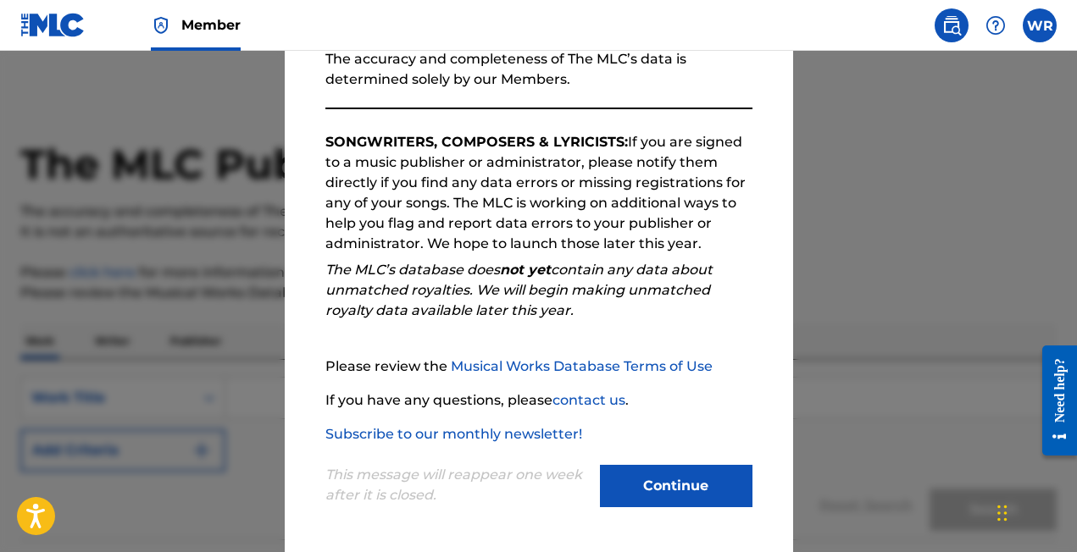
click at [668, 479] on button "Continue" at bounding box center [676, 486] width 153 height 42
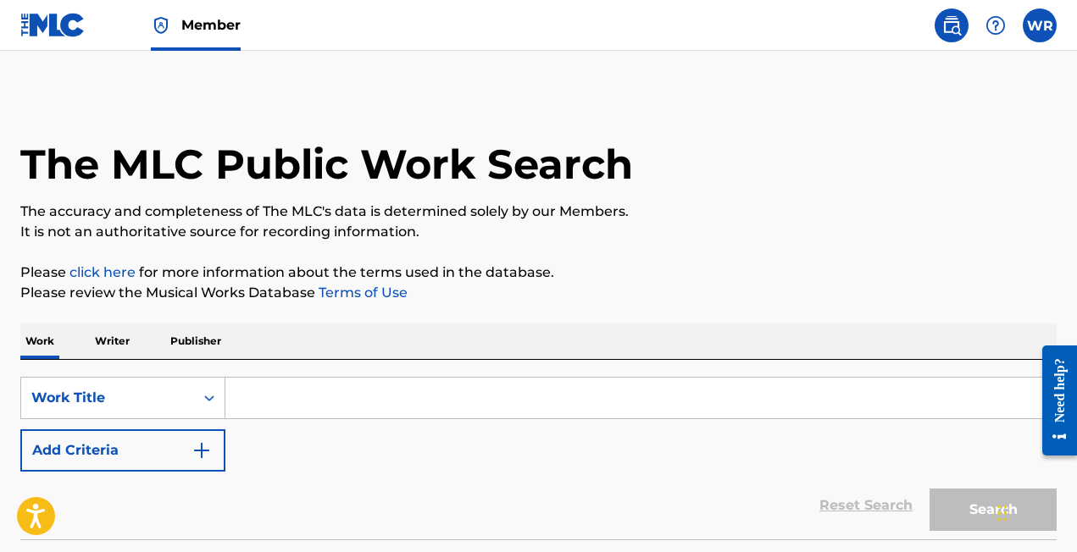
click at [375, 411] on input "Search Form" at bounding box center [640, 398] width 830 height 41
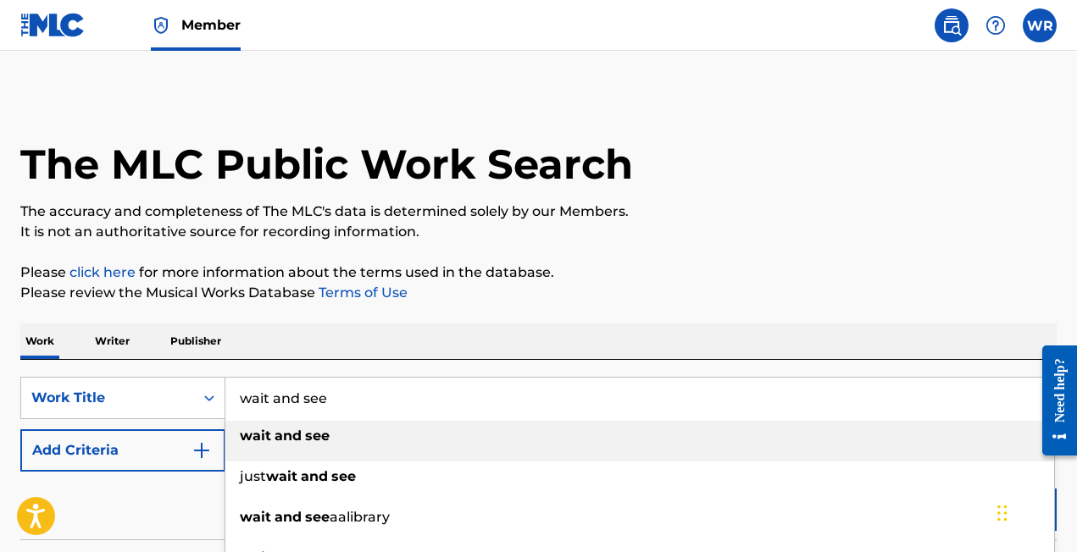
type input "wait and see"
click at [176, 445] on button "Add Criteria" at bounding box center [122, 451] width 205 height 42
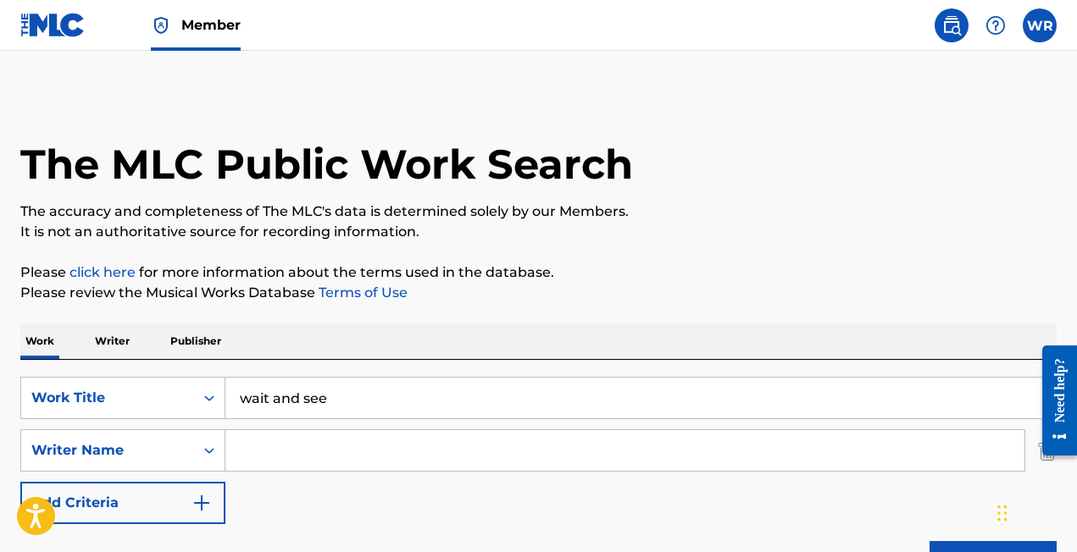
click at [273, 455] on input "Search Form" at bounding box center [624, 450] width 799 height 41
type input "[PERSON_NAME] [PERSON_NAME]"
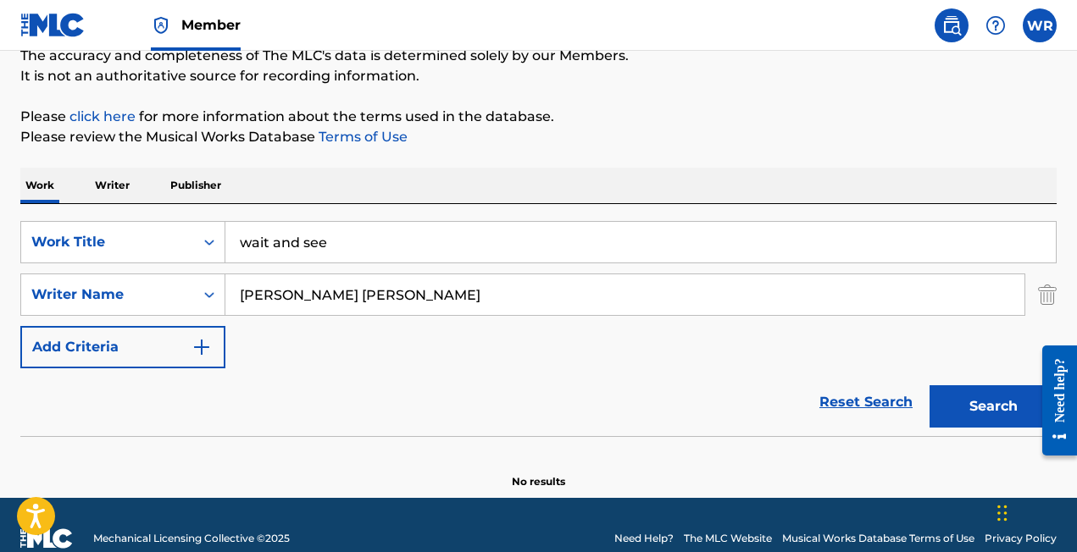
click at [940, 418] on button "Search" at bounding box center [992, 407] width 127 height 42
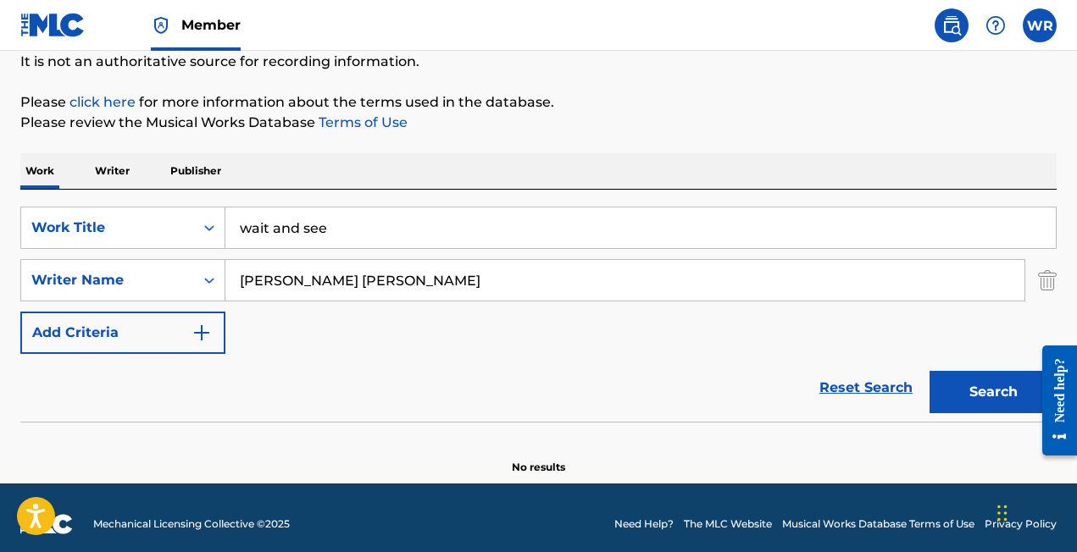
click at [277, 278] on input "[PERSON_NAME] [PERSON_NAME]" at bounding box center [624, 280] width 799 height 41
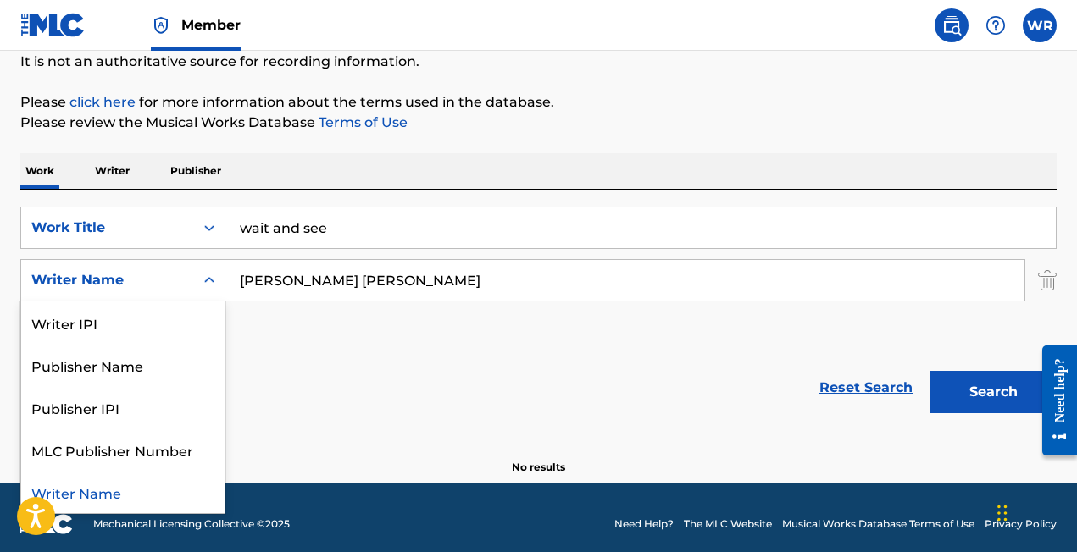
click at [197, 283] on div "Search Form" at bounding box center [209, 280] width 31 height 31
click at [188, 175] on p "Publisher" at bounding box center [195, 171] width 61 height 36
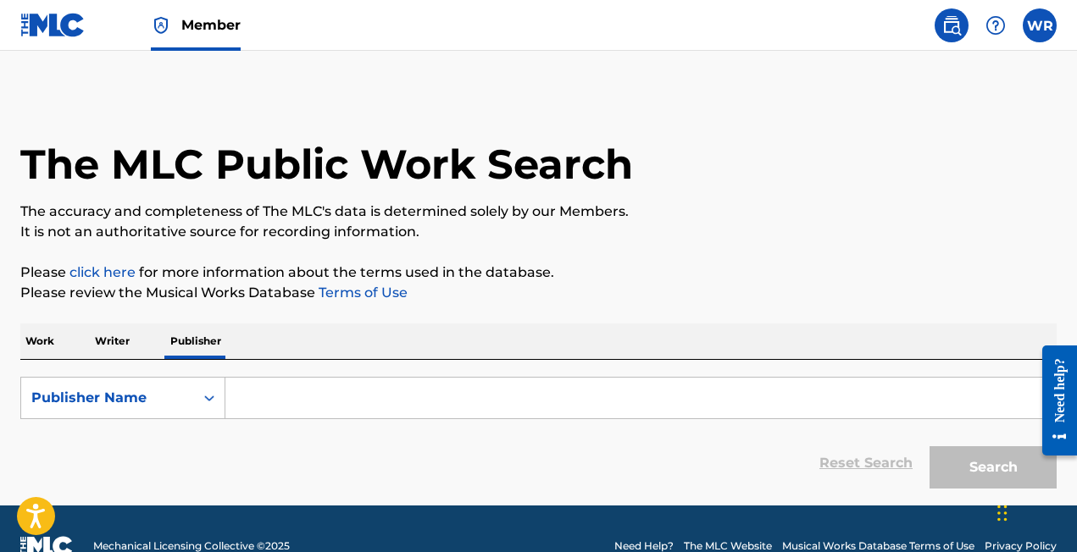
click at [105, 340] on p "Writer" at bounding box center [112, 342] width 45 height 36
click at [43, 340] on p "Work" at bounding box center [39, 342] width 39 height 36
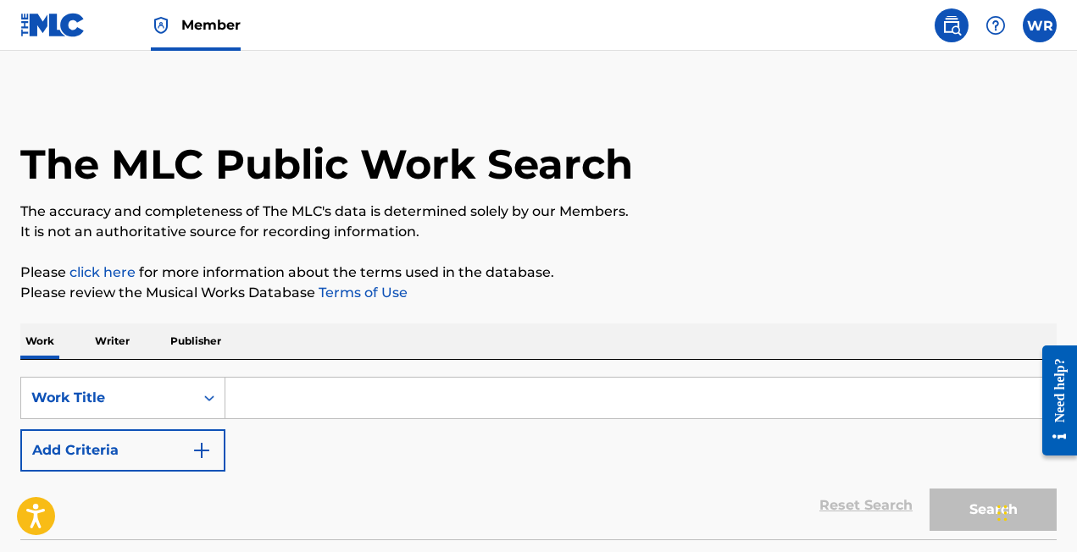
click at [315, 401] on input "Search Form" at bounding box center [640, 398] width 830 height 41
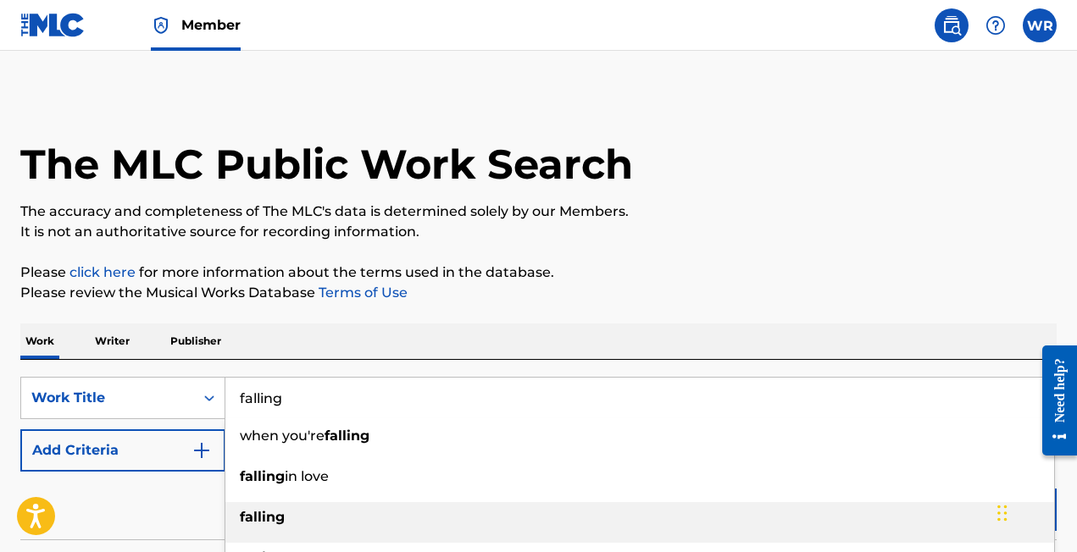
type input "falling"
click at [274, 508] on div "falling" at bounding box center [639, 517] width 829 height 31
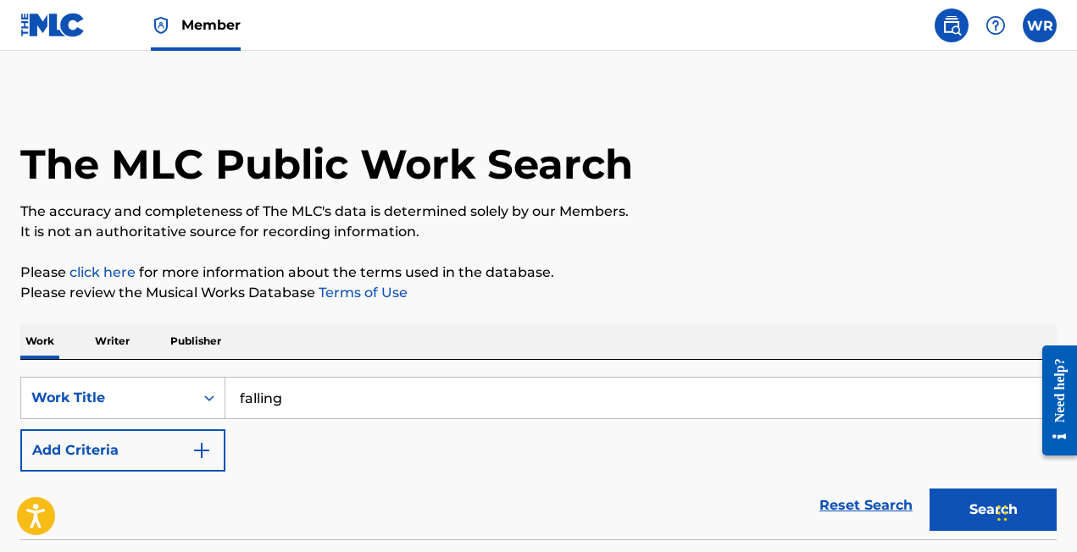
click at [217, 461] on button "Add Criteria" at bounding box center [122, 451] width 205 height 42
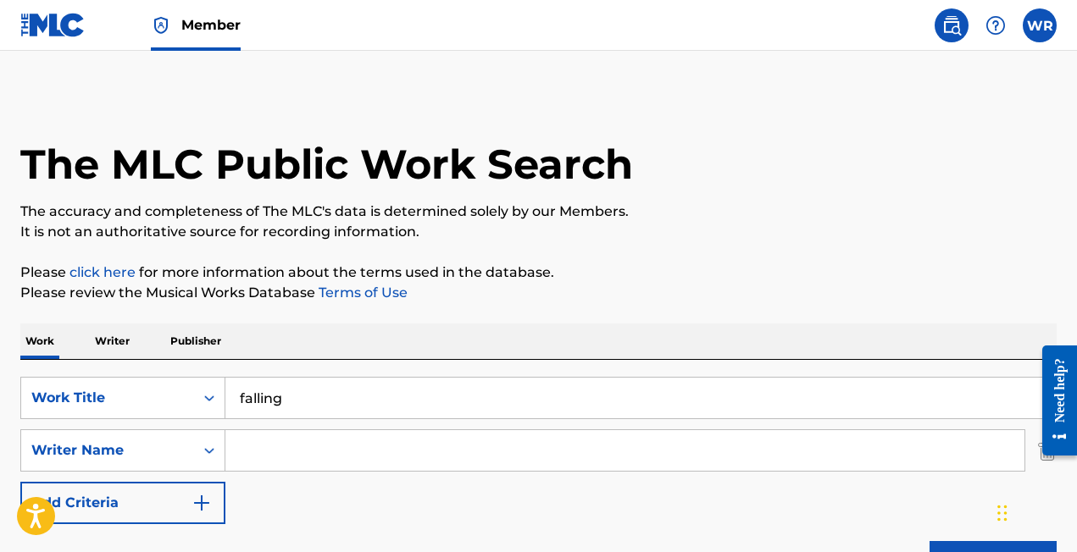
click at [253, 451] on input "Search Form" at bounding box center [624, 450] width 799 height 41
type input "[PERSON_NAME] [PERSON_NAME]"
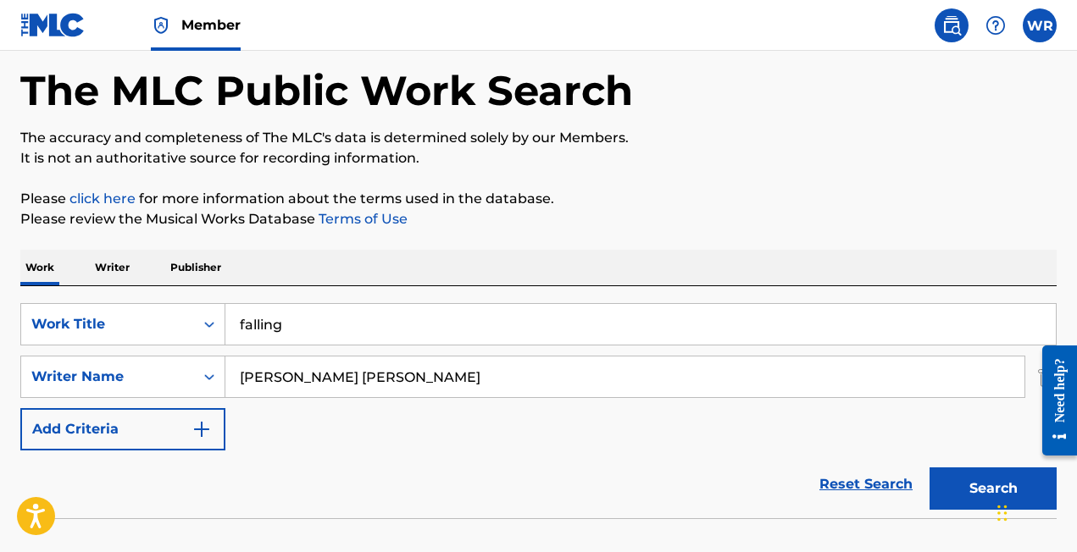
scroll to position [127, 0]
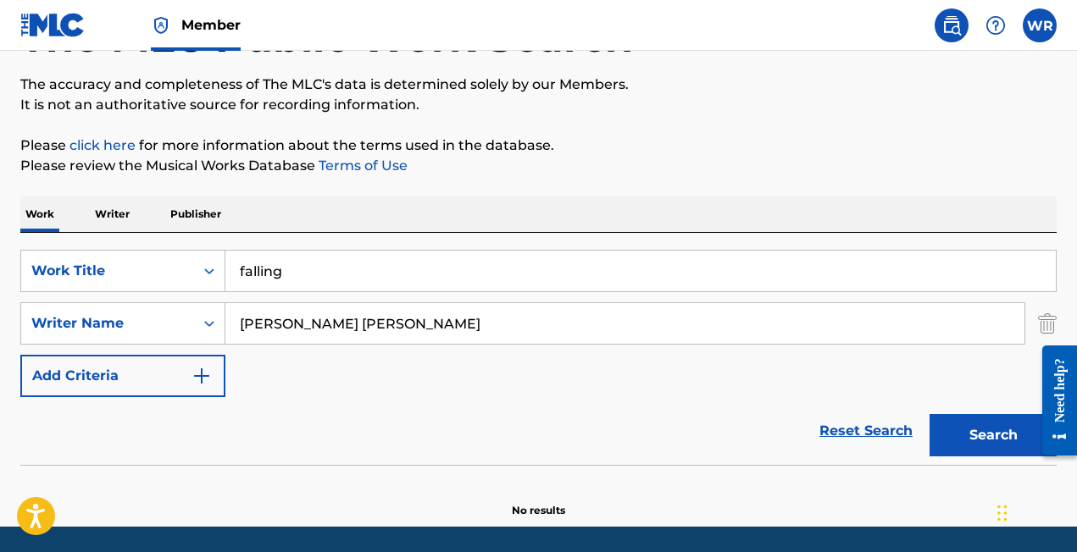
click at [960, 433] on button "Search" at bounding box center [992, 435] width 127 height 42
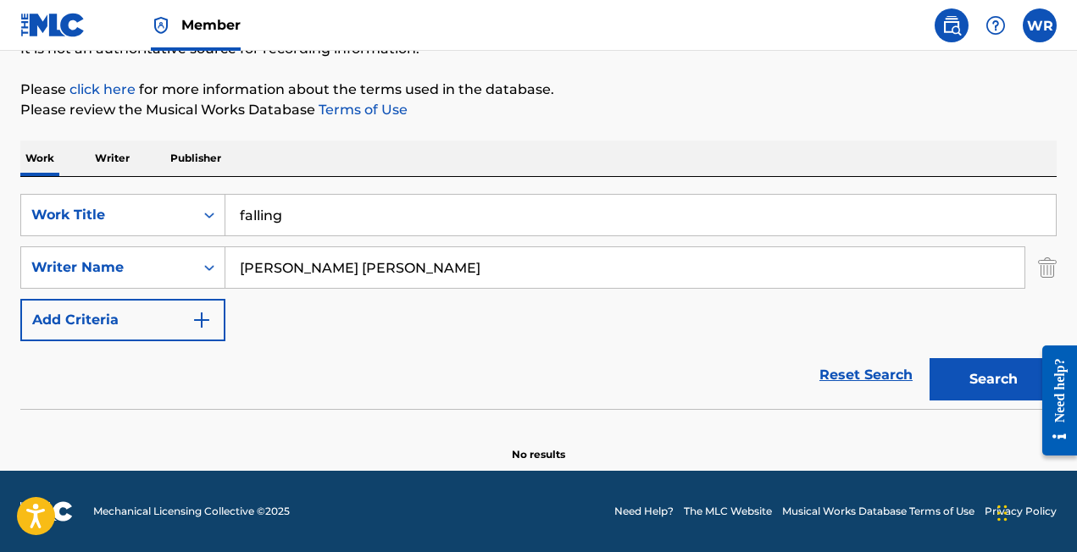
click at [191, 322] on button "Add Criteria" at bounding box center [122, 320] width 205 height 42
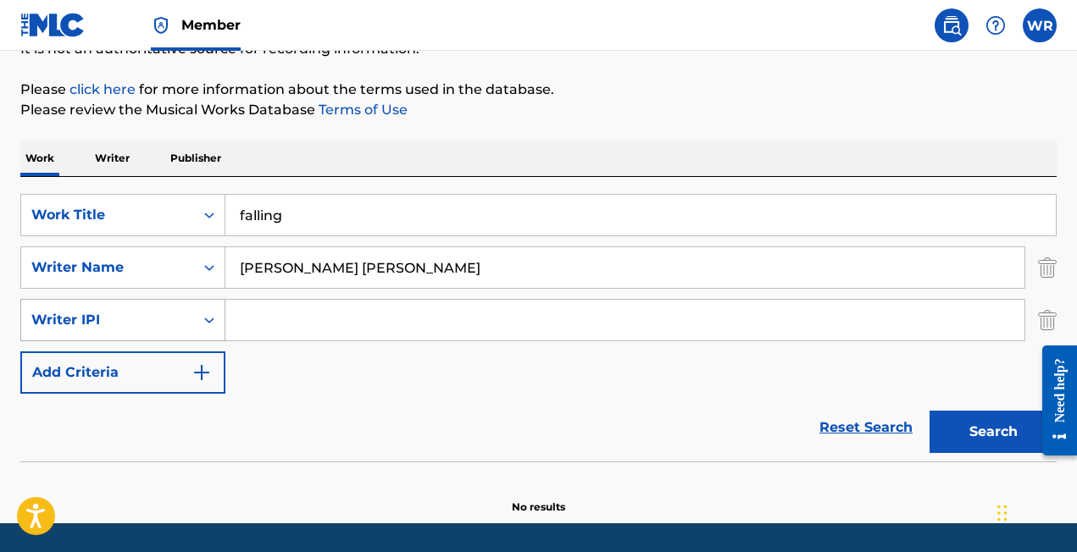
click at [197, 315] on div "Search Form" at bounding box center [209, 320] width 31 height 31
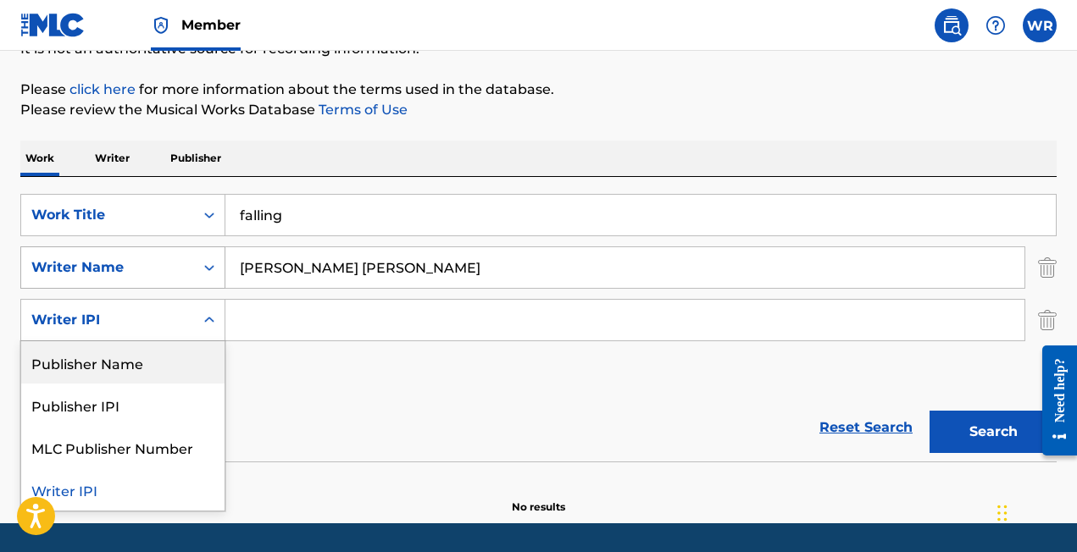
click at [208, 265] on icon "Search Form" at bounding box center [209, 267] width 17 height 17
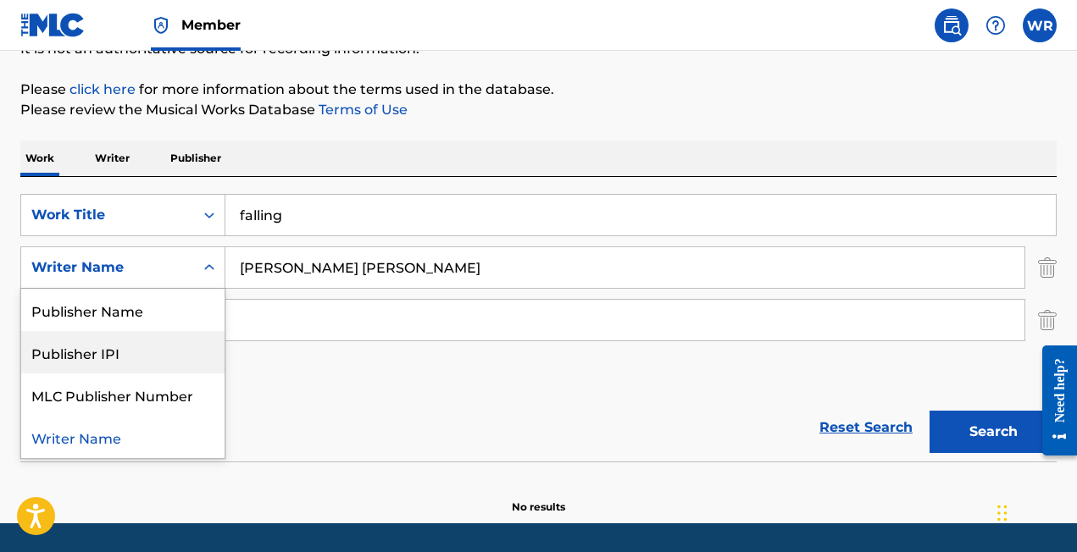
click at [124, 345] on div "Publisher IPI" at bounding box center [122, 352] width 203 height 42
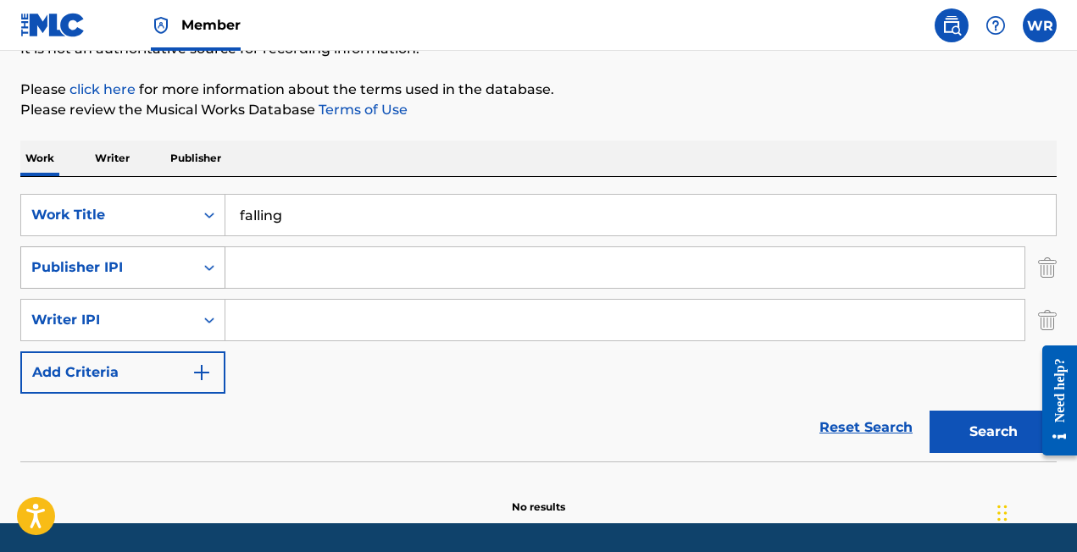
click at [203, 276] on div "Search Form" at bounding box center [209, 267] width 31 height 31
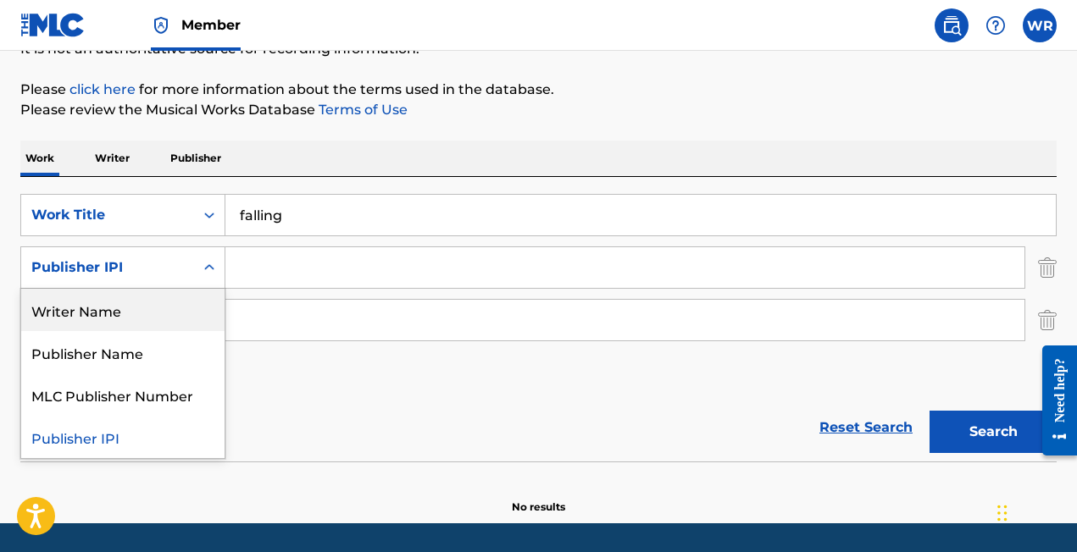
click at [158, 320] on div "Writer Name" at bounding box center [122, 310] width 203 height 42
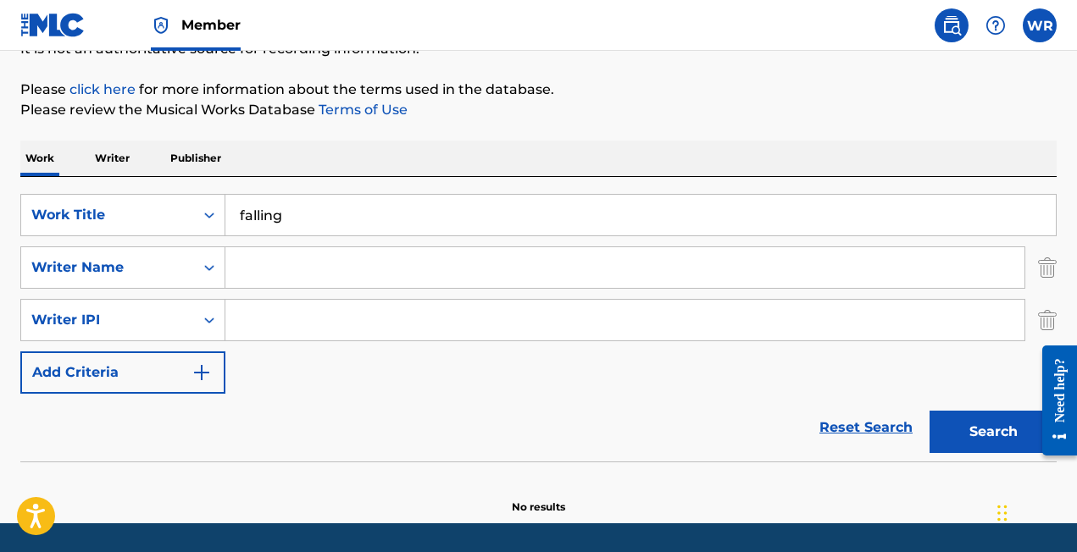
click at [303, 277] on input "Search Form" at bounding box center [624, 267] width 799 height 41
type input "[PERSON_NAME] [PERSON_NAME]"
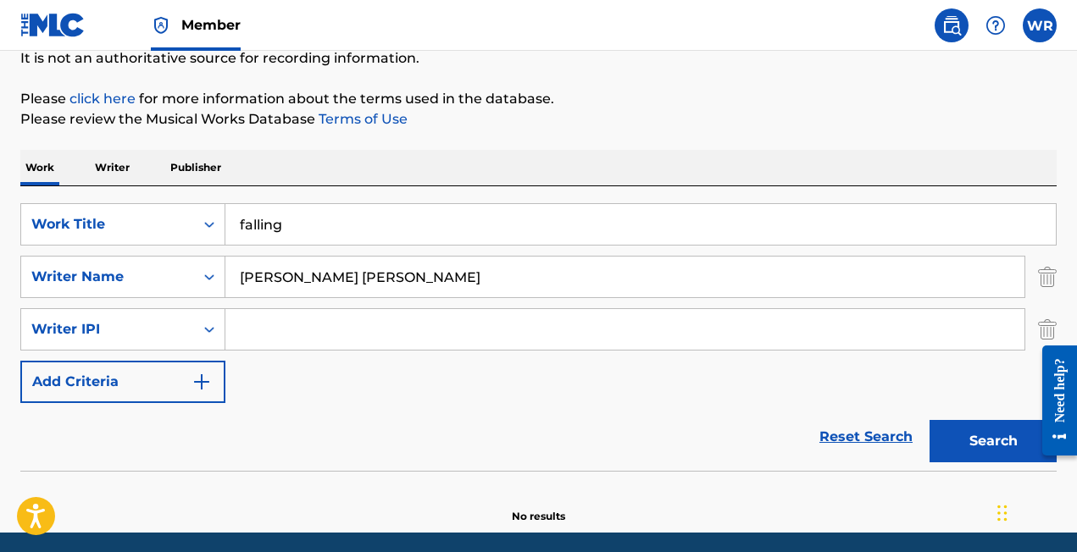
scroll to position [225, 0]
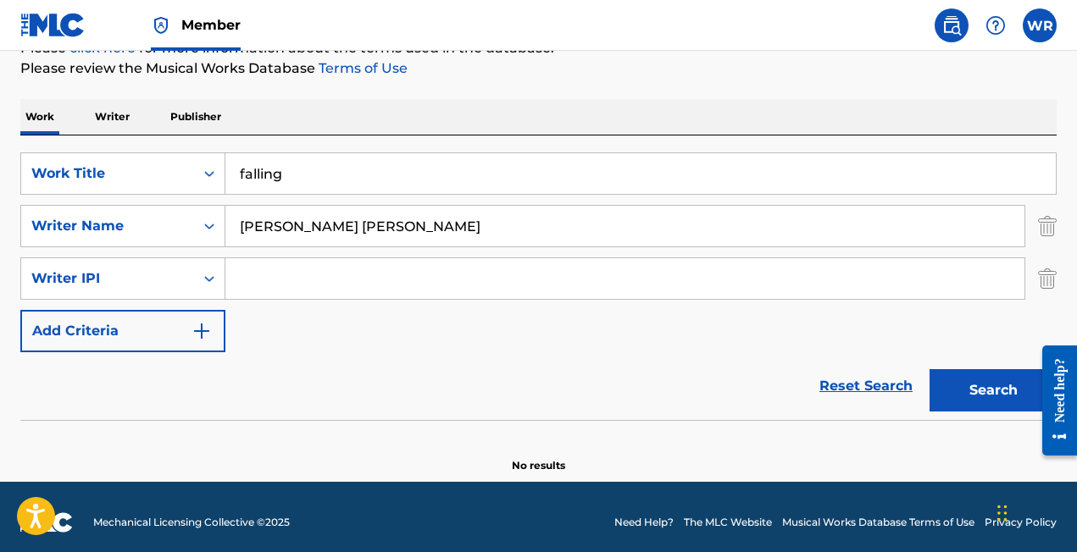
click at [302, 280] on input "Search Form" at bounding box center [624, 278] width 799 height 41
click at [203, 280] on icon "Search Form" at bounding box center [209, 278] width 17 height 17
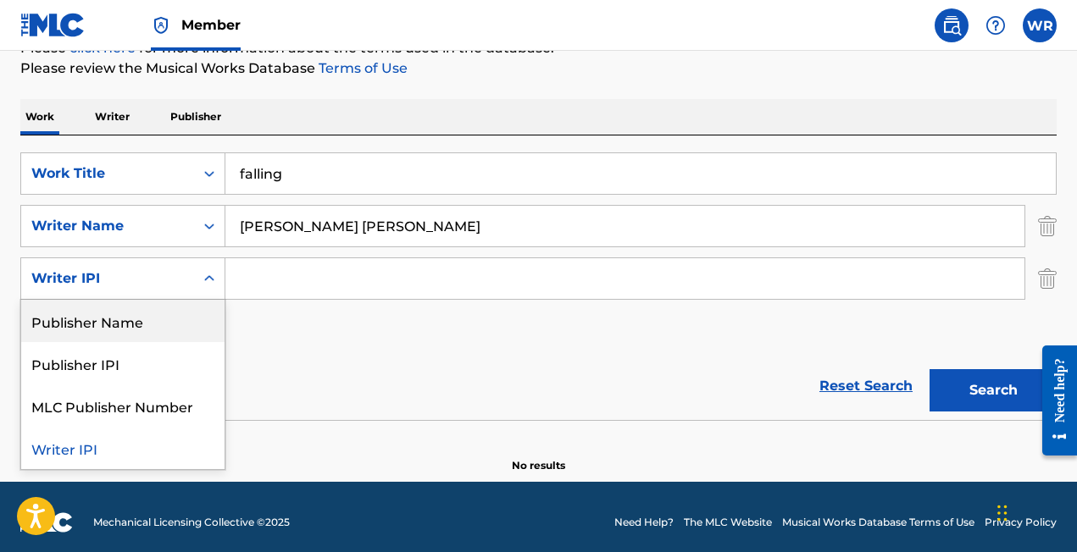
click at [159, 328] on div "Publisher Name" at bounding box center [122, 321] width 203 height 42
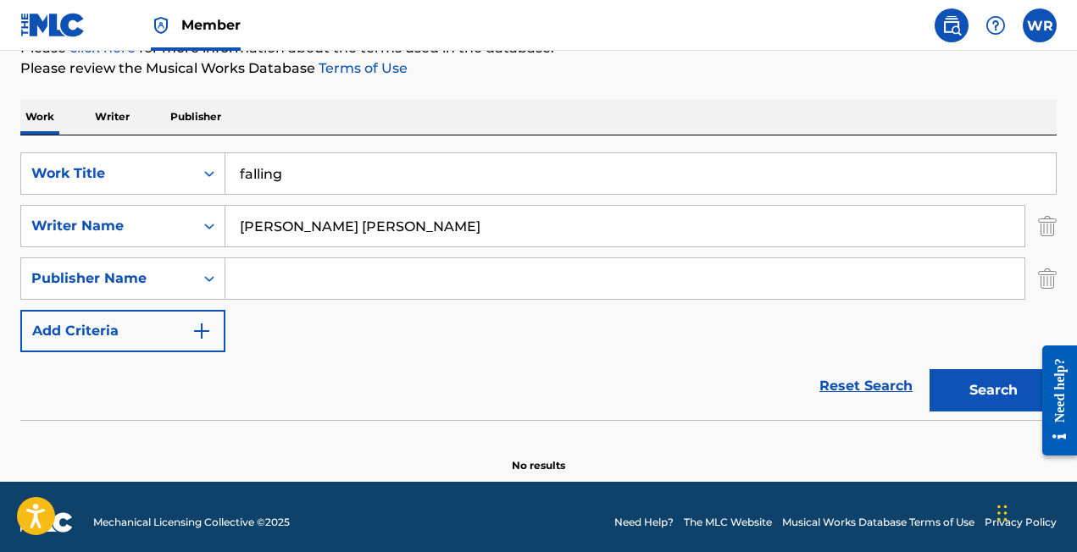
click at [311, 277] on input "Search Form" at bounding box center [624, 278] width 799 height 41
click at [311, 276] on input "Search Form" at bounding box center [624, 278] width 799 height 41
type input "trog prong publishing"
click at [971, 391] on button "Search" at bounding box center [992, 390] width 127 height 42
click at [381, 281] on input "trog prong publishing" at bounding box center [624, 278] width 799 height 41
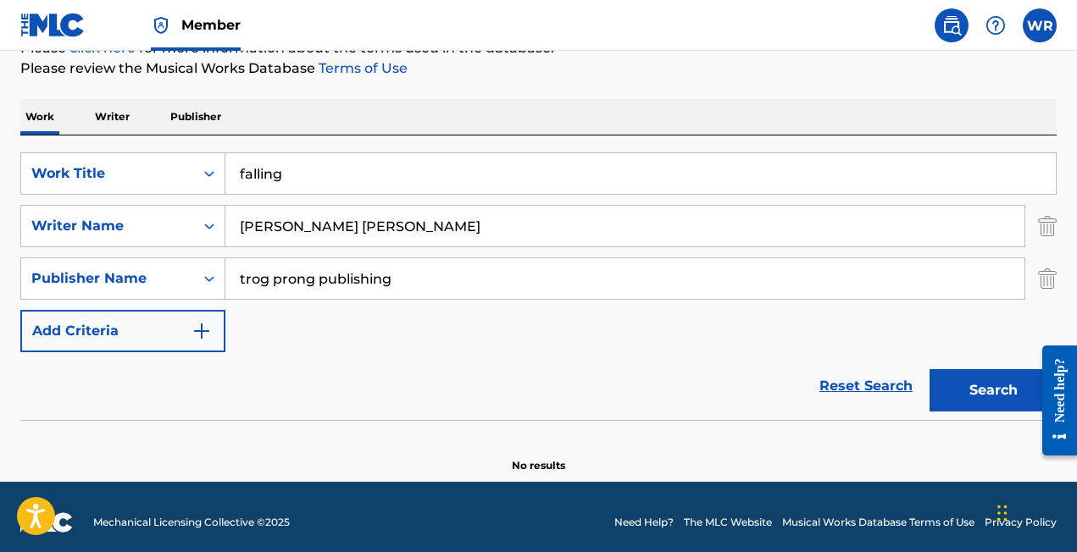
click at [381, 281] on input "trog prong publishing" at bounding box center [624, 278] width 799 height 41
click at [1048, 286] on img "Search Form" at bounding box center [1047, 279] width 19 height 42
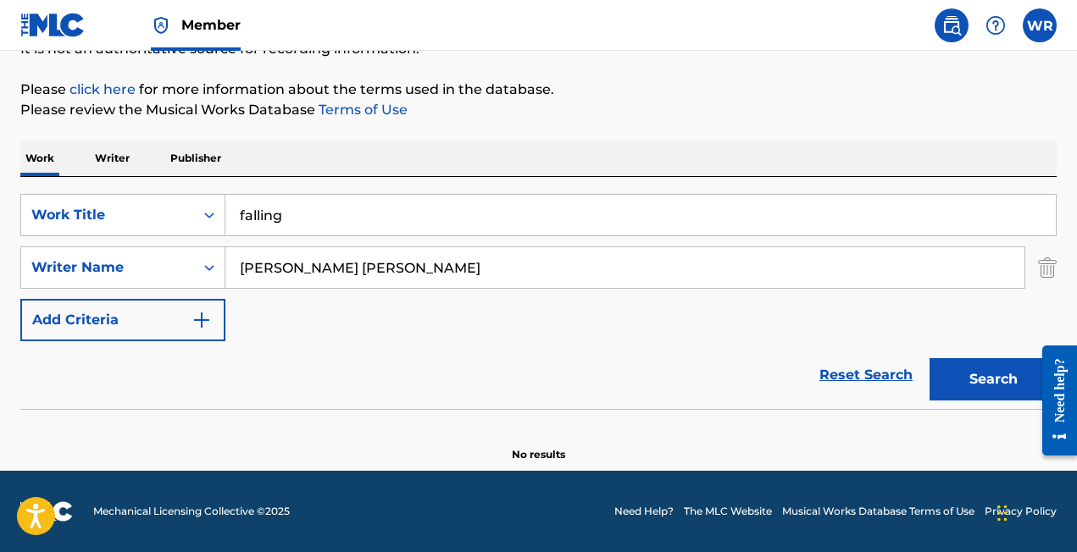
click at [390, 275] on input "[PERSON_NAME] [PERSON_NAME]" at bounding box center [624, 267] width 799 height 41
type input "[PERSON_NAME]"
click at [950, 388] on button "Search" at bounding box center [992, 379] width 127 height 42
click at [308, 270] on input "[PERSON_NAME]" at bounding box center [624, 267] width 799 height 41
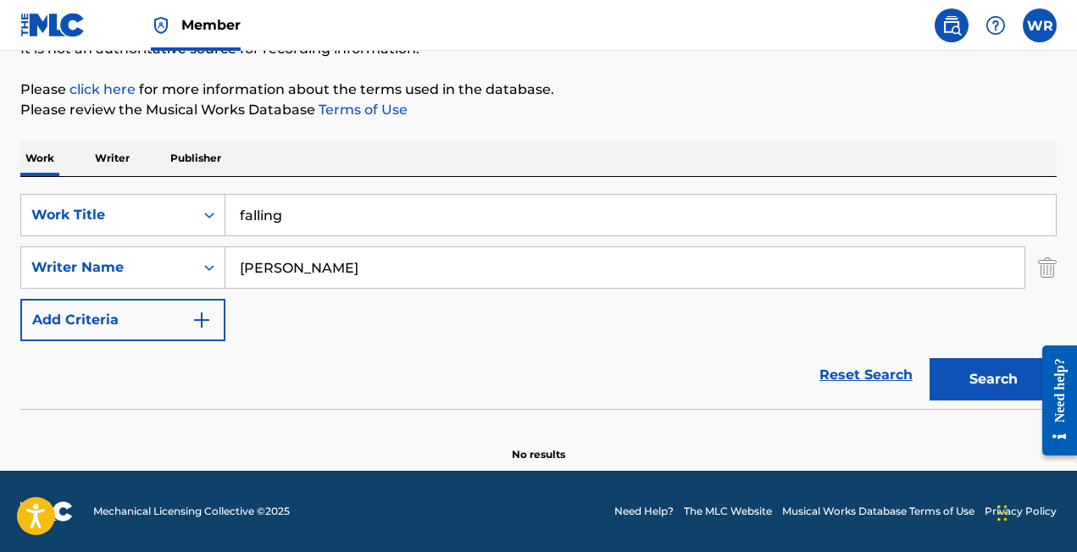
click at [308, 270] on input "[PERSON_NAME]" at bounding box center [624, 267] width 799 height 41
click at [104, 152] on p "Writer" at bounding box center [112, 159] width 45 height 36
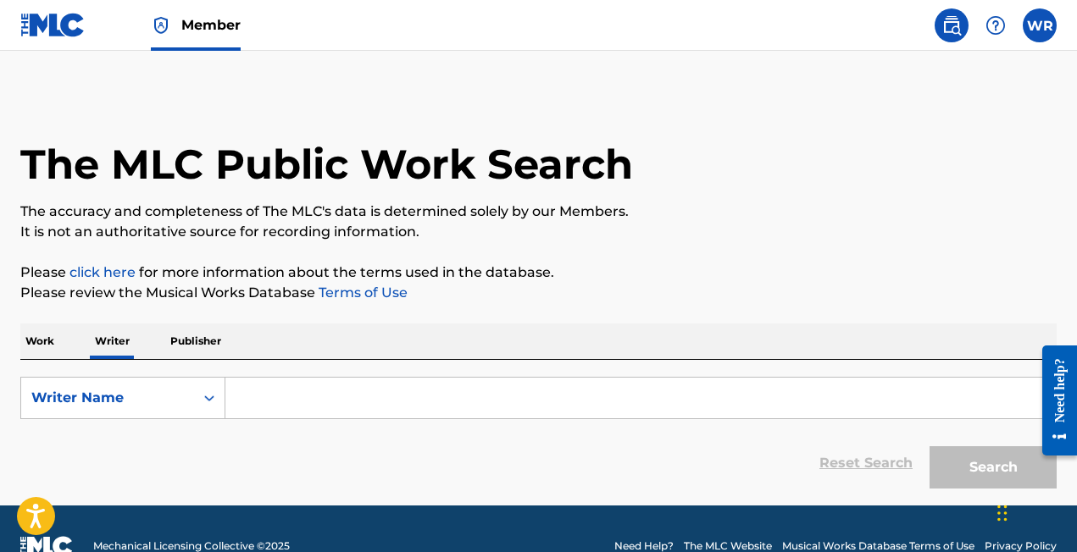
click at [339, 390] on input "Search Form" at bounding box center [640, 398] width 830 height 41
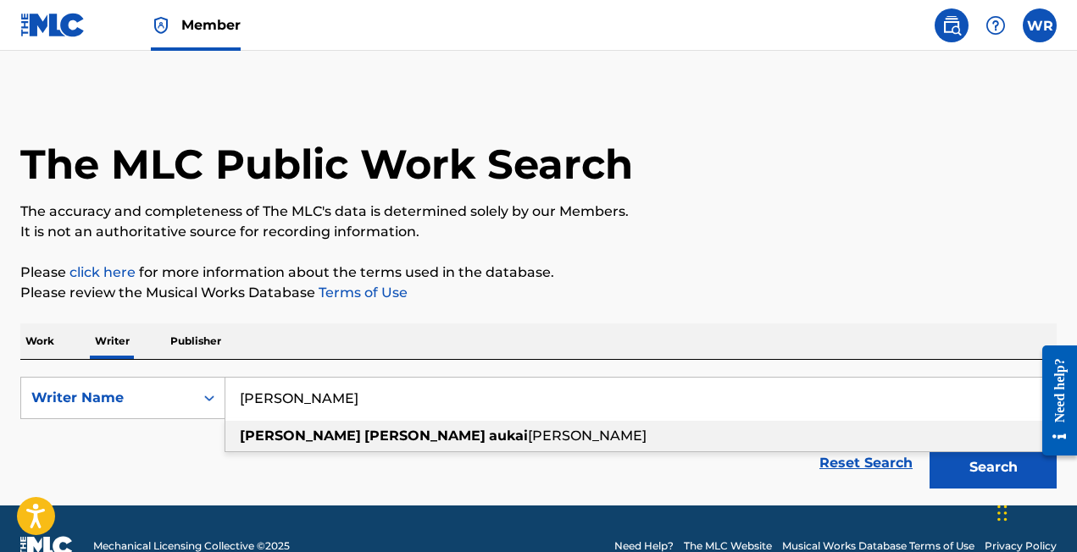
click at [486, 428] on span "Search Form" at bounding box center [487, 436] width 3 height 16
type input "[PERSON_NAME] [PERSON_NAME]"
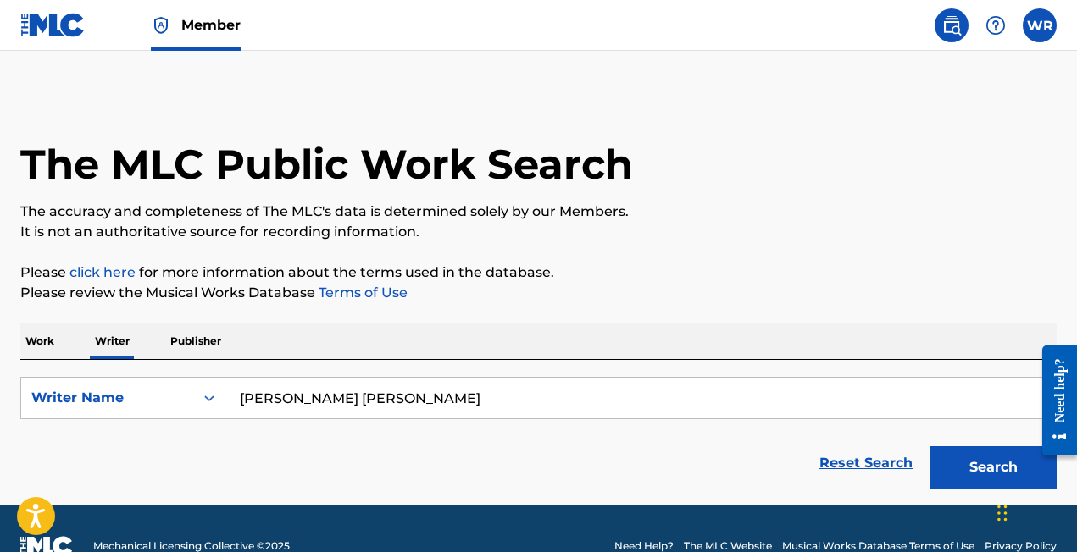
click at [986, 463] on button "Search" at bounding box center [992, 468] width 127 height 42
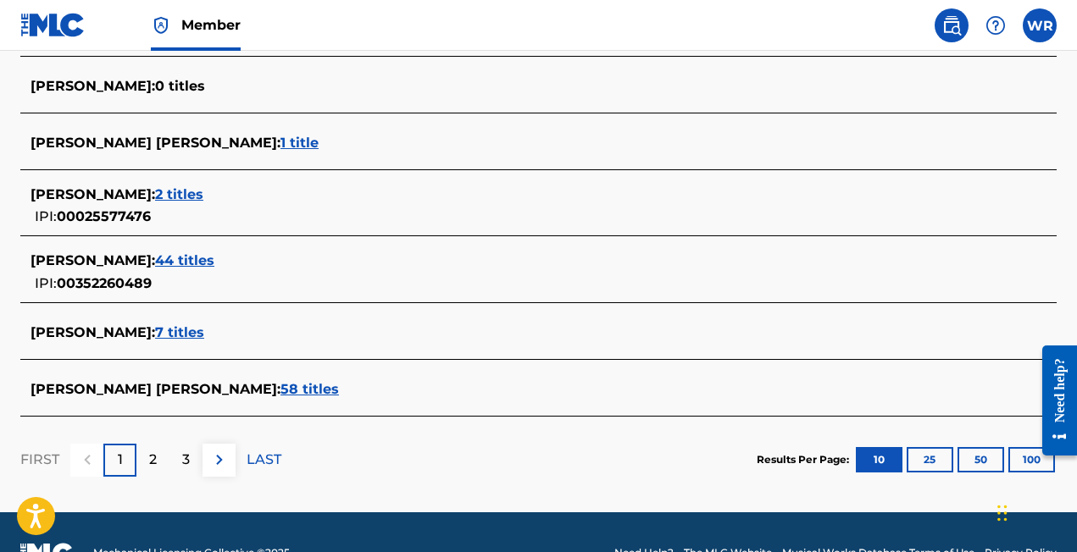
scroll to position [707, 0]
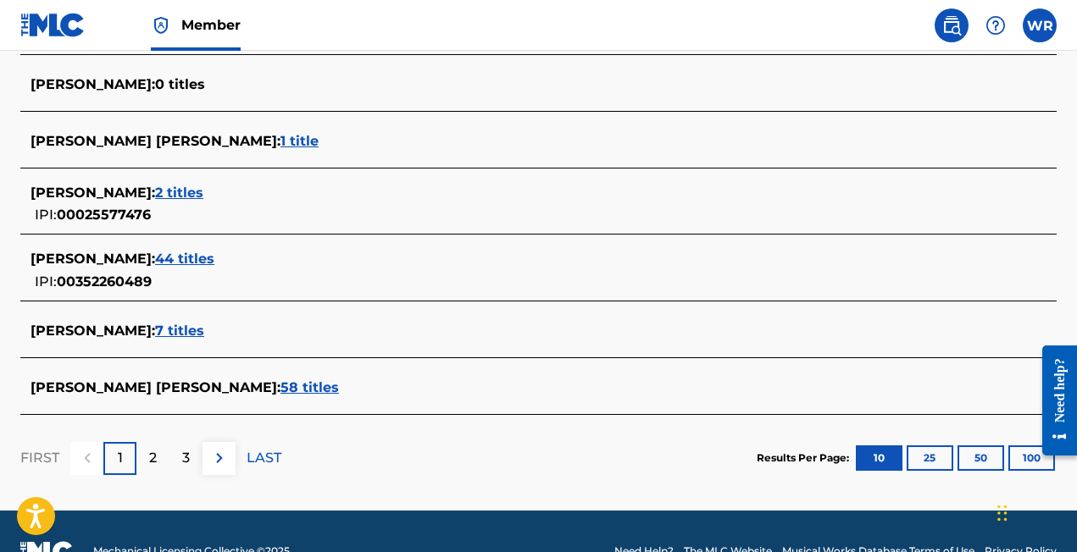
click at [290, 391] on span "58 titles" at bounding box center [309, 388] width 58 height 16
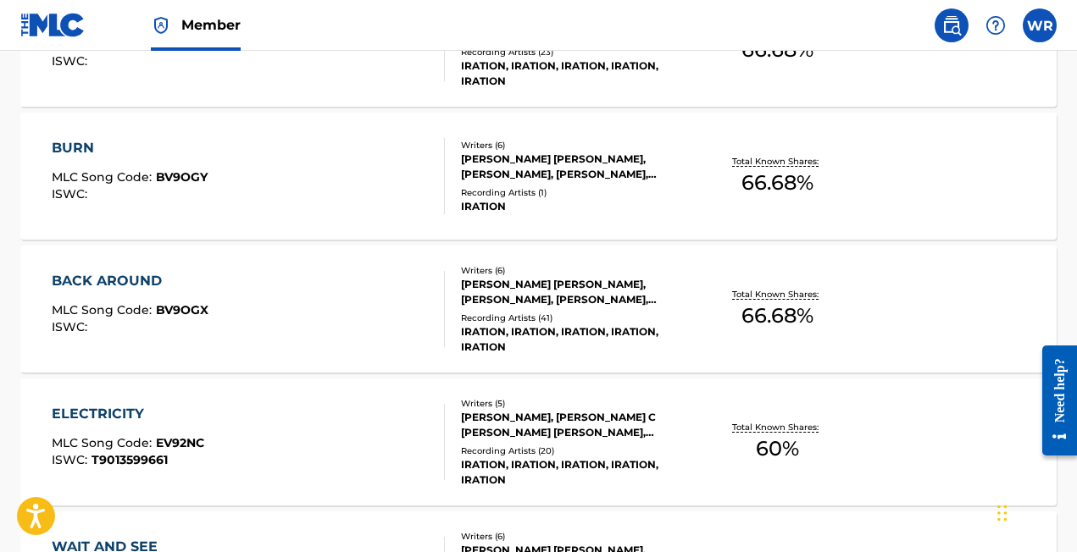
scroll to position [1522, 0]
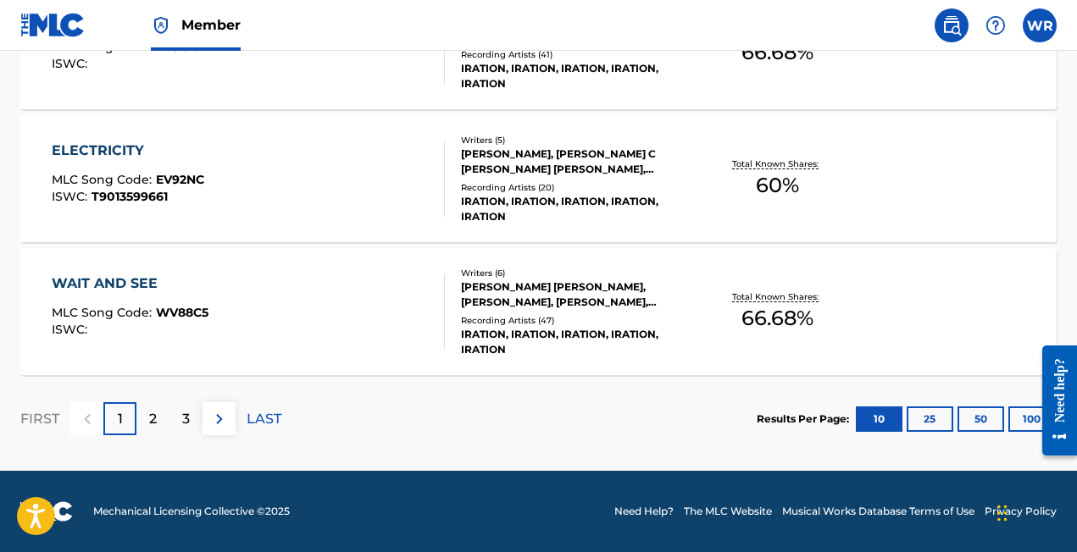
click at [158, 415] on div "2" at bounding box center [152, 418] width 33 height 33
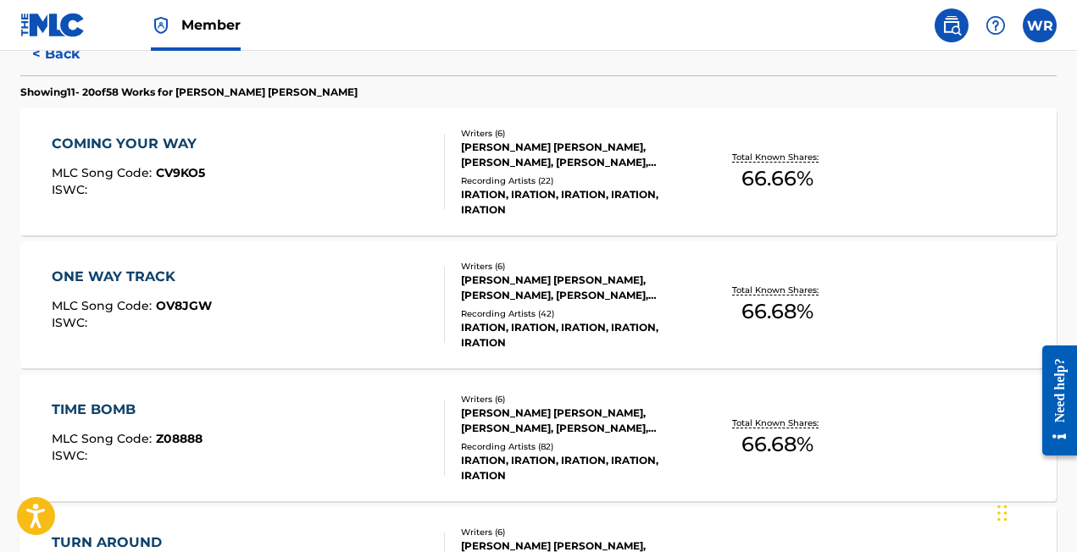
scroll to position [460, 0]
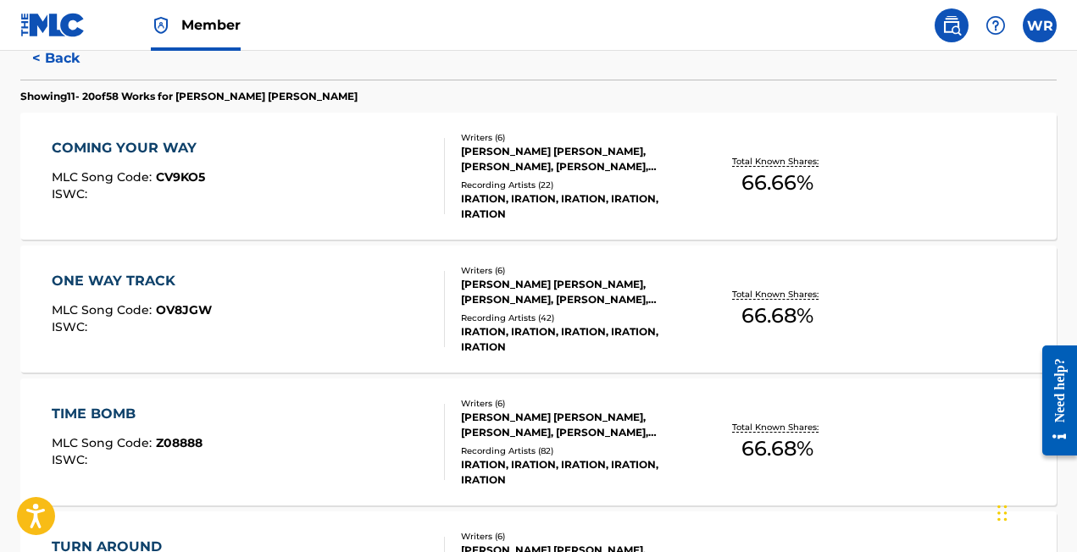
click at [199, 442] on span "Z08888" at bounding box center [179, 443] width 47 height 15
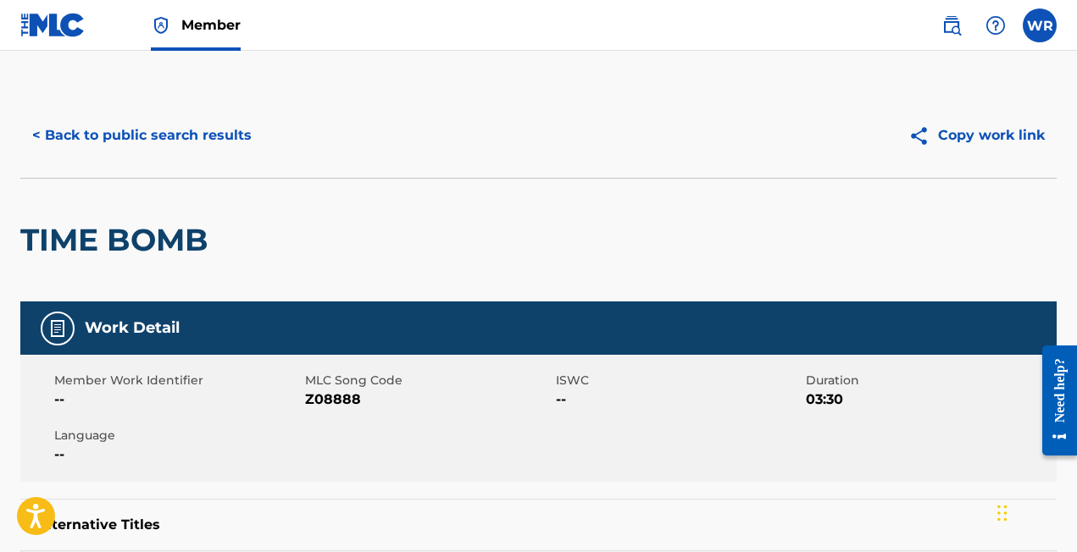
click at [322, 398] on span "Z08888" at bounding box center [428, 400] width 247 height 20
copy span "Z08888"
click at [30, 23] on img at bounding box center [52, 25] width 65 height 25
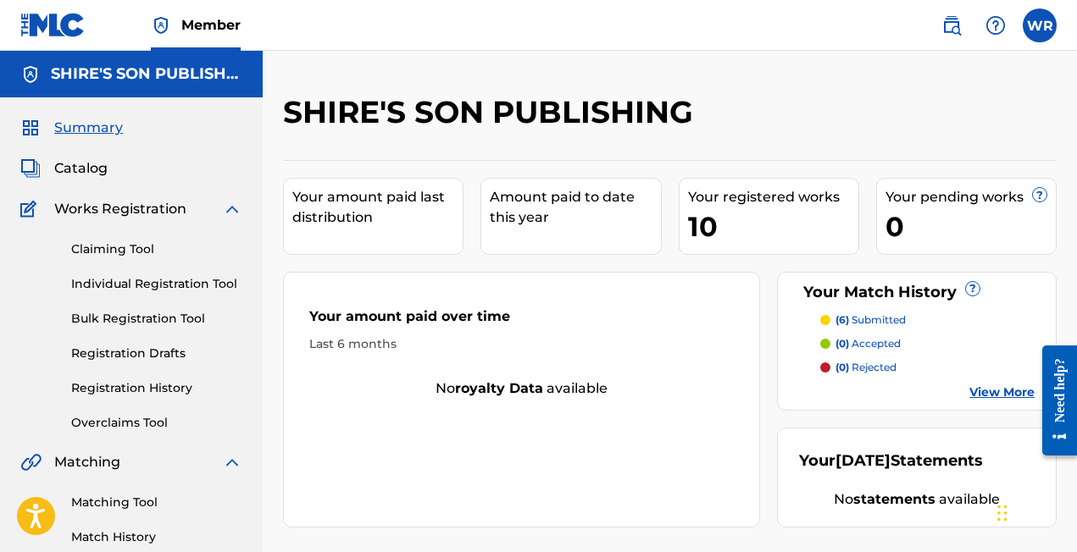
click at [104, 499] on link "Matching Tool" at bounding box center [156, 503] width 171 height 18
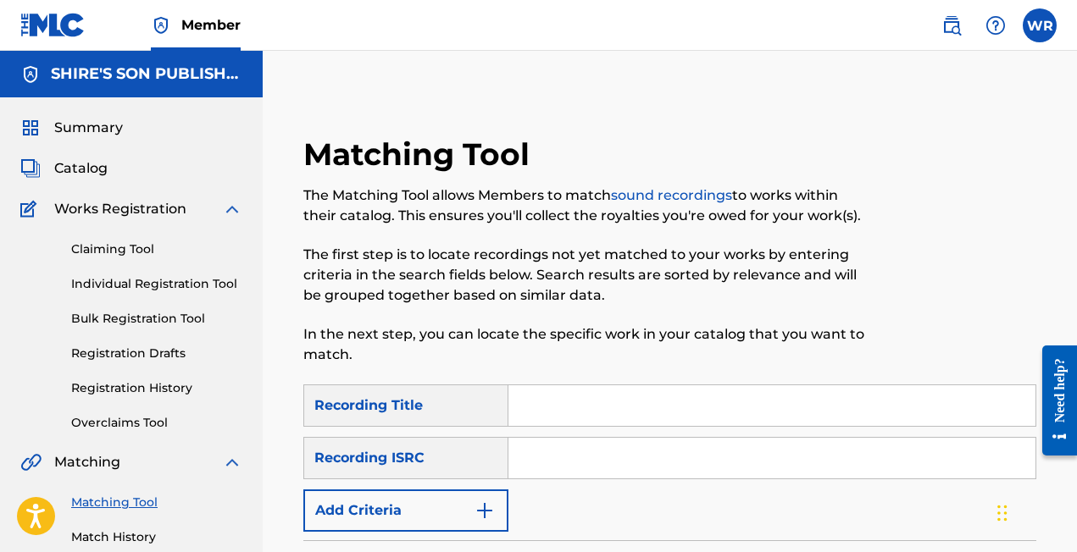
click at [589, 408] on input "Search Form" at bounding box center [771, 406] width 527 height 41
type input "Time Bomb"
click at [454, 461] on div "Recording ISRC" at bounding box center [405, 458] width 205 height 42
click at [534, 463] on input "Search Form" at bounding box center [771, 458] width 527 height 41
click at [412, 457] on div "Recording ISRC" at bounding box center [405, 458] width 205 height 42
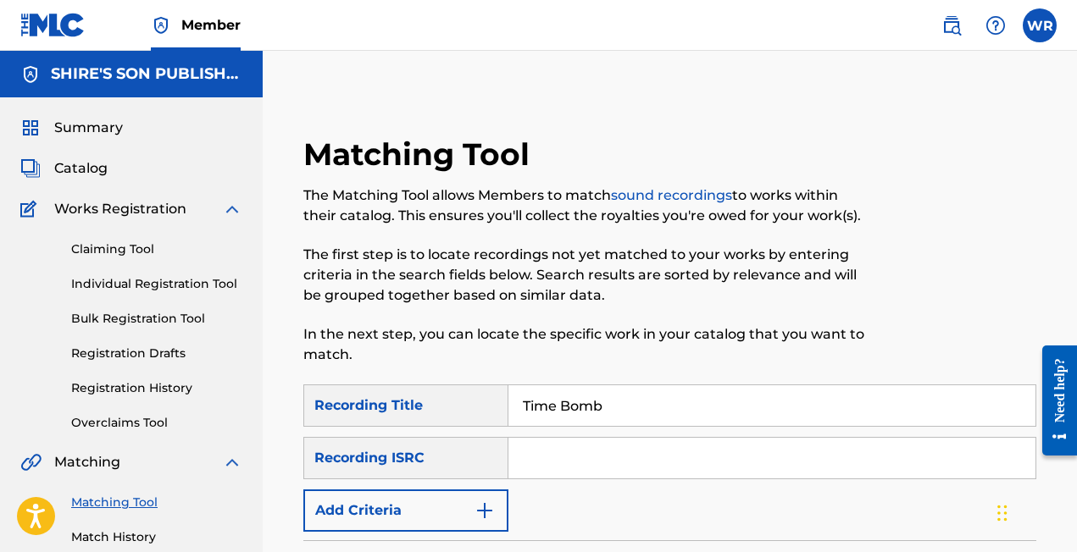
click at [412, 457] on div "Recording ISRC" at bounding box center [405, 458] width 205 height 42
click at [433, 516] on button "Add Criteria" at bounding box center [405, 511] width 205 height 42
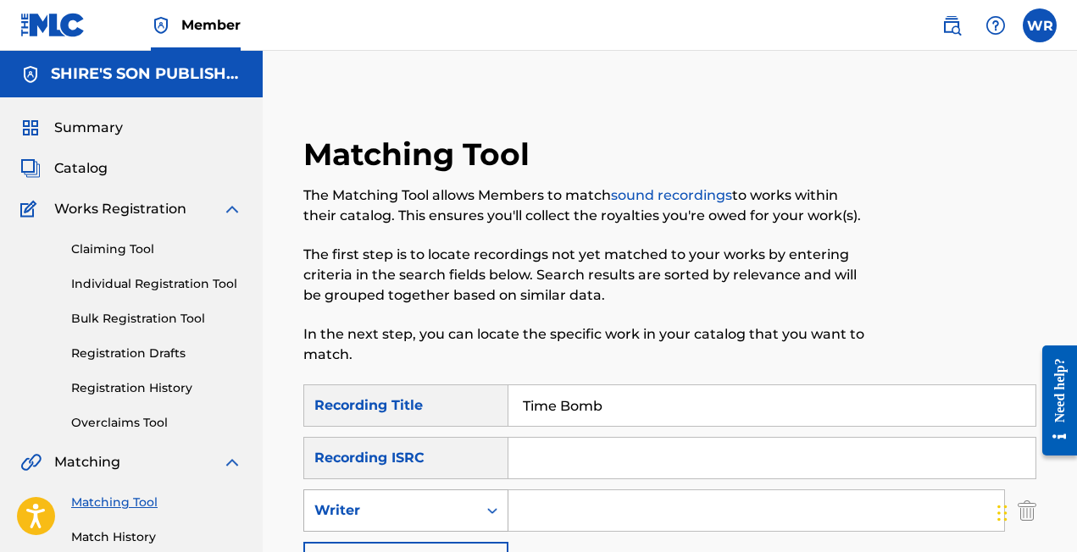
click at [434, 514] on div "Writer" at bounding box center [390, 511] width 153 height 20
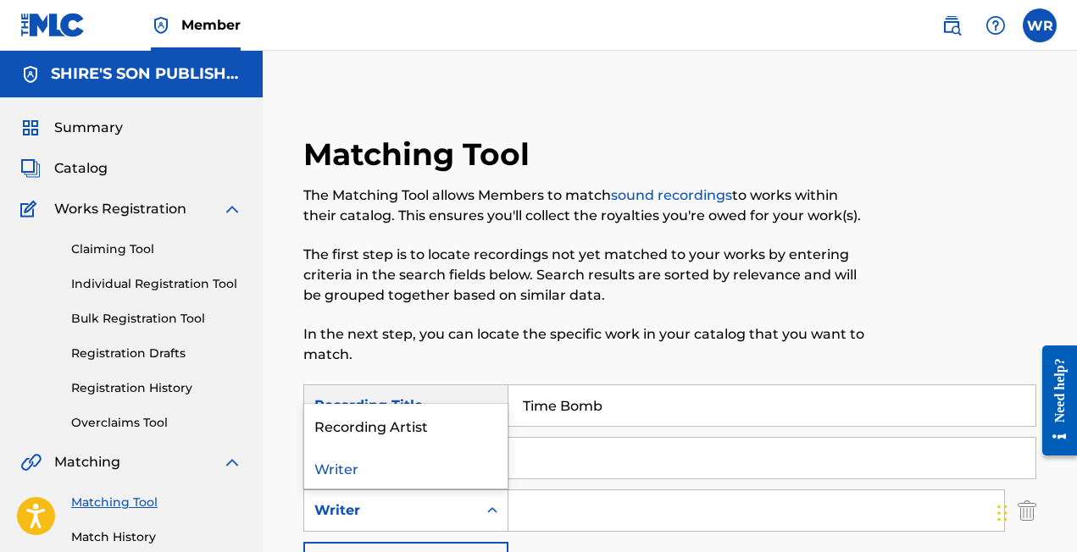
click at [565, 490] on div "Search Form" at bounding box center [756, 511] width 497 height 42
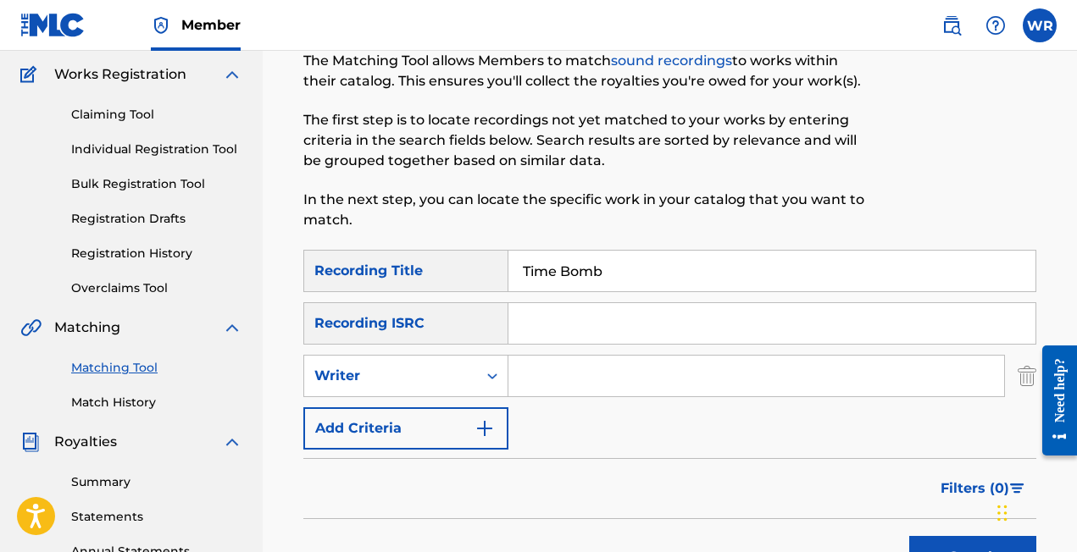
scroll to position [200, 0]
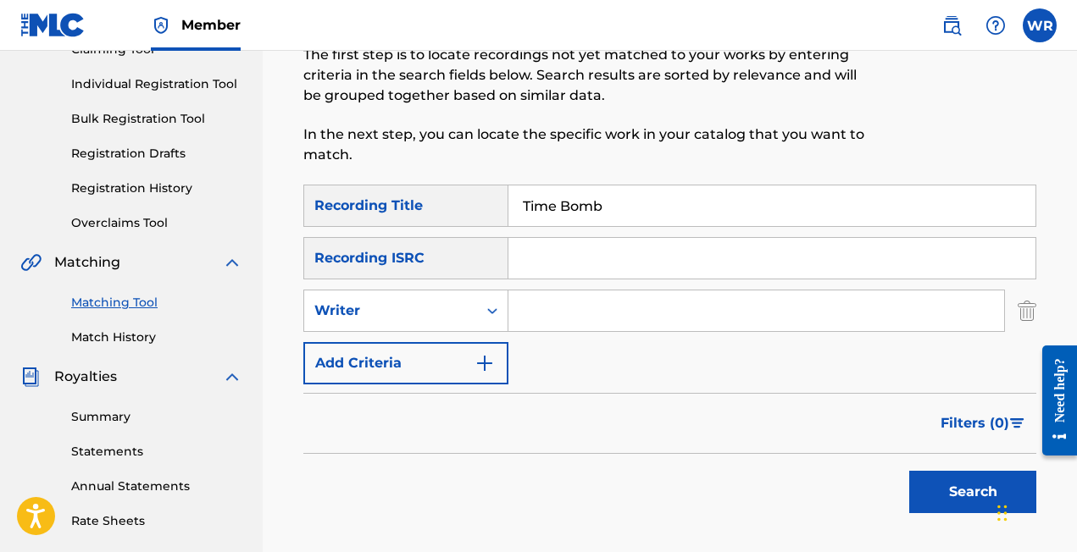
click at [1024, 306] on img "Search Form" at bounding box center [1027, 311] width 19 height 42
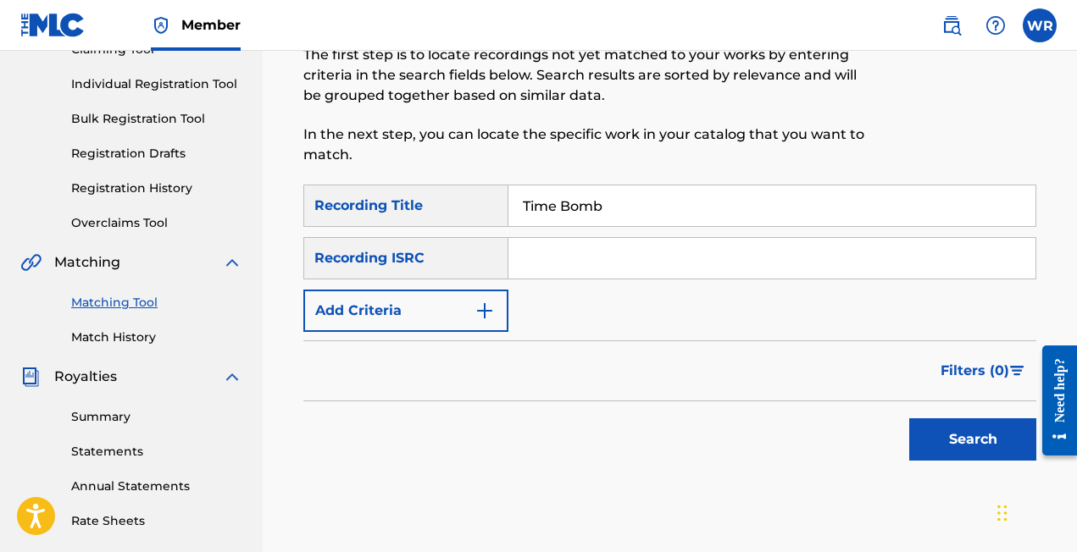
click at [645, 266] on input "Search Form" at bounding box center [771, 258] width 527 height 41
paste input "USME30902987"
type input "USME30902987"
click at [919, 429] on button "Search" at bounding box center [972, 440] width 127 height 42
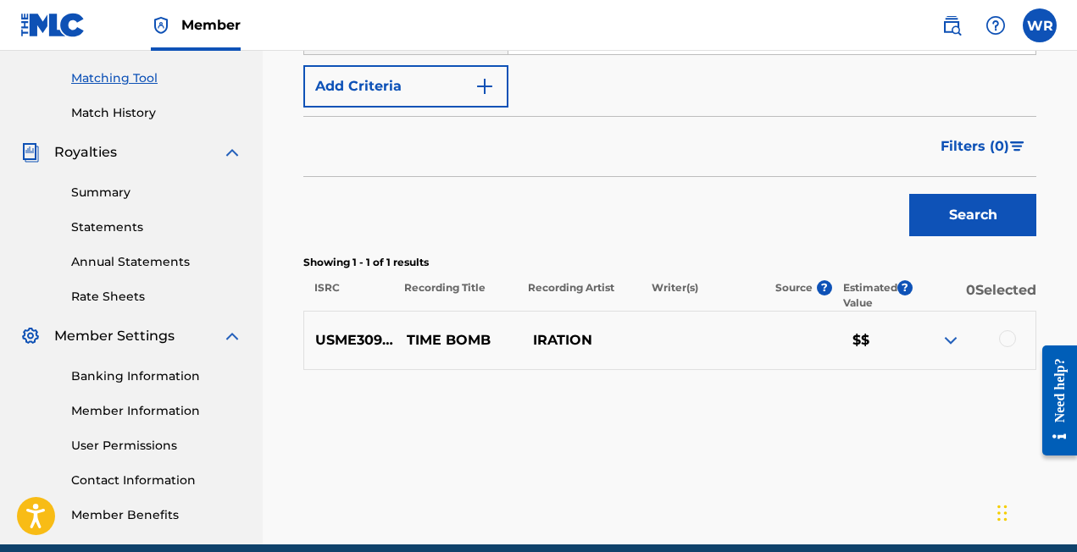
scroll to position [498, 0]
